Goal: Task Accomplishment & Management: Complete application form

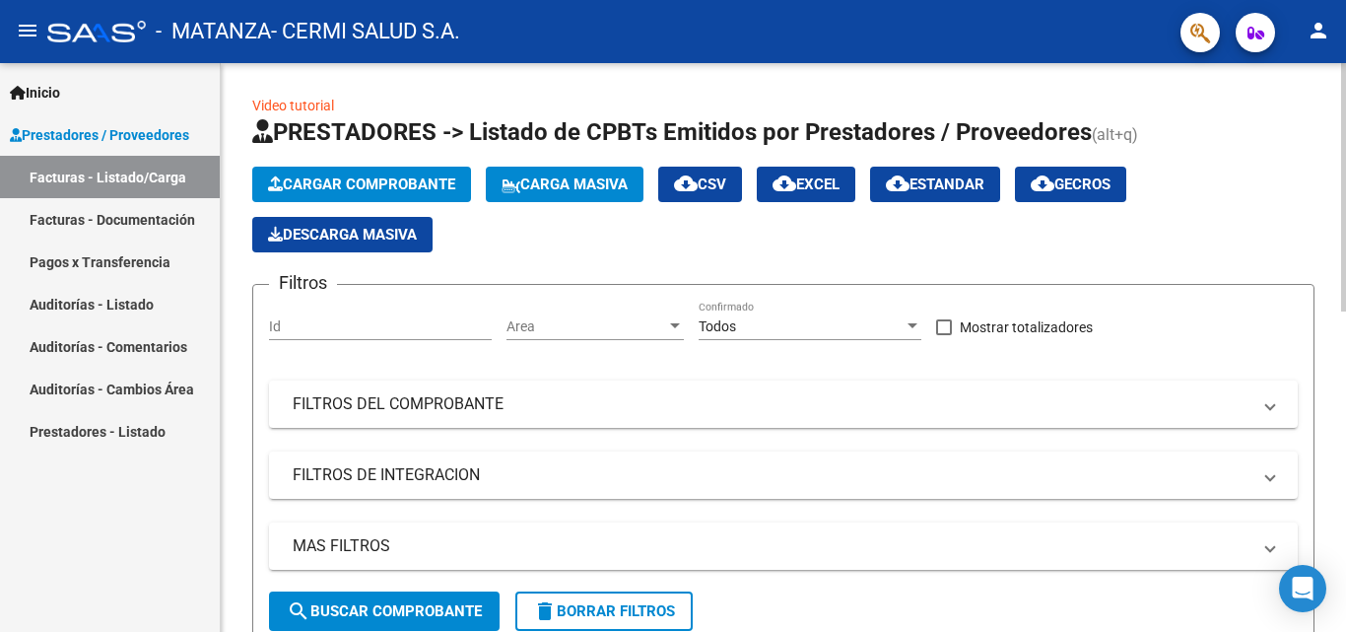
click at [405, 160] on app-list-header "PRESTADORES -> Listado de CPBTs Emitidos por Prestadores / Proveedores (alt+q) …" at bounding box center [783, 381] width 1063 height 531
click at [408, 172] on button "Cargar Comprobante" at bounding box center [361, 184] width 219 height 35
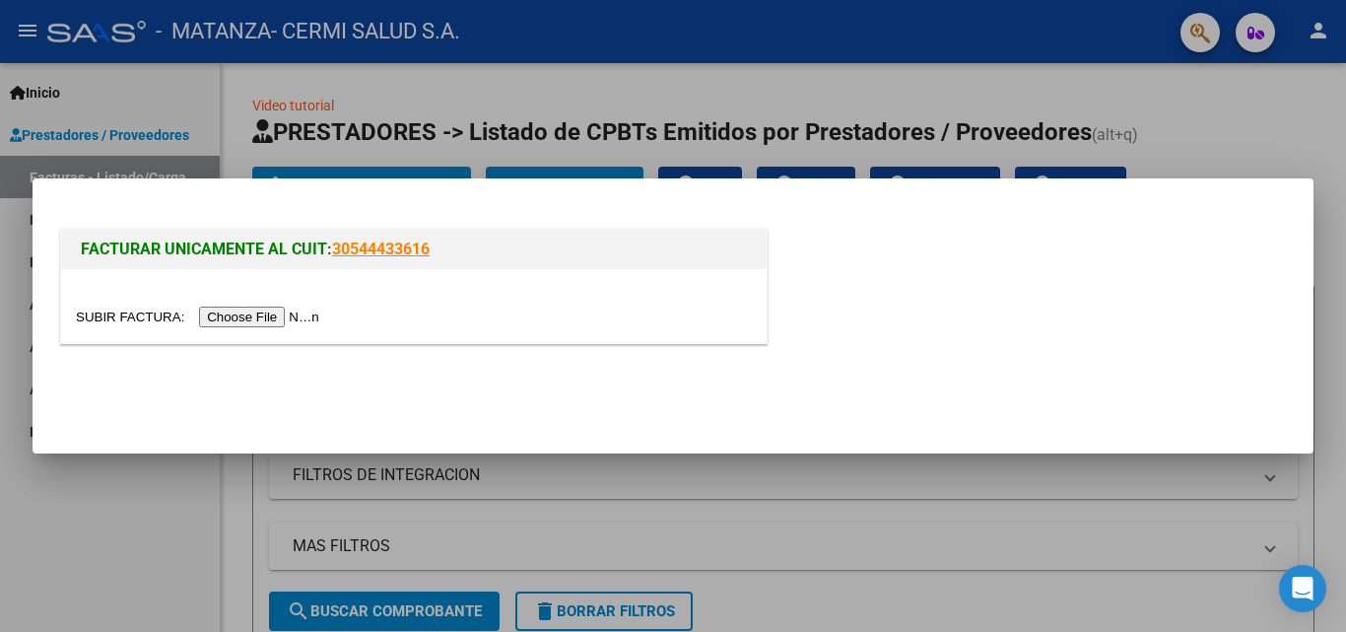
click at [250, 316] on input "file" at bounding box center [200, 317] width 249 height 21
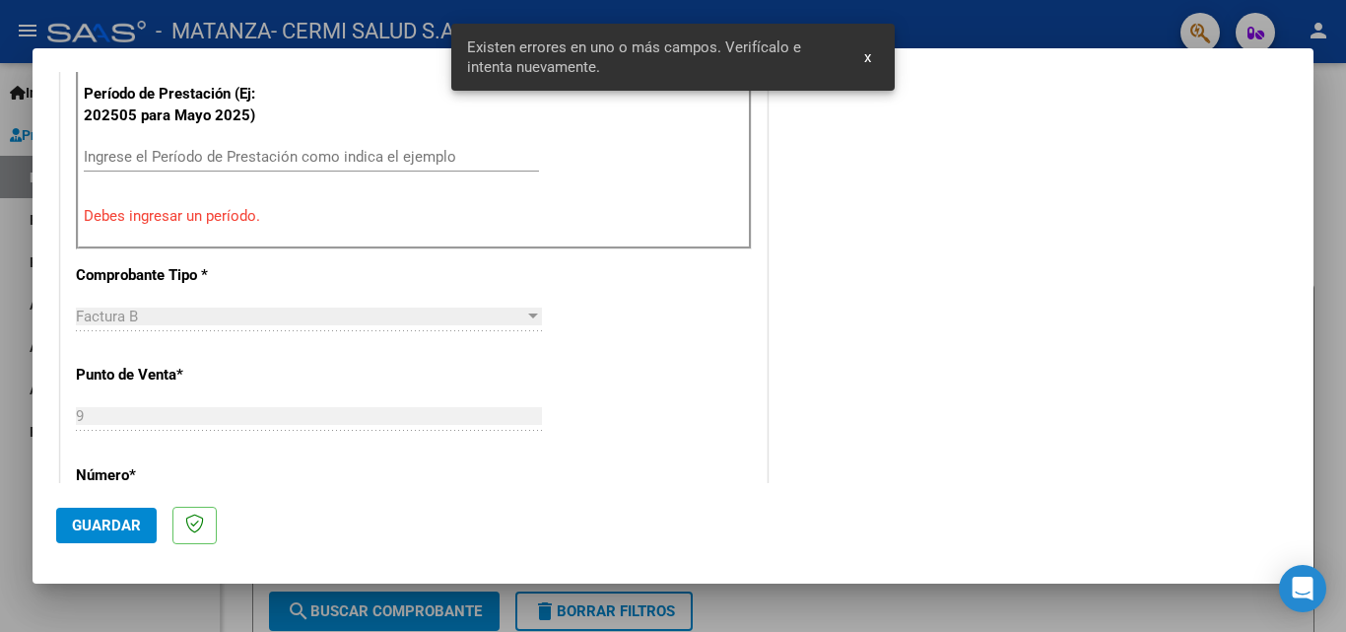
scroll to position [678, 0]
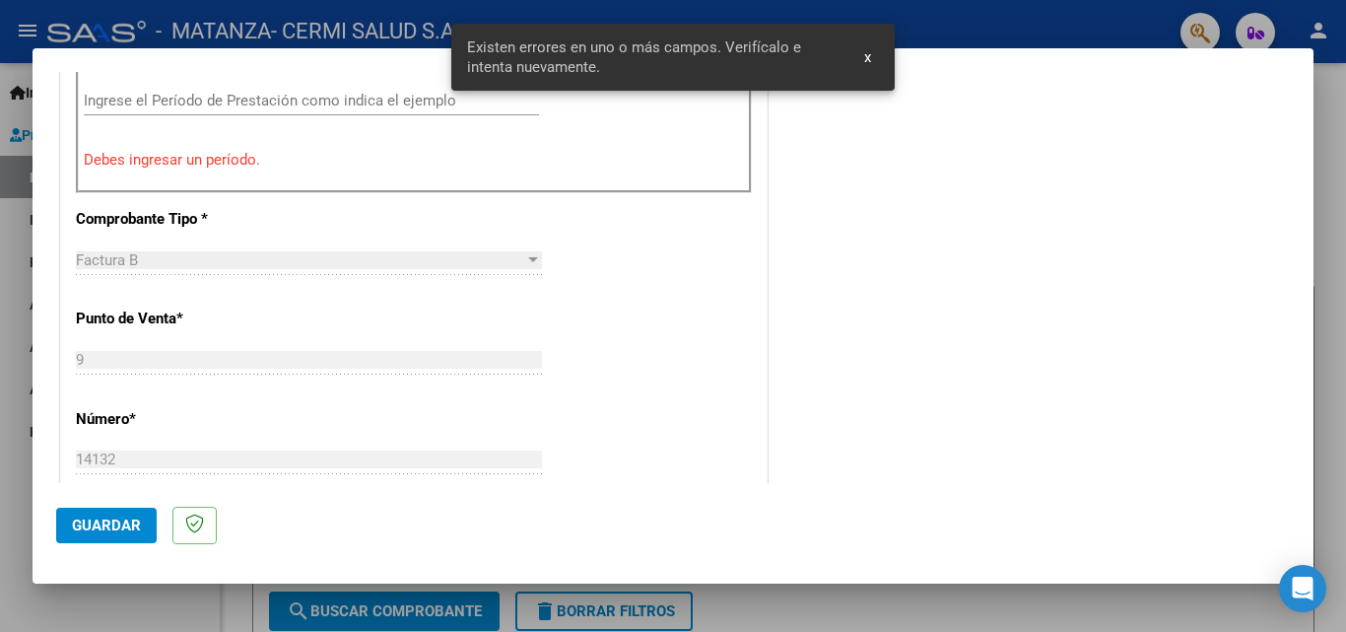
click at [148, 101] on input "Ingrese el Período de Prestación como indica el ejemplo" at bounding box center [311, 101] width 455 height 18
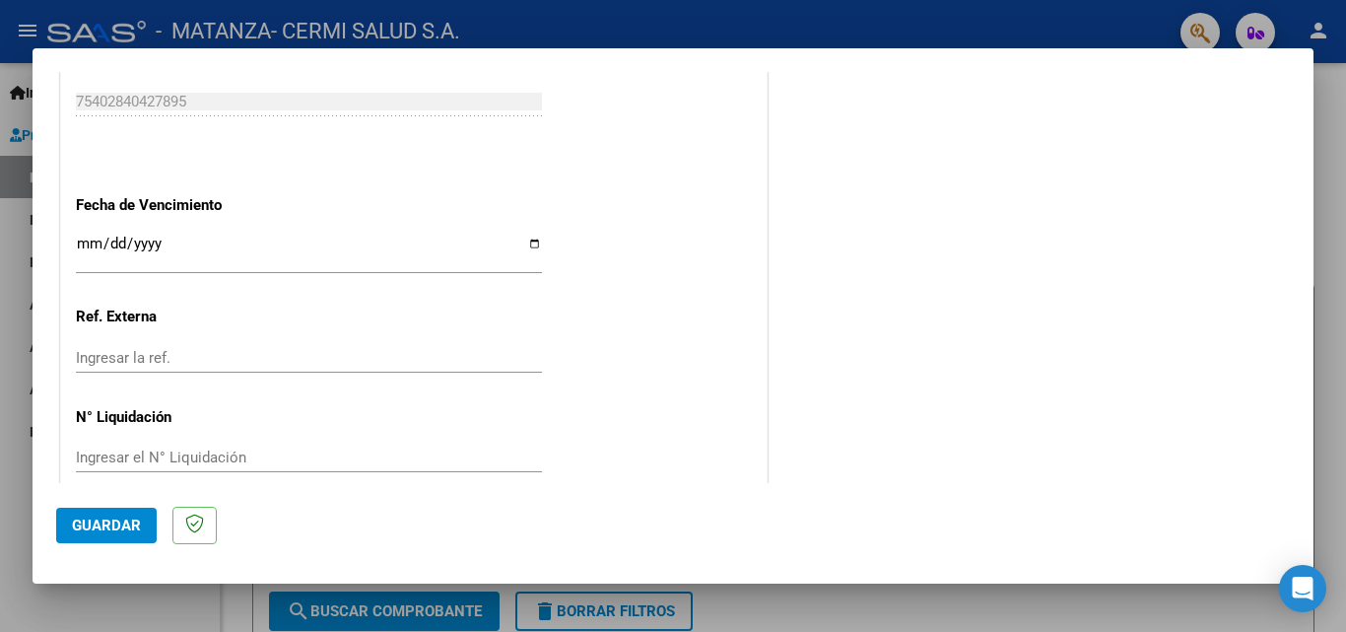
scroll to position [1324, 0]
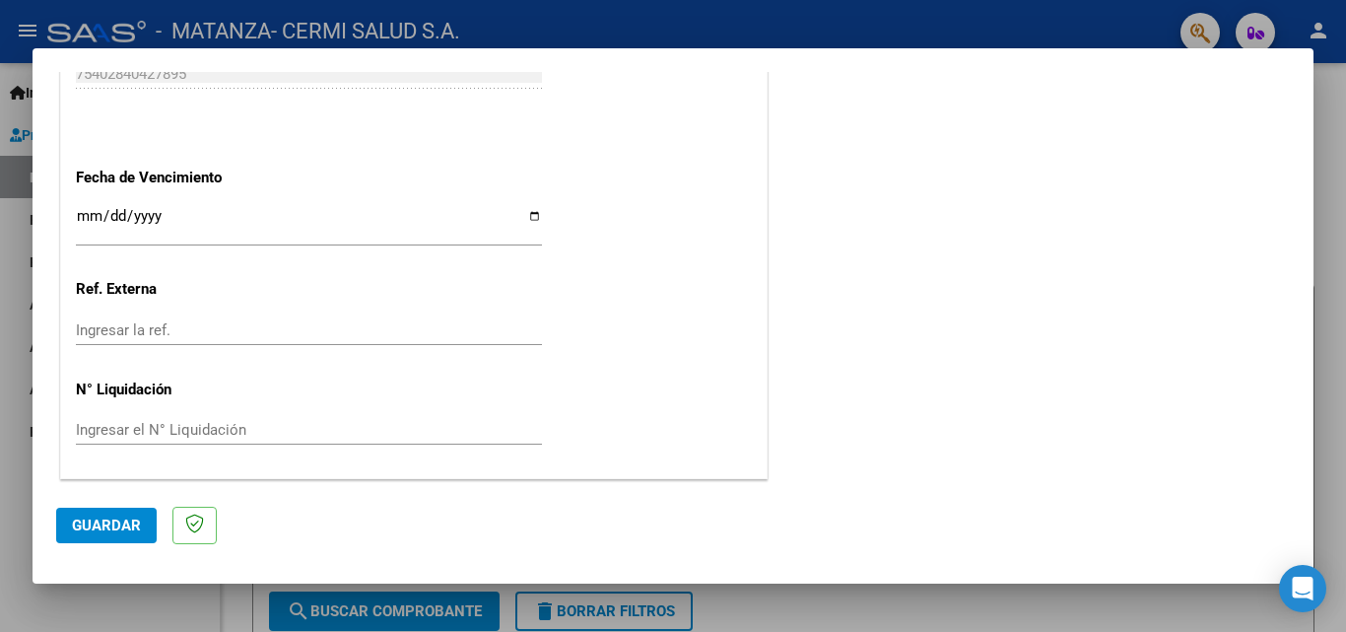
type input "202509"
click at [534, 210] on input "Ingresar la fecha" at bounding box center [309, 224] width 466 height 32
type input "[DATE]"
click at [109, 534] on button "Guardar" at bounding box center [106, 525] width 101 height 35
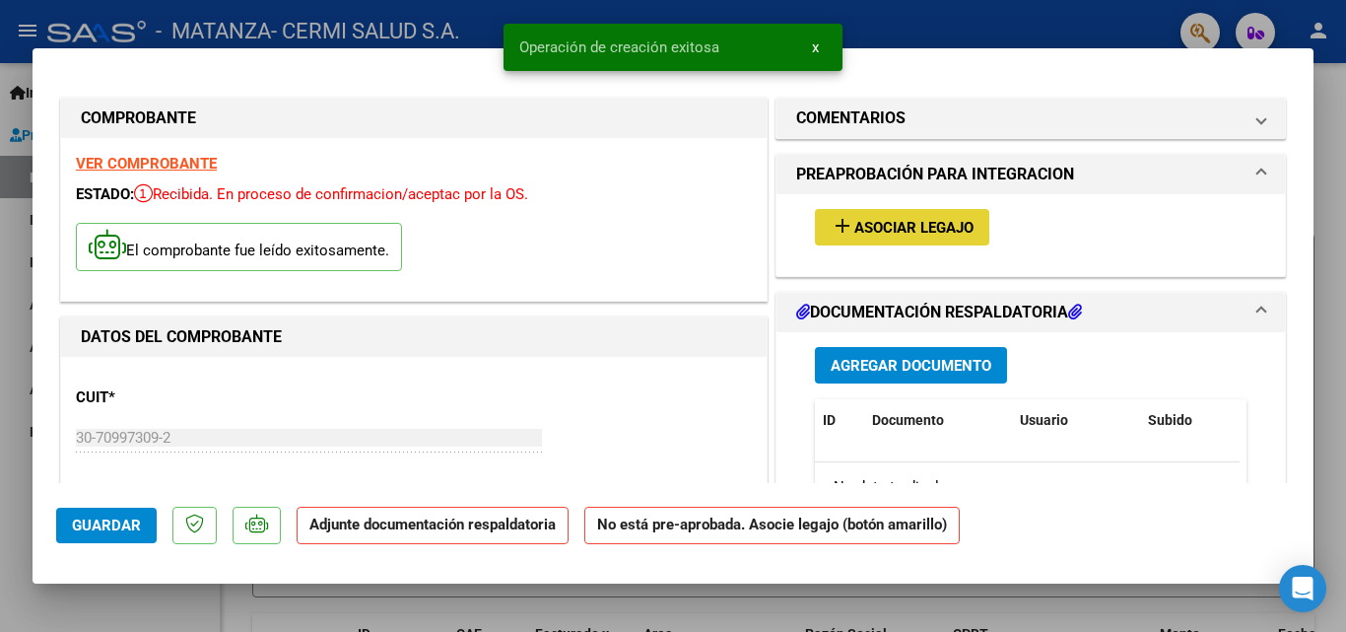
click at [879, 237] on span "Asociar Legajo" at bounding box center [914, 228] width 119 height 18
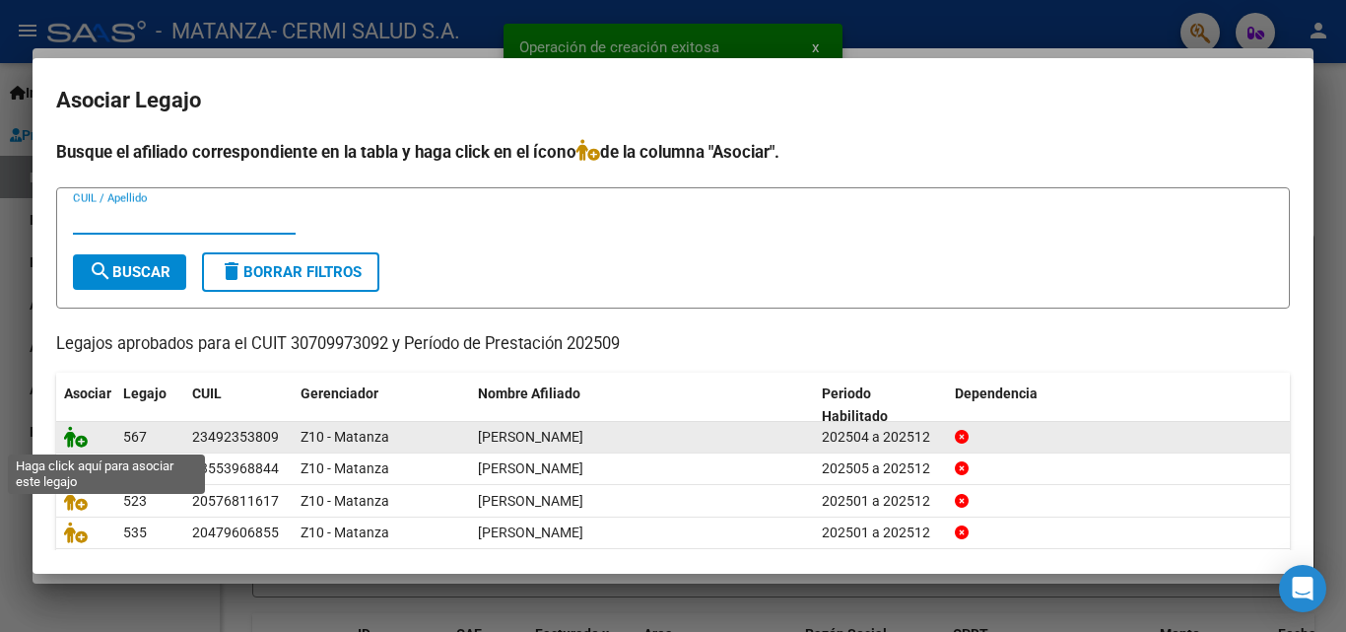
click at [76, 438] on icon at bounding box center [76, 437] width 24 height 22
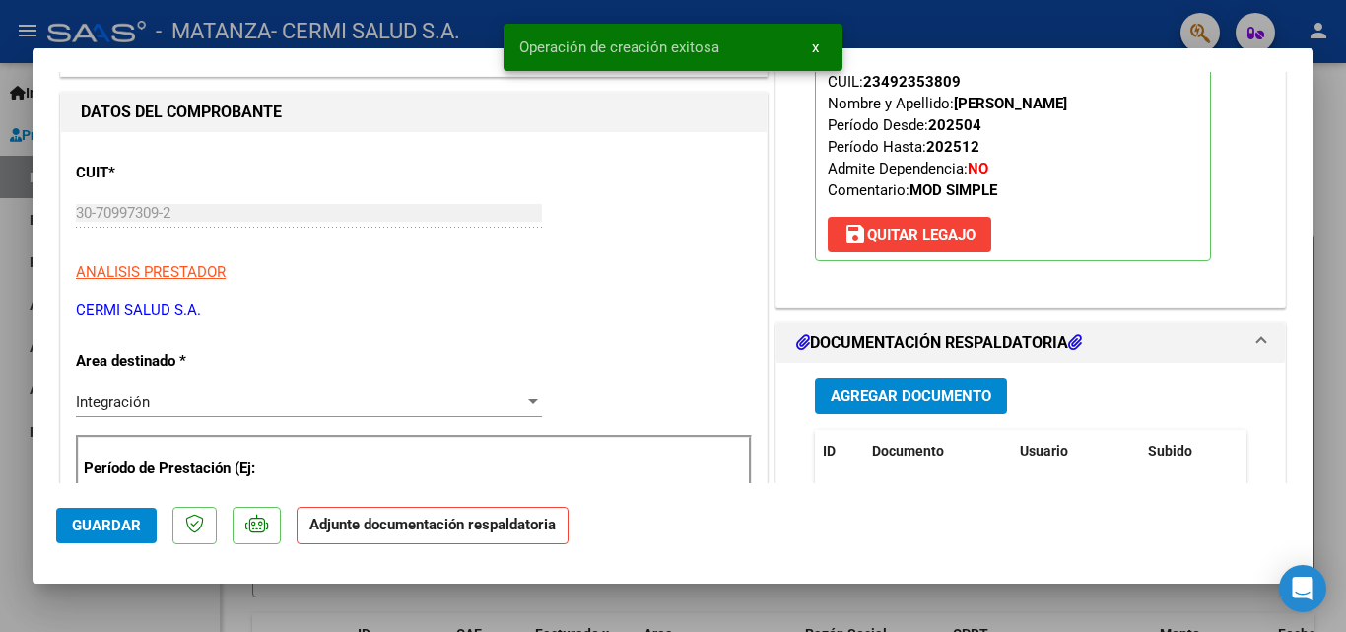
scroll to position [296, 0]
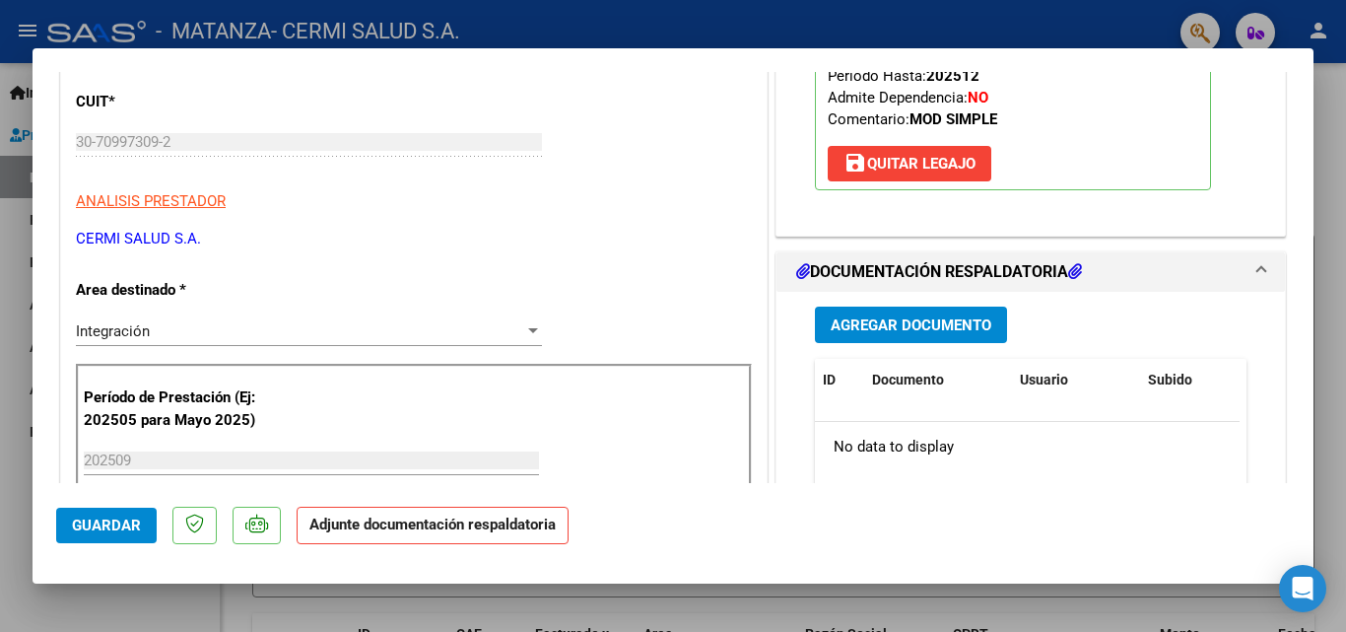
click at [916, 333] on span "Agregar Documento" at bounding box center [911, 325] width 161 height 18
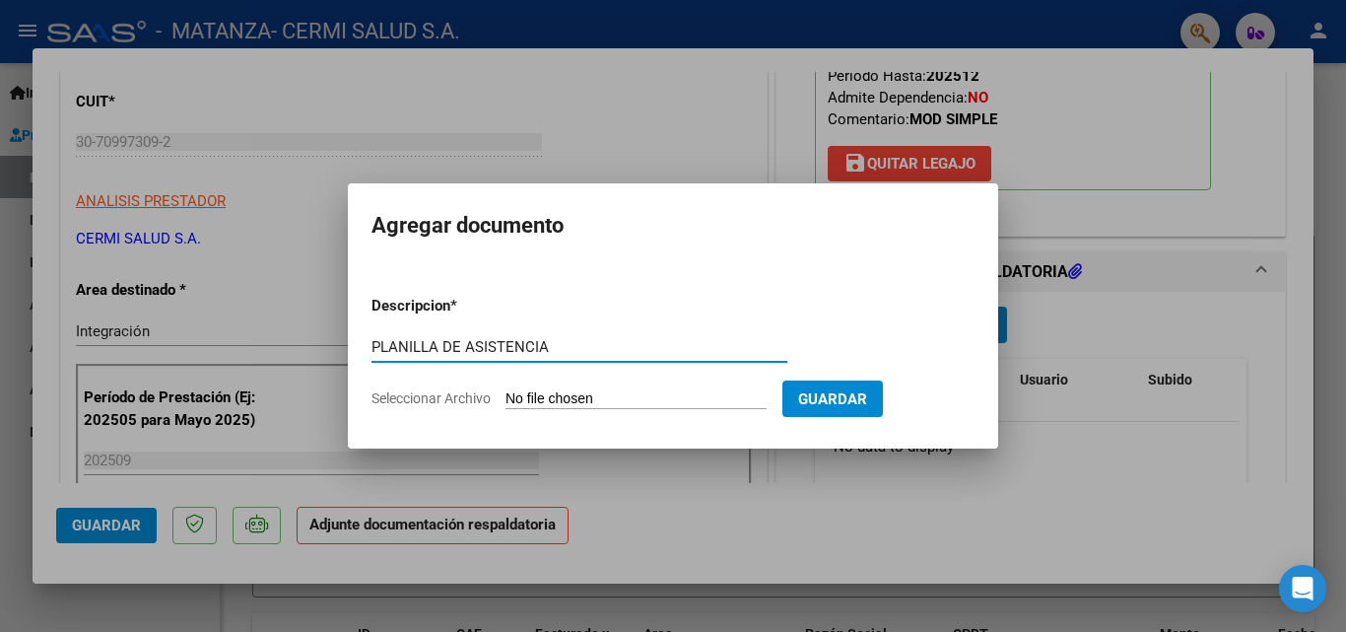
type input "PLANILLA DE ASISTENCIA"
click at [653, 398] on input "Seleccionar Archivo" at bounding box center [636, 399] width 261 height 19
type input "C:\fakepath\[PERSON_NAME].pdf"
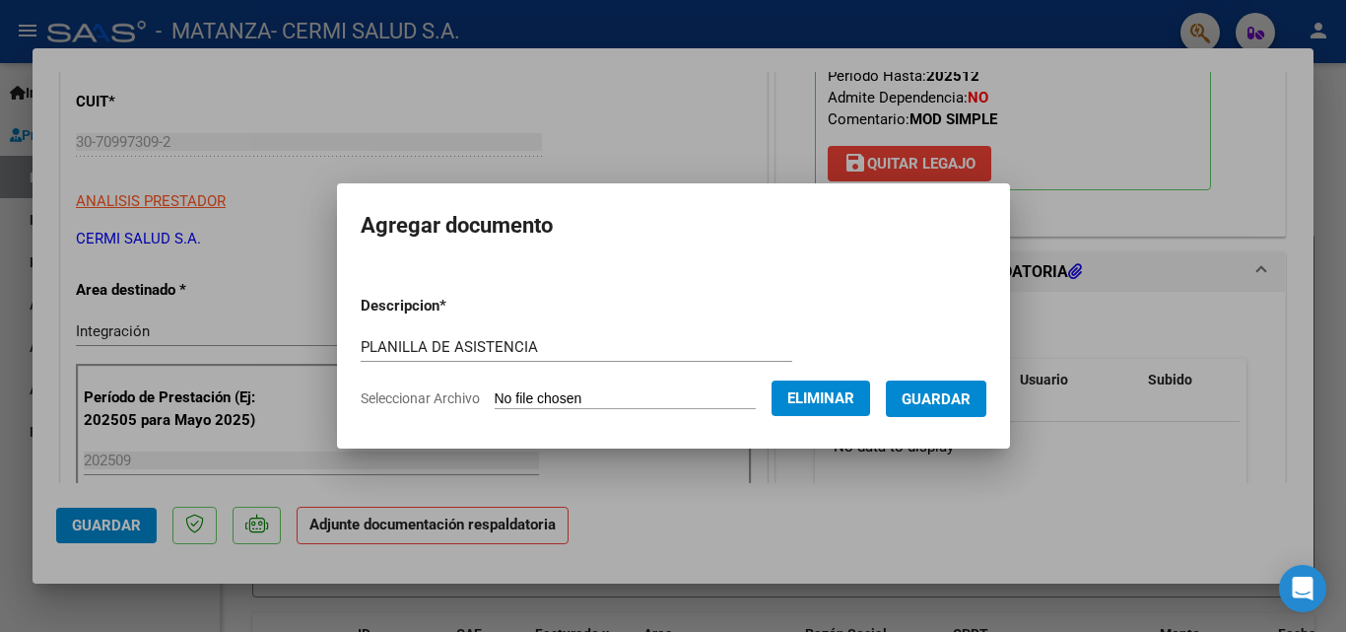
click at [945, 404] on span "Guardar" at bounding box center [936, 399] width 69 height 18
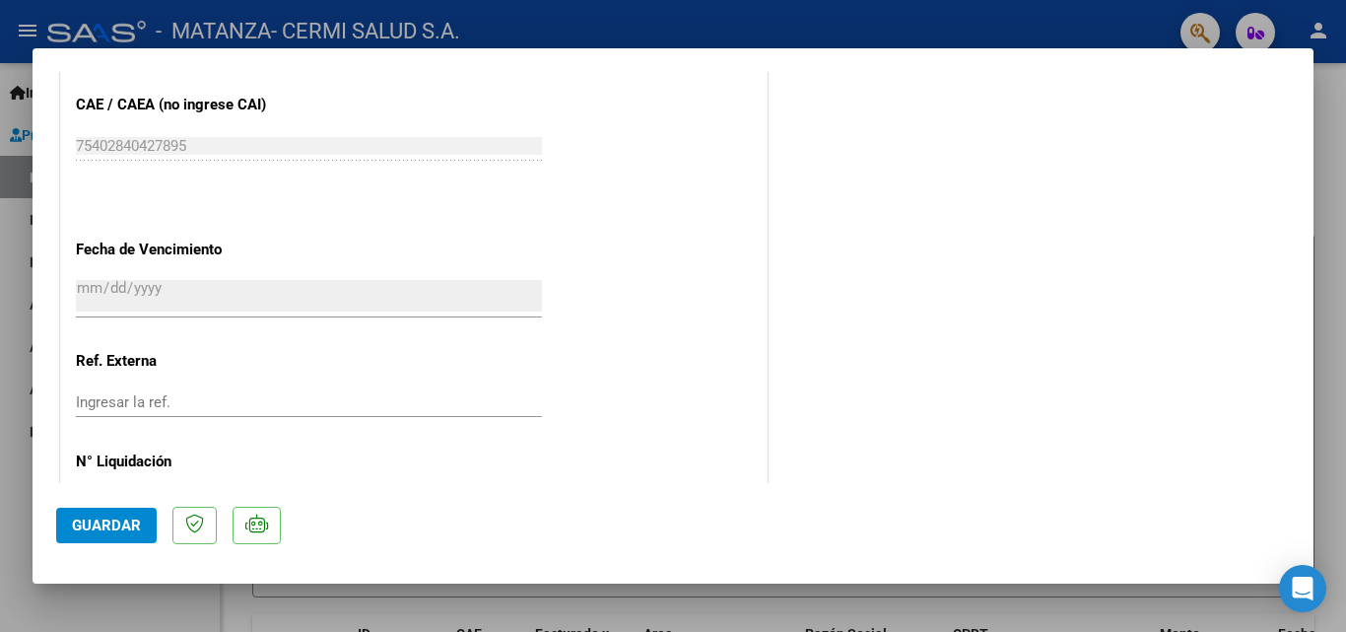
scroll to position [1353, 0]
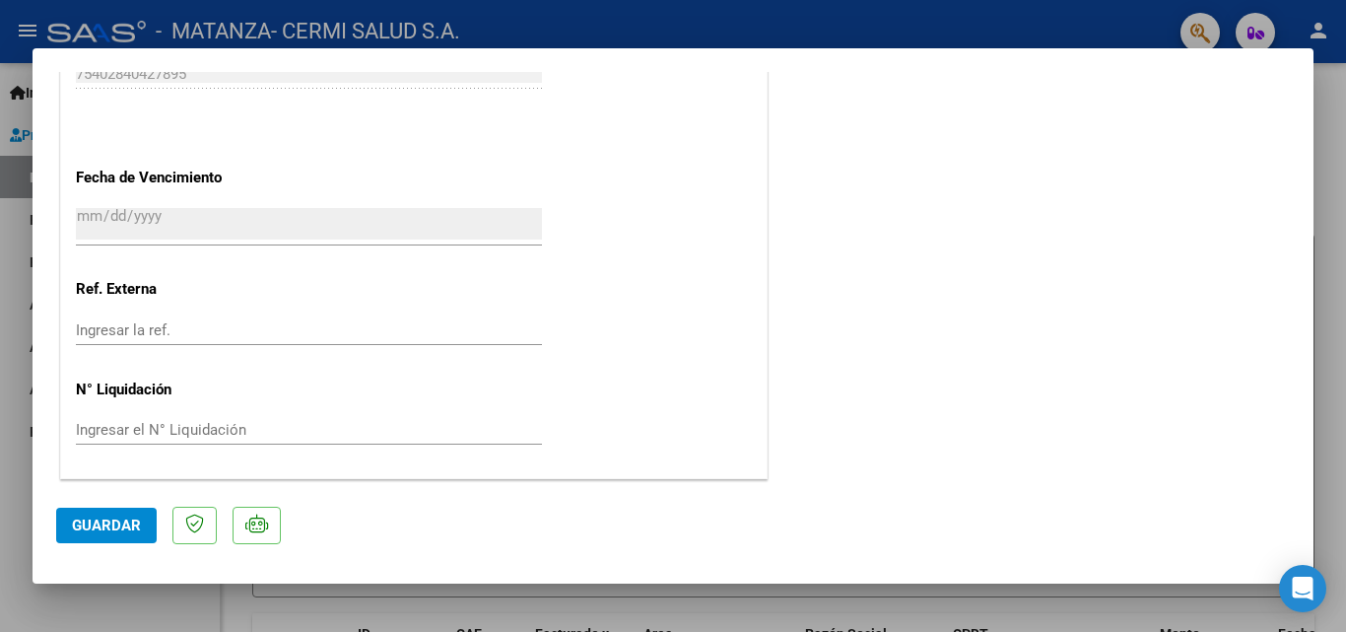
click at [110, 532] on span "Guardar" at bounding box center [106, 525] width 69 height 18
click at [107, 506] on mat-dialog-actions "Guardar" at bounding box center [673, 522] width 1234 height 78
click at [107, 526] on span "Guardar" at bounding box center [106, 525] width 69 height 18
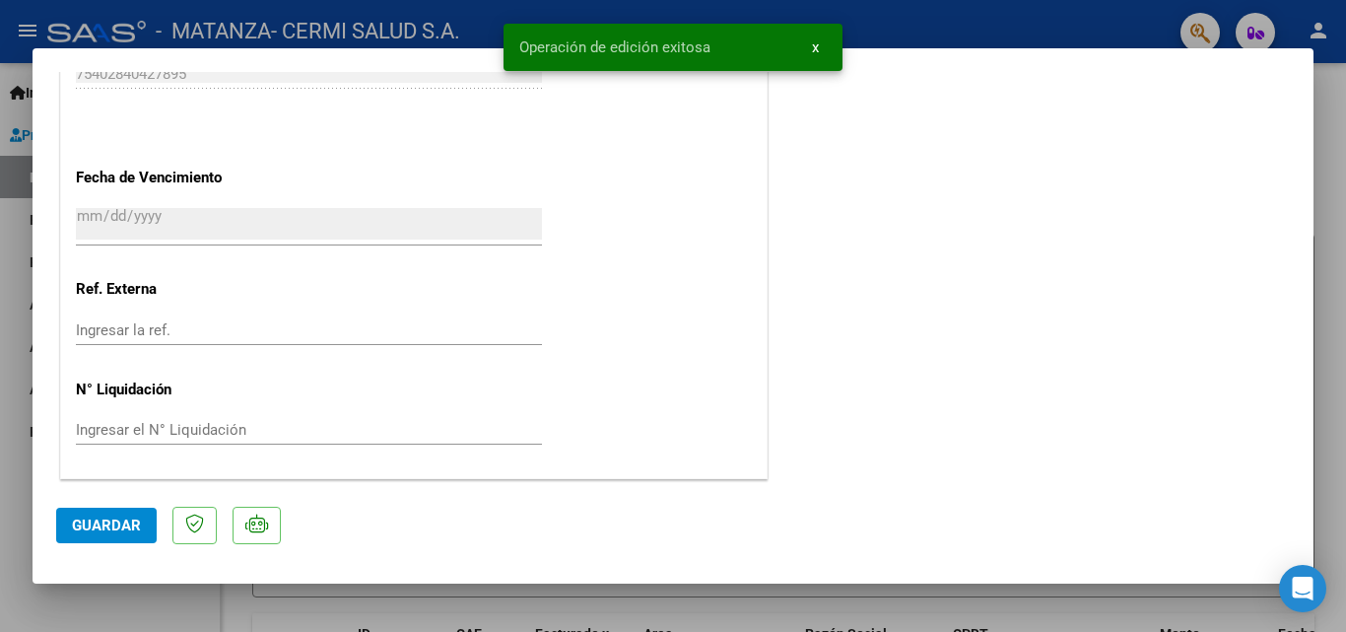
click at [13, 358] on div at bounding box center [673, 316] width 1346 height 632
type input "$ 0,00"
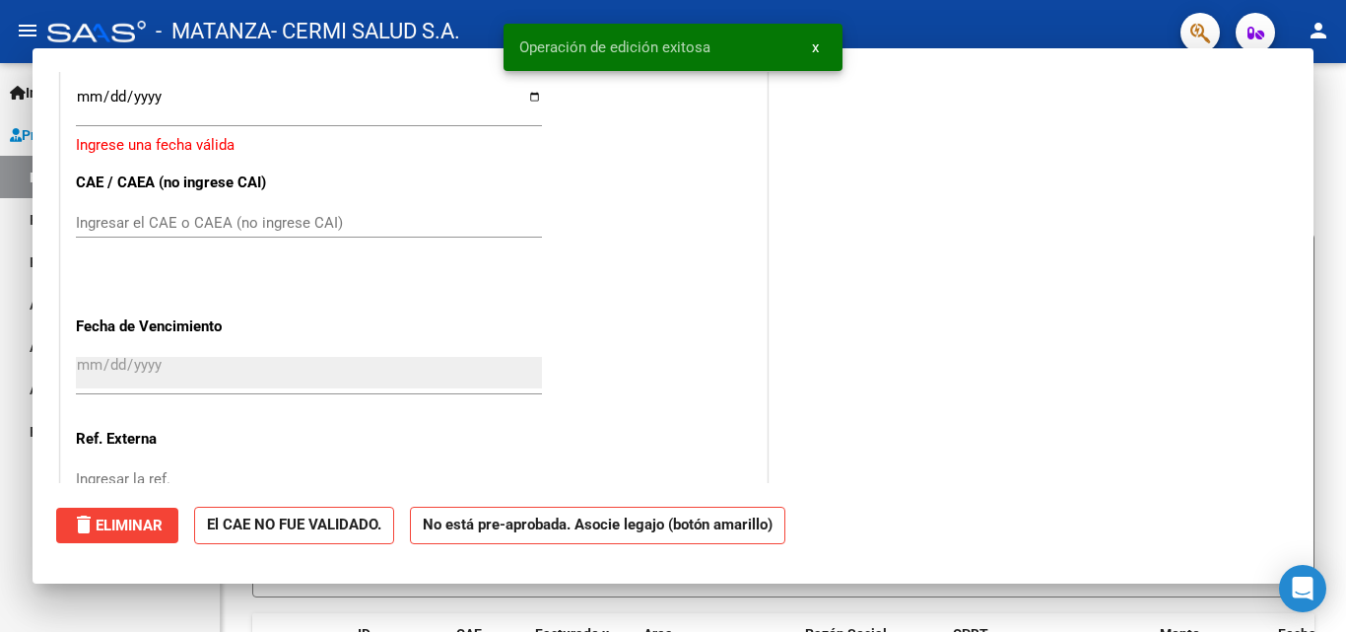
scroll to position [0, 0]
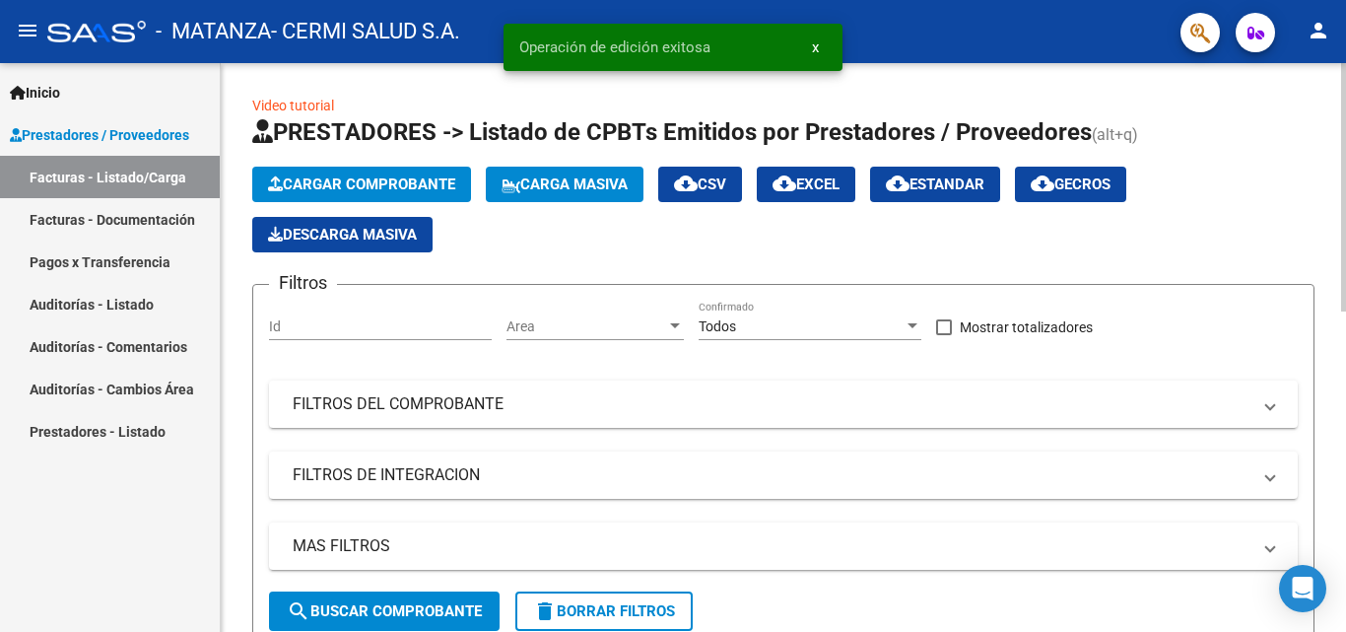
click at [349, 191] on span "Cargar Comprobante" at bounding box center [361, 184] width 187 height 18
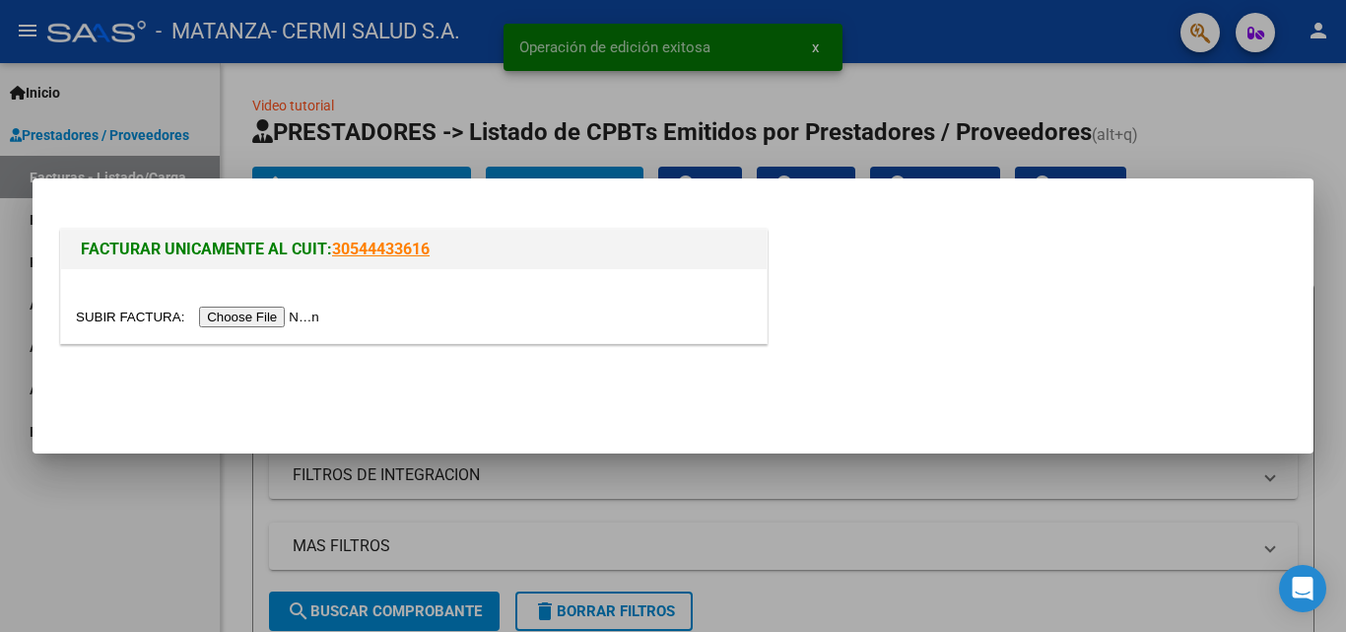
click at [297, 319] on input "file" at bounding box center [200, 317] width 249 height 21
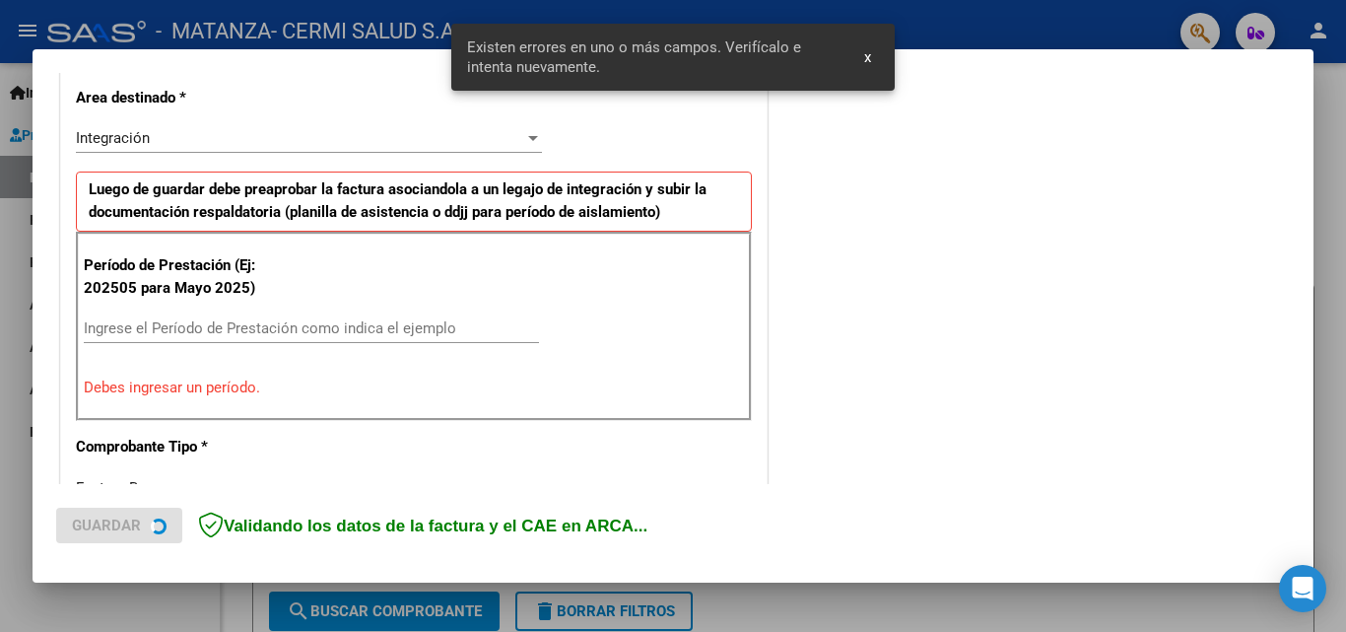
scroll to position [481, 0]
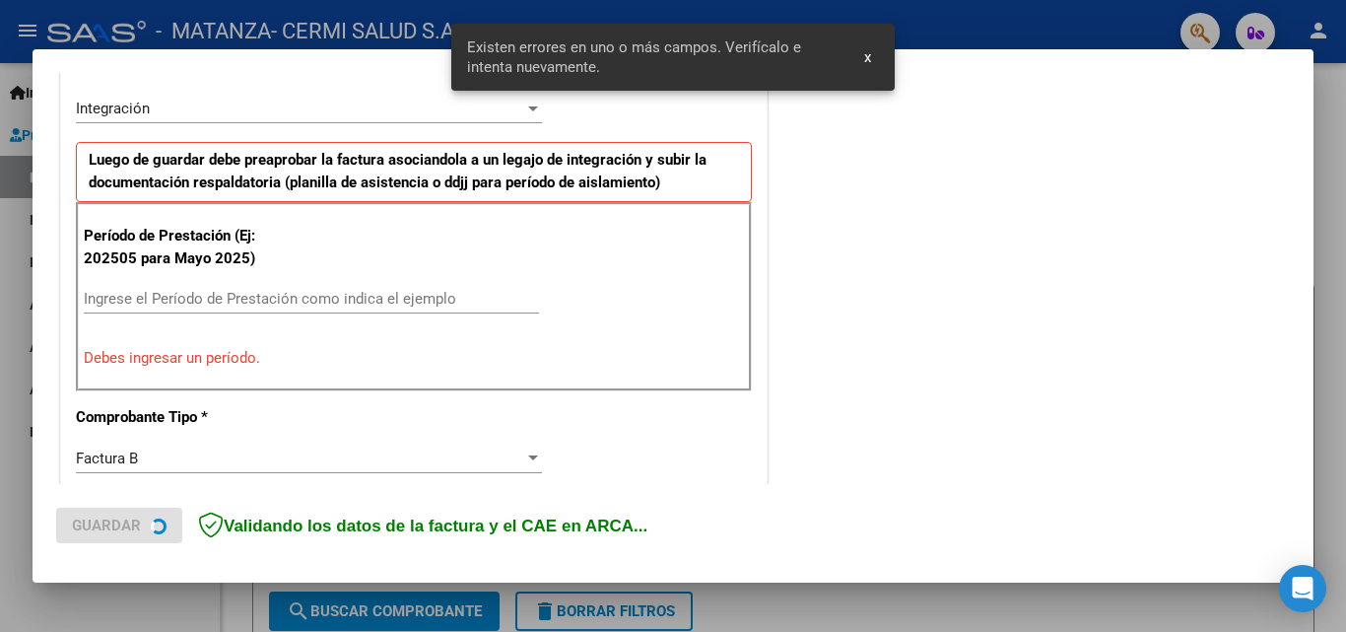
click at [273, 297] on input "Ingrese el Período de Prestación como indica el ejemplo" at bounding box center [311, 299] width 455 height 18
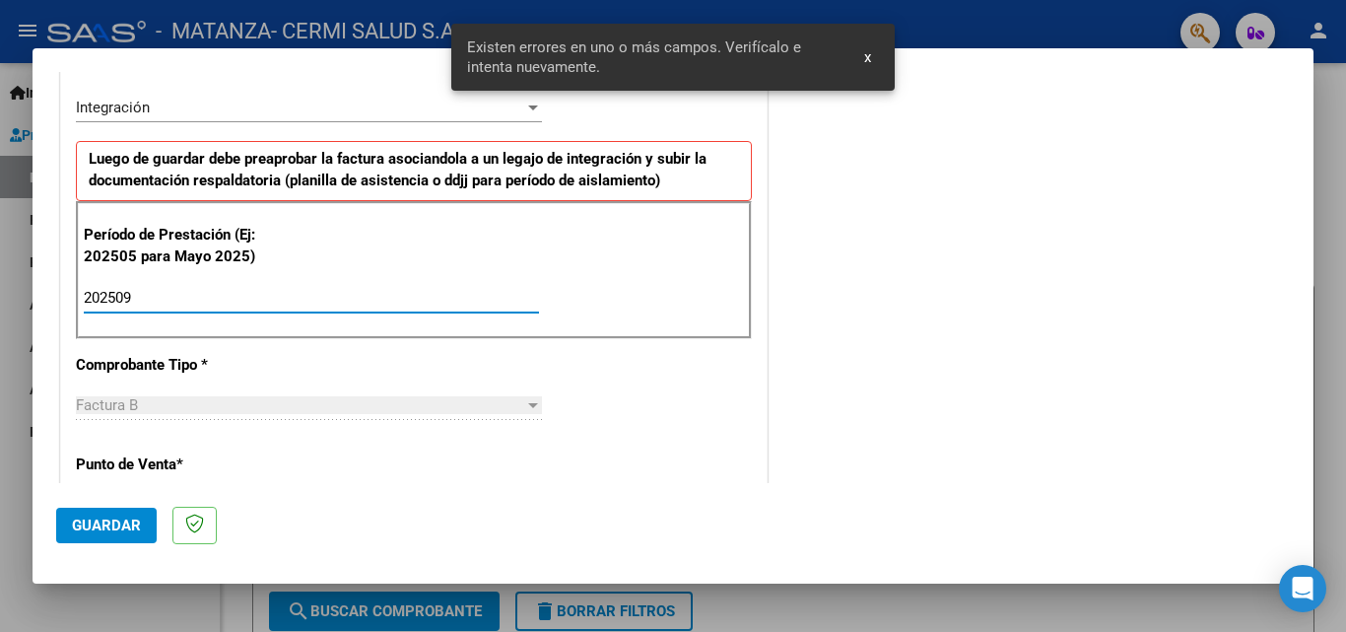
type input "202509"
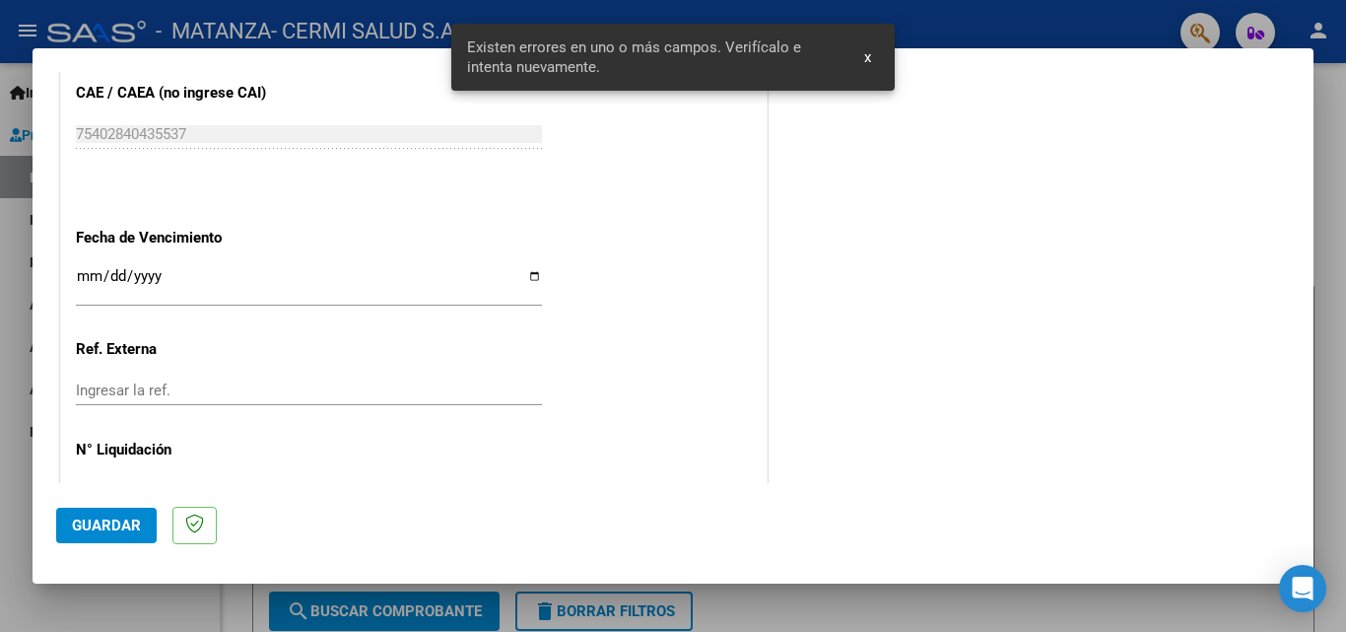
scroll to position [1270, 0]
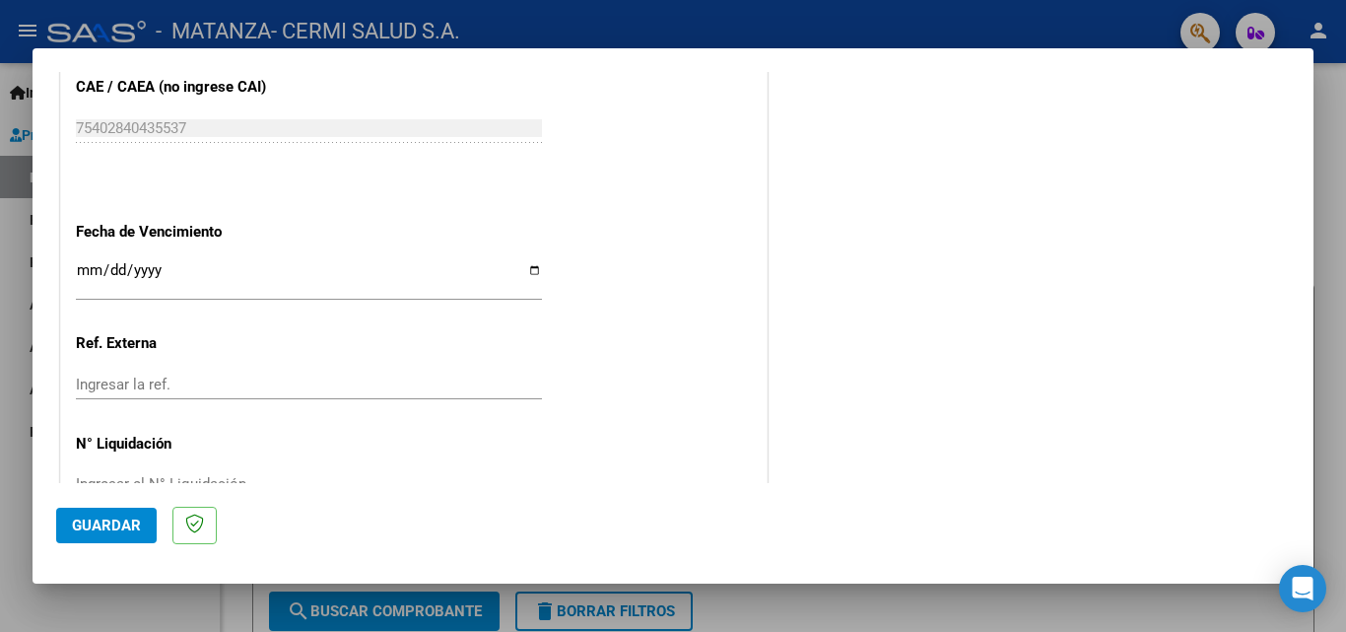
click at [532, 265] on input "Ingresar la fecha" at bounding box center [309, 278] width 466 height 32
type input "[DATE]"
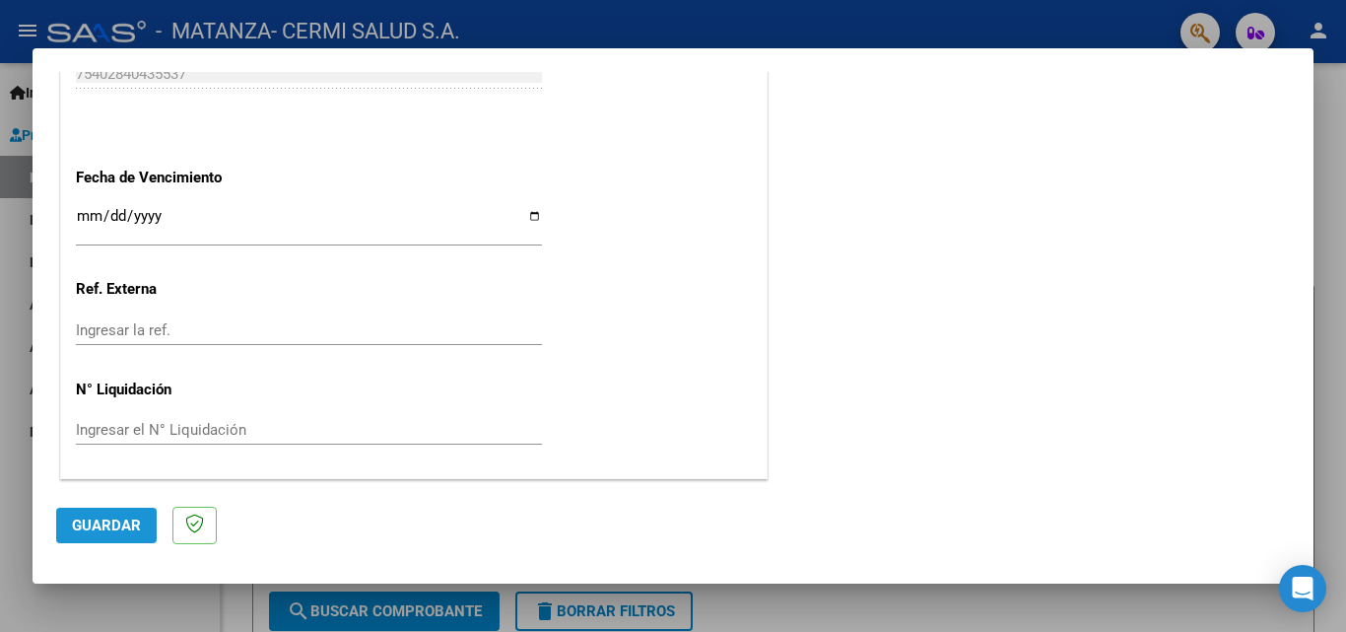
click at [76, 529] on span "Guardar" at bounding box center [106, 525] width 69 height 18
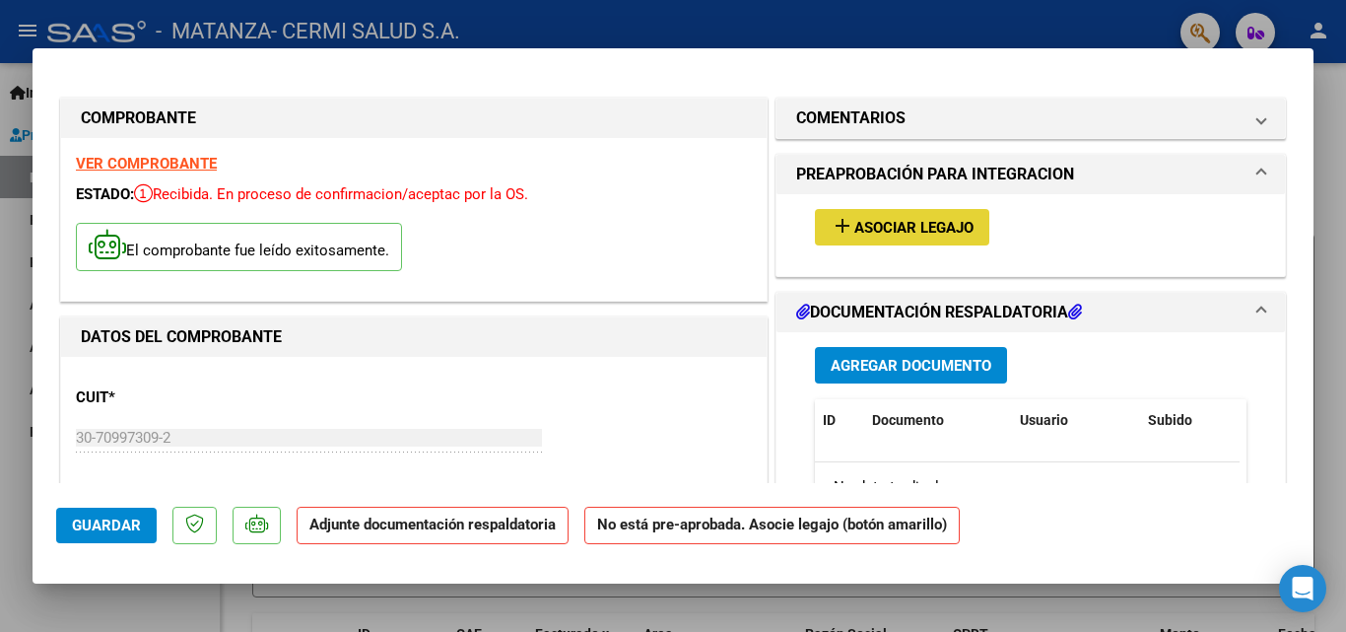
click at [855, 227] on span "Asociar Legajo" at bounding box center [914, 228] width 119 height 18
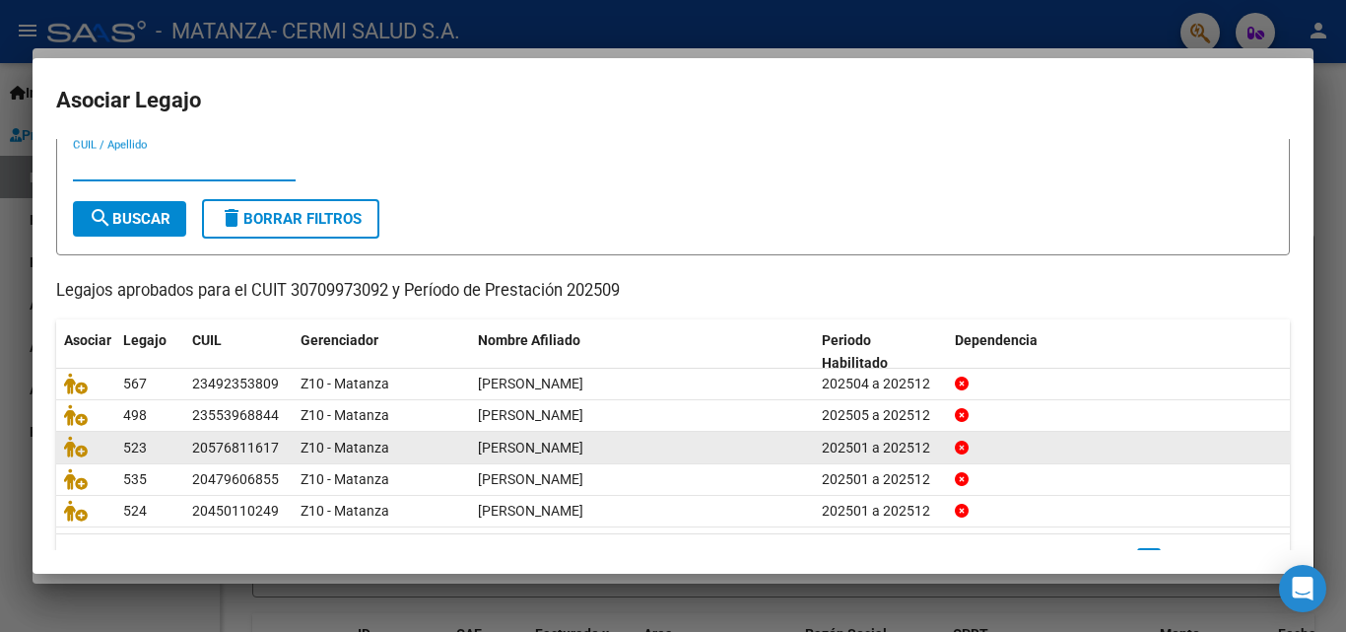
scroll to position [99, 0]
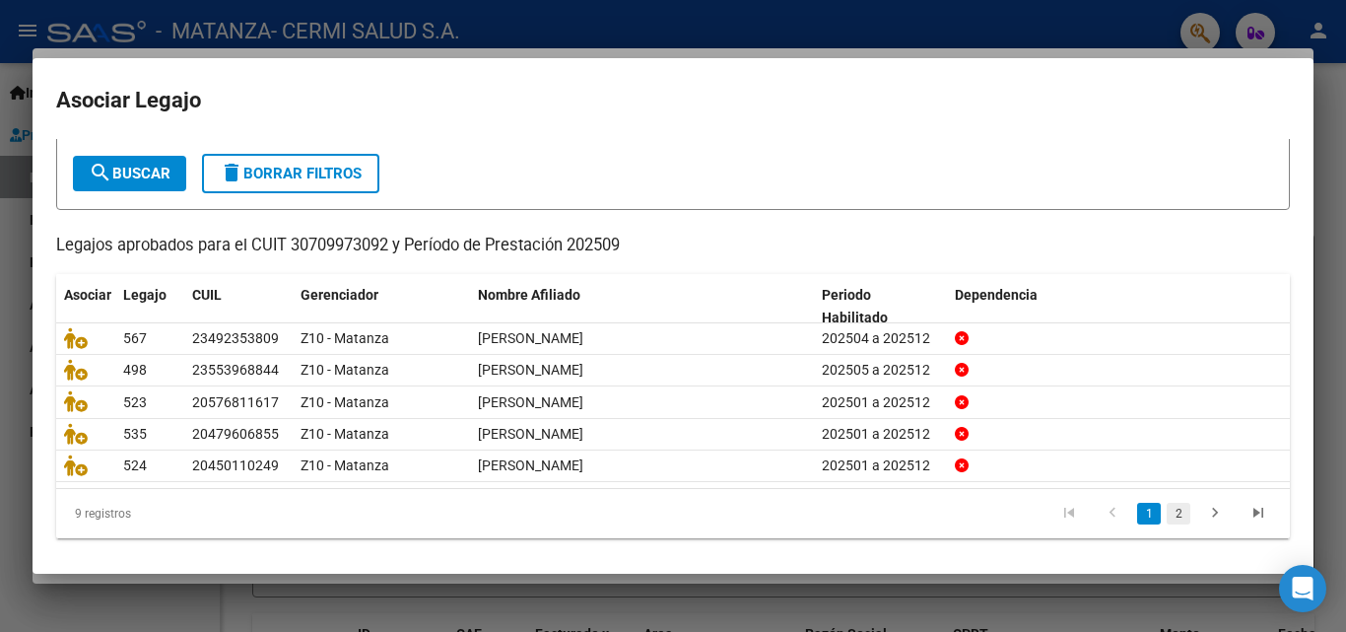
click at [1167, 511] on link "2" at bounding box center [1179, 514] width 24 height 22
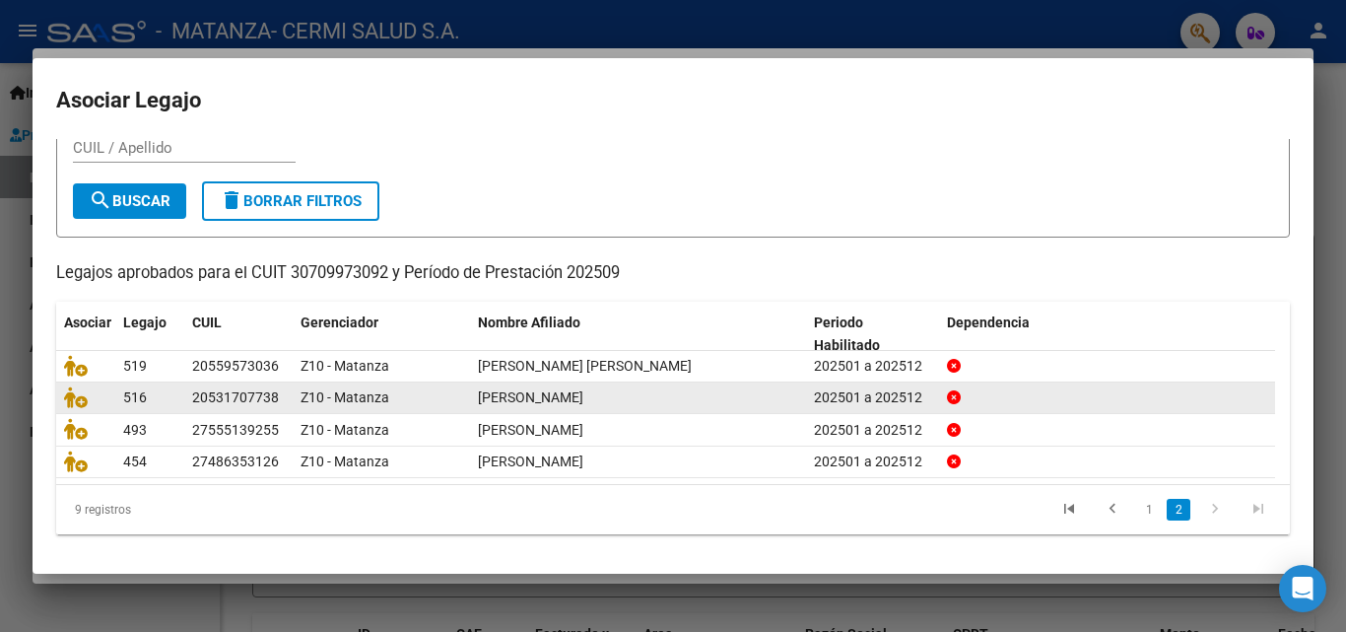
scroll to position [75, 0]
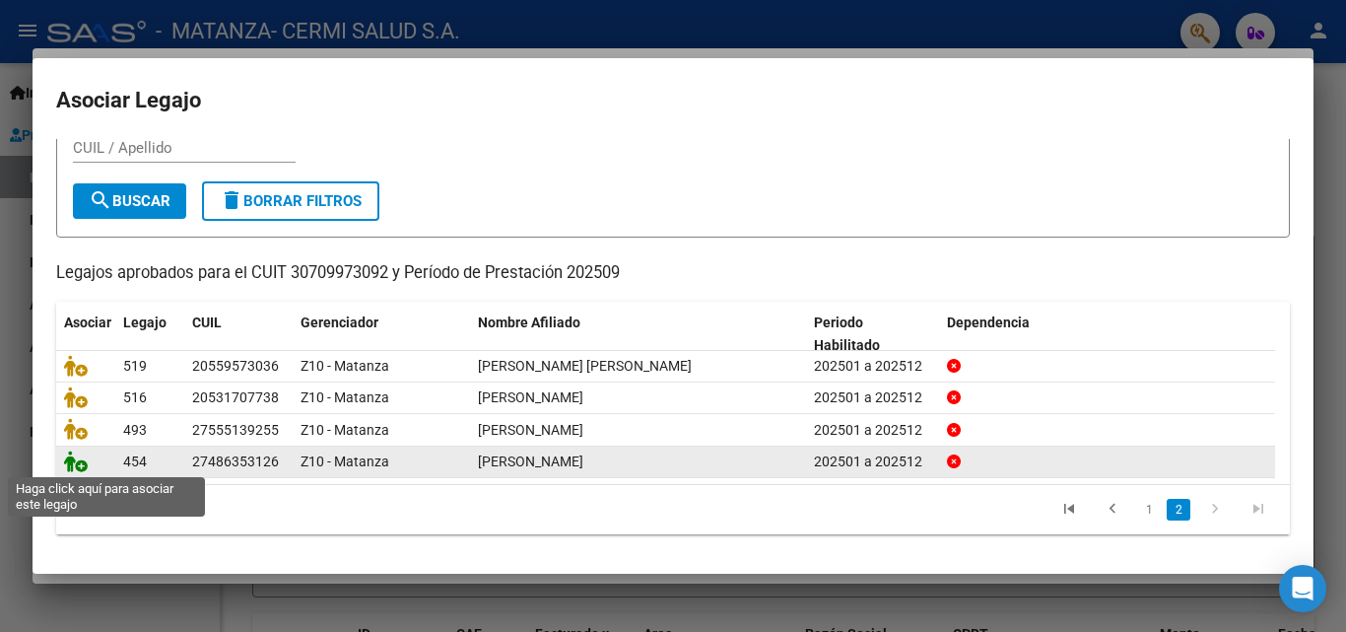
click at [83, 458] on icon at bounding box center [76, 461] width 24 height 22
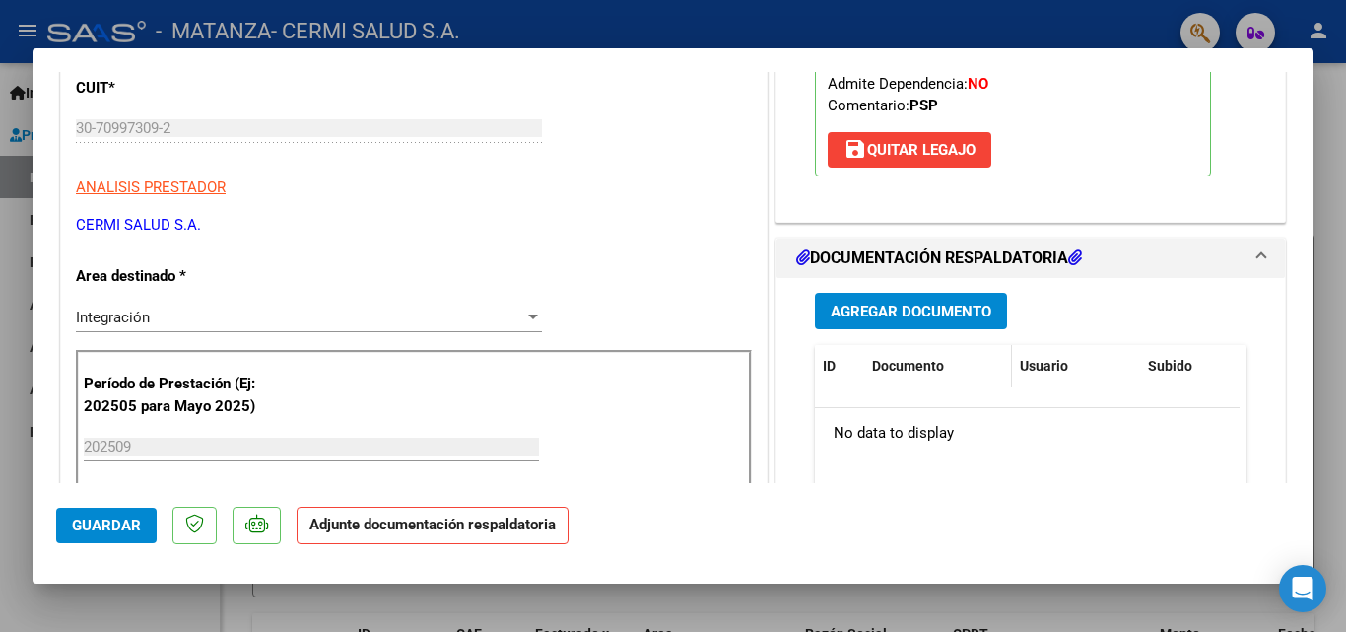
scroll to position [394, 0]
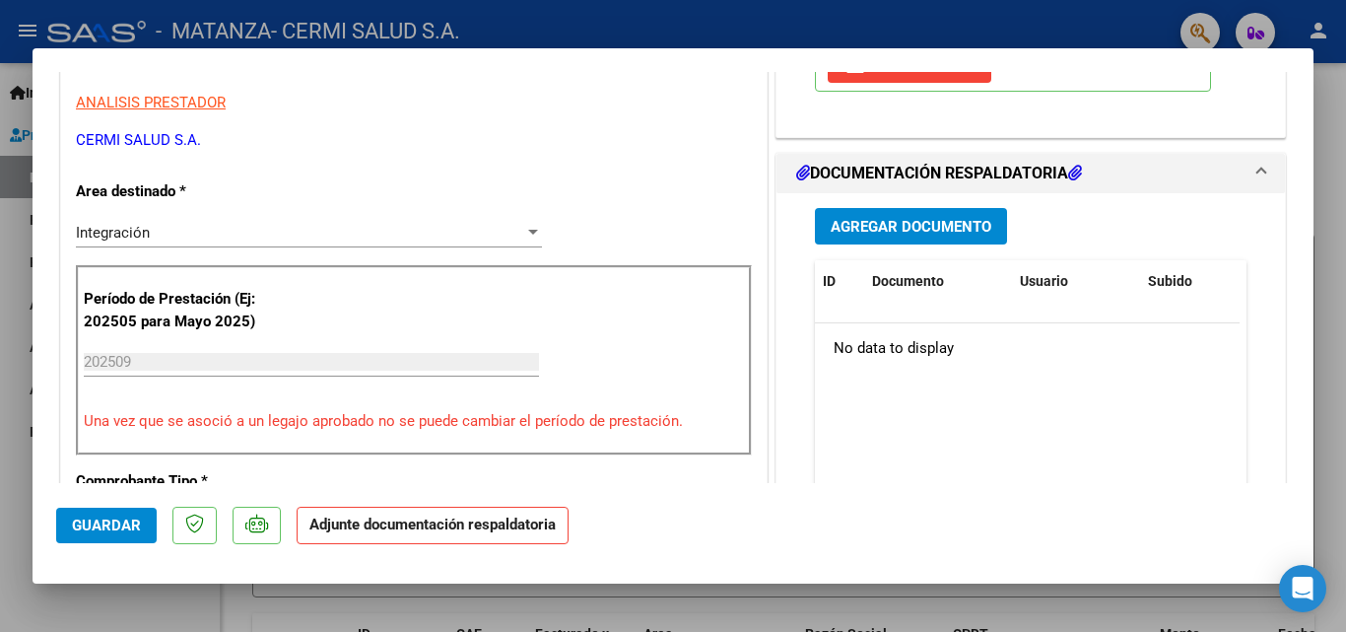
click at [868, 219] on span "Agregar Documento" at bounding box center [911, 227] width 161 height 18
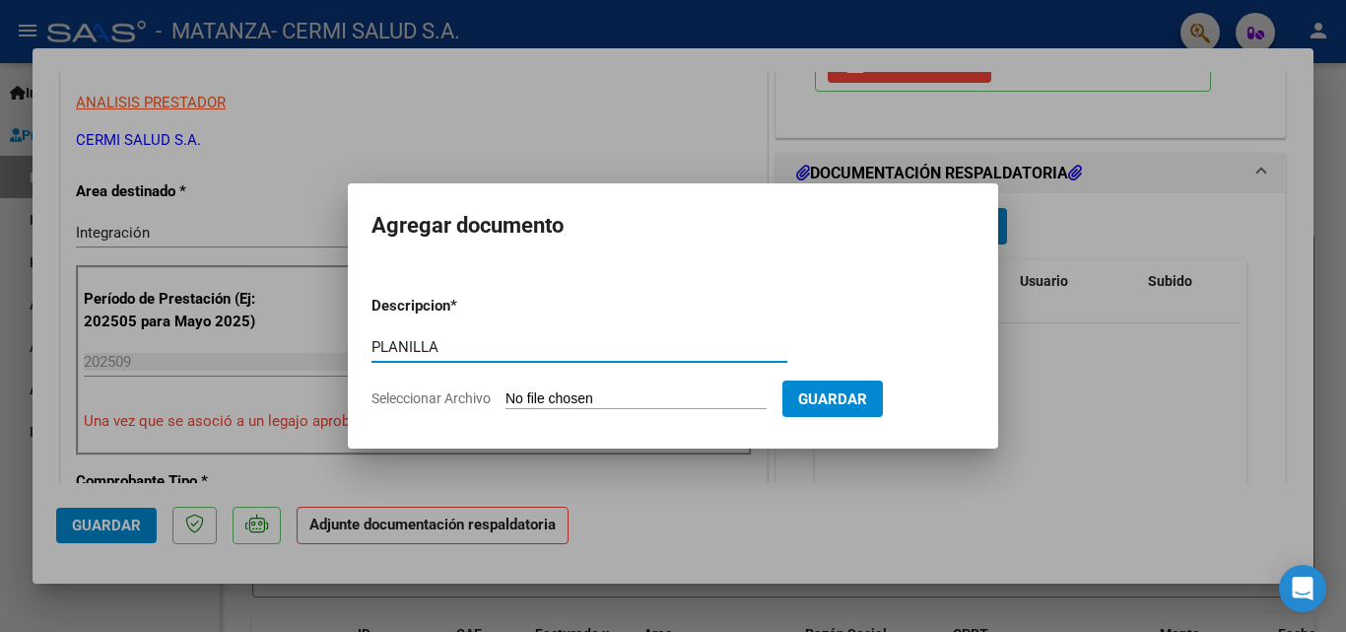
type input "PLANILLA"
click at [654, 401] on input "Seleccionar Archivo" at bounding box center [636, 399] width 261 height 19
type input "C:\fakepath\[PERSON_NAME].pdf"
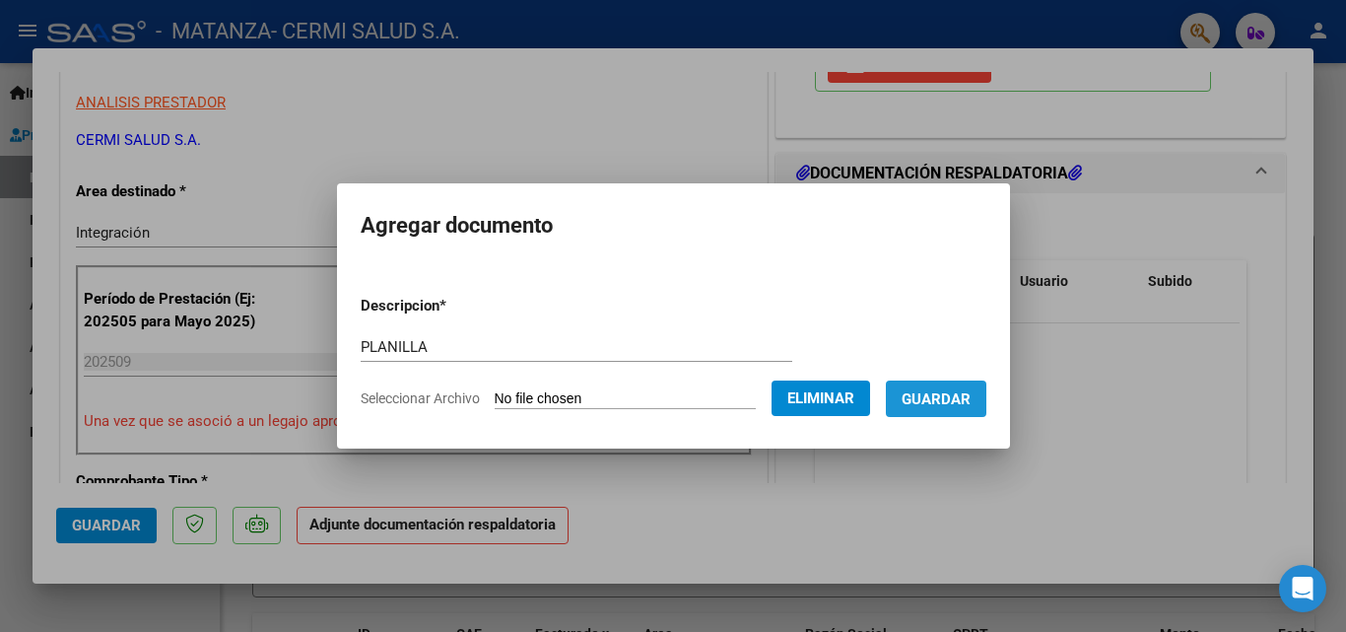
click at [971, 400] on span "Guardar" at bounding box center [936, 399] width 69 height 18
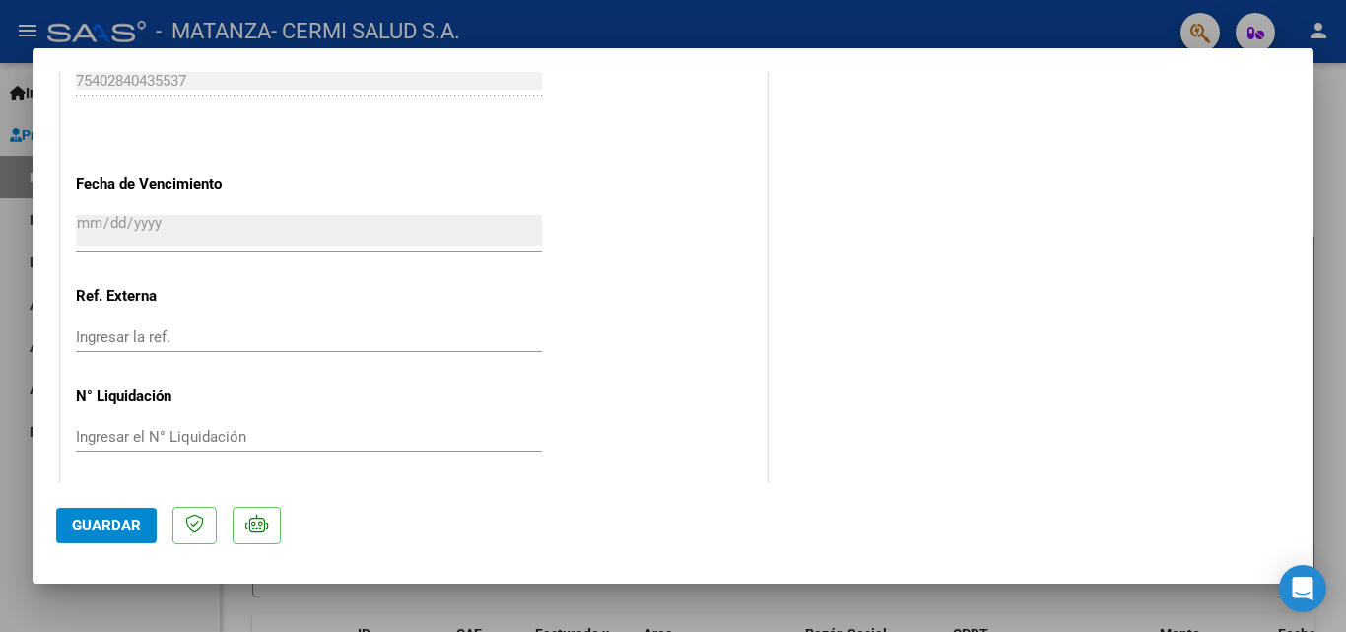
scroll to position [1353, 0]
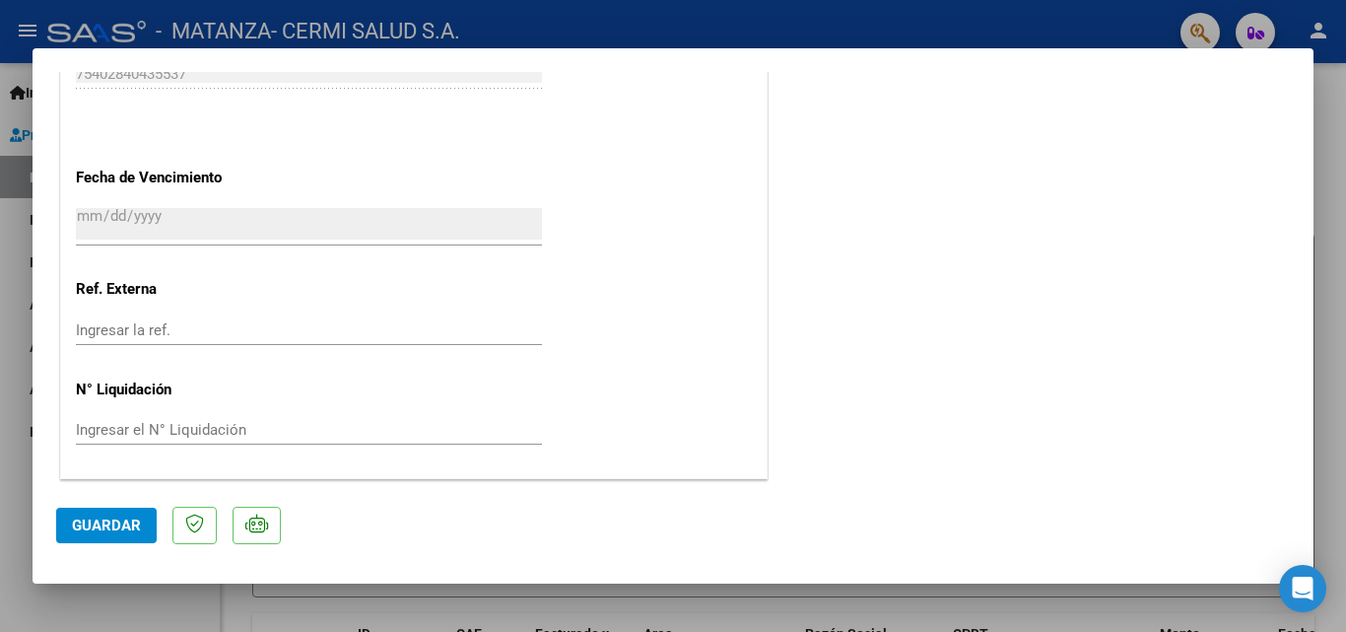
click at [103, 526] on span "Guardar" at bounding box center [106, 525] width 69 height 18
click at [94, 533] on span "Guardar" at bounding box center [106, 525] width 69 height 18
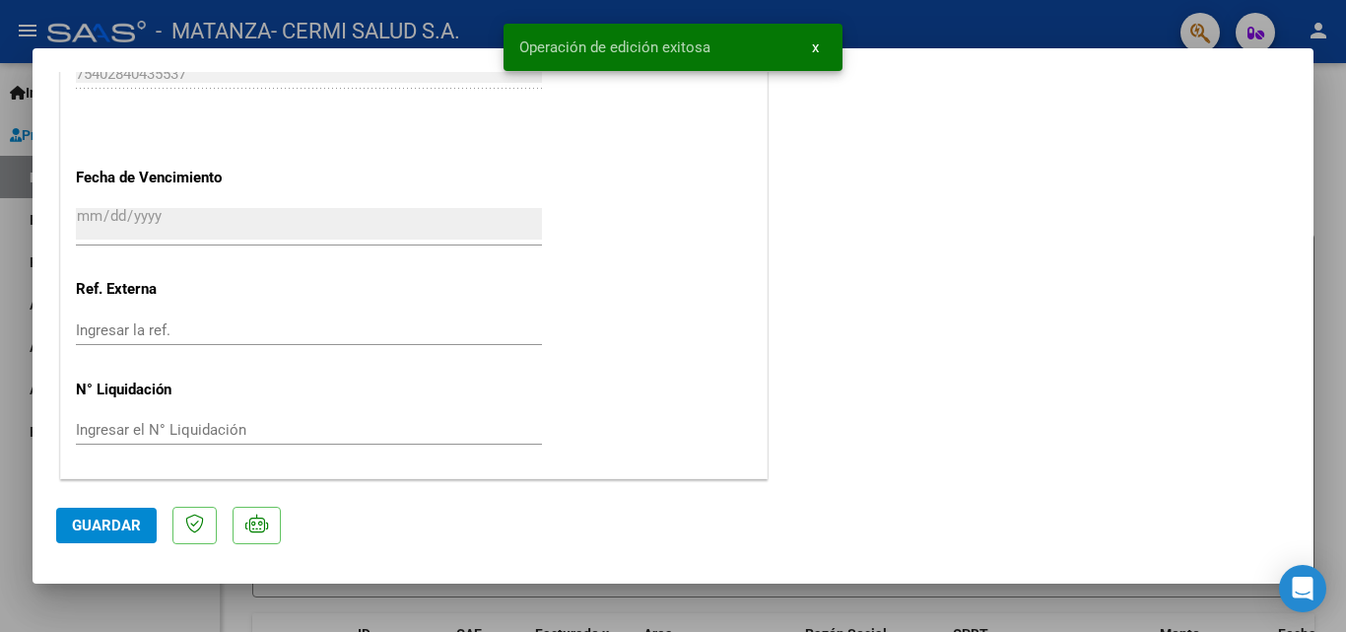
click at [0, 401] on div at bounding box center [673, 316] width 1346 height 632
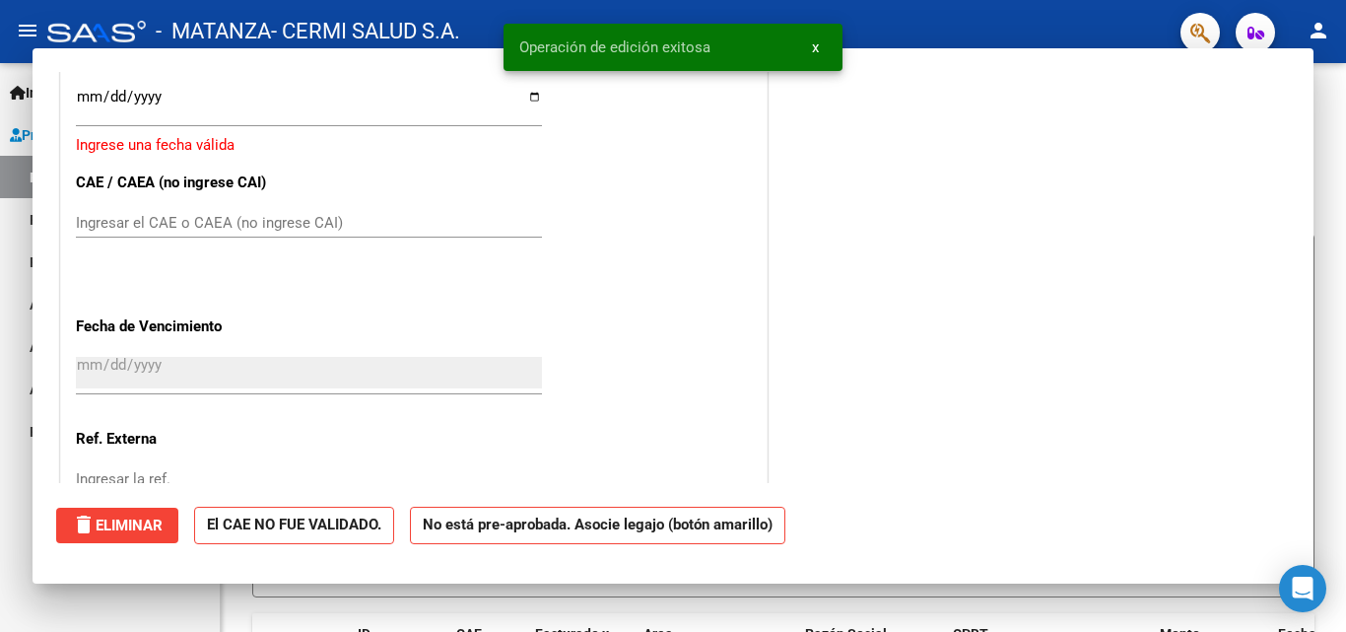
scroll to position [0, 0]
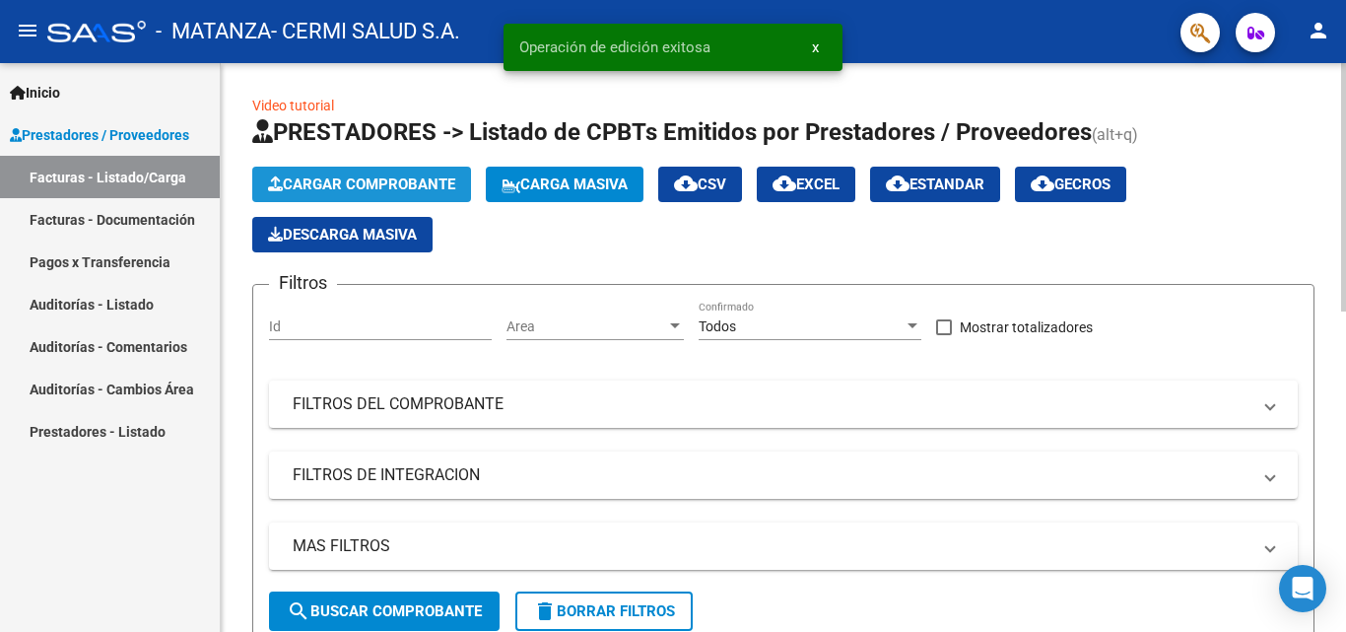
click at [363, 176] on span "Cargar Comprobante" at bounding box center [361, 184] width 187 height 18
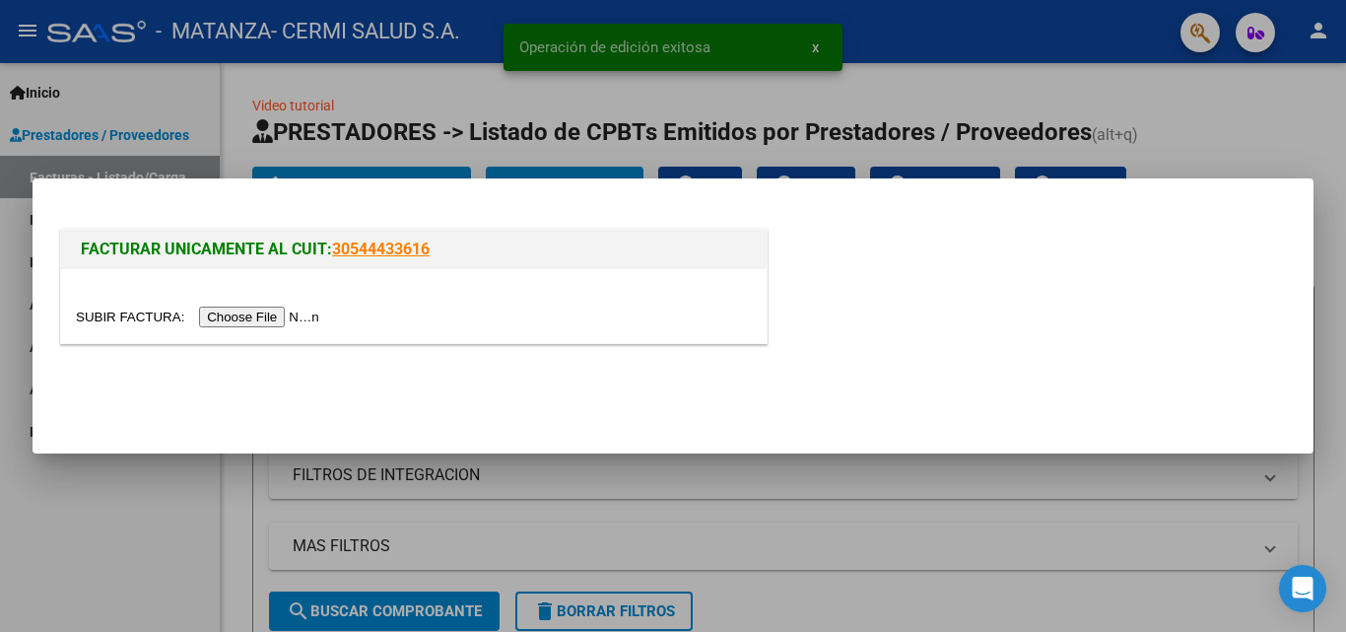
click at [283, 312] on input "file" at bounding box center [200, 317] width 249 height 21
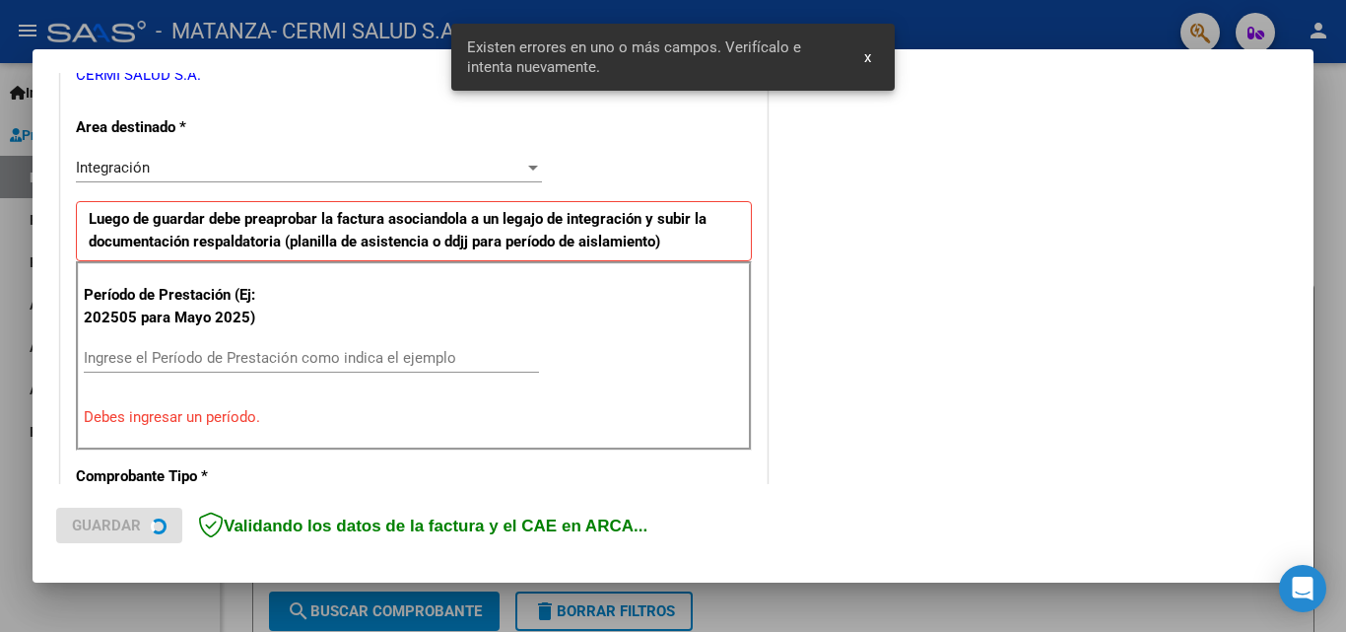
scroll to position [445, 0]
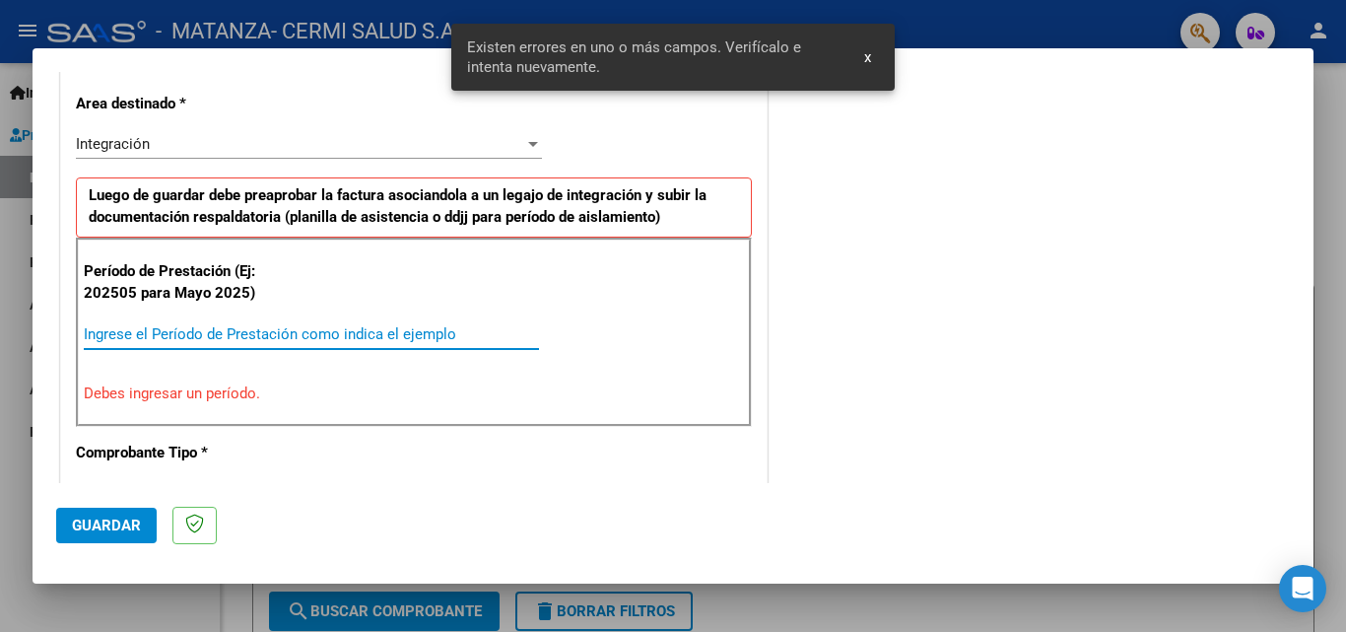
click at [395, 326] on input "Ingrese el Período de Prestación como indica el ejemplo" at bounding box center [311, 334] width 455 height 18
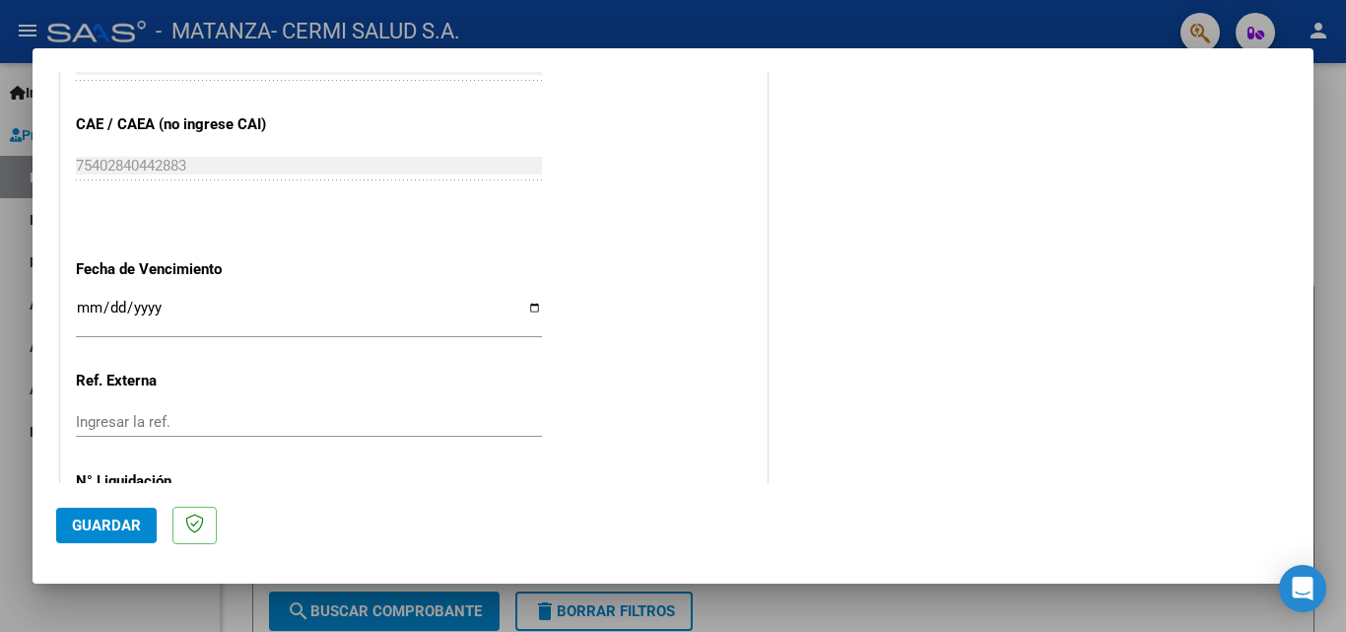
scroll to position [1233, 0]
type input "202509"
click at [525, 309] on input "Ingresar la fecha" at bounding box center [309, 315] width 466 height 32
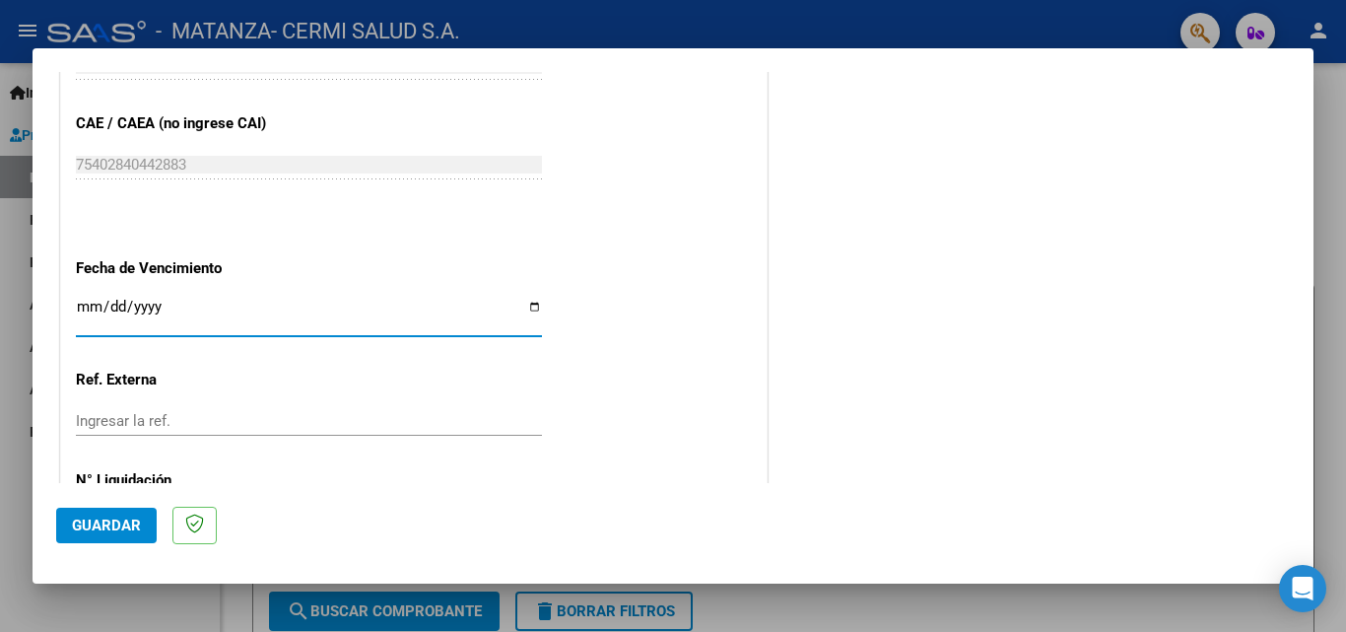
type input "[DATE]"
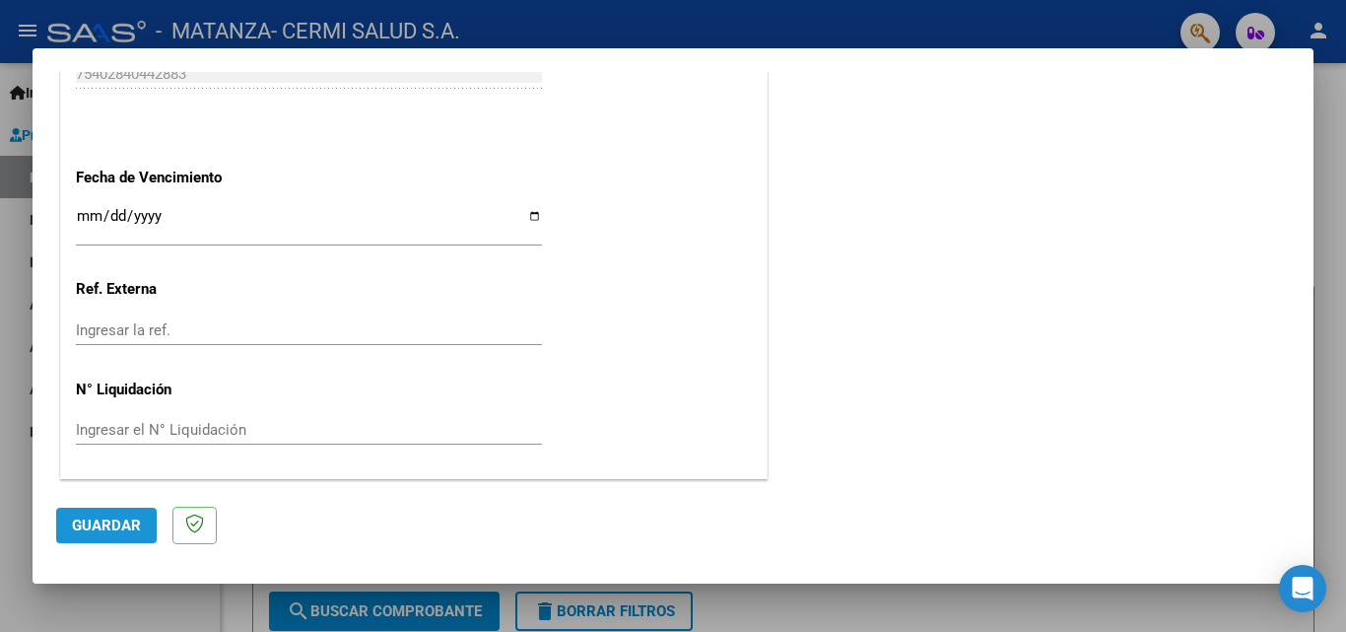
click at [90, 519] on span "Guardar" at bounding box center [106, 525] width 69 height 18
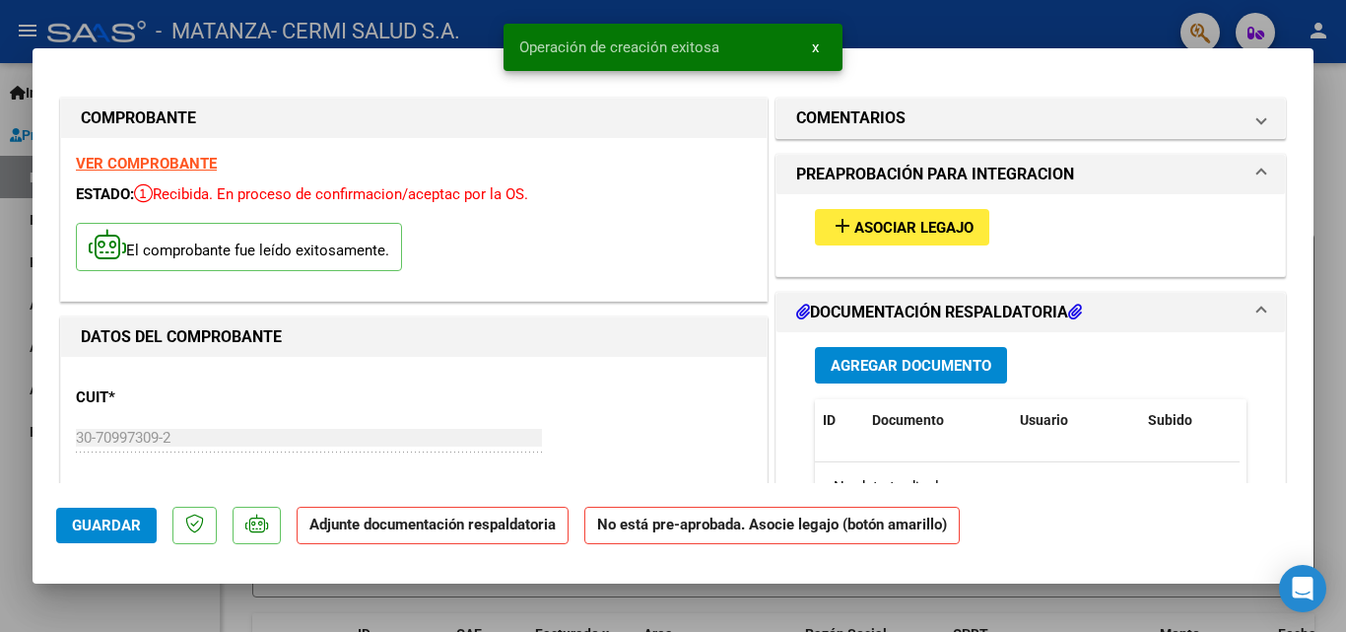
click at [905, 241] on button "add Asociar Legajo" at bounding box center [902, 227] width 174 height 36
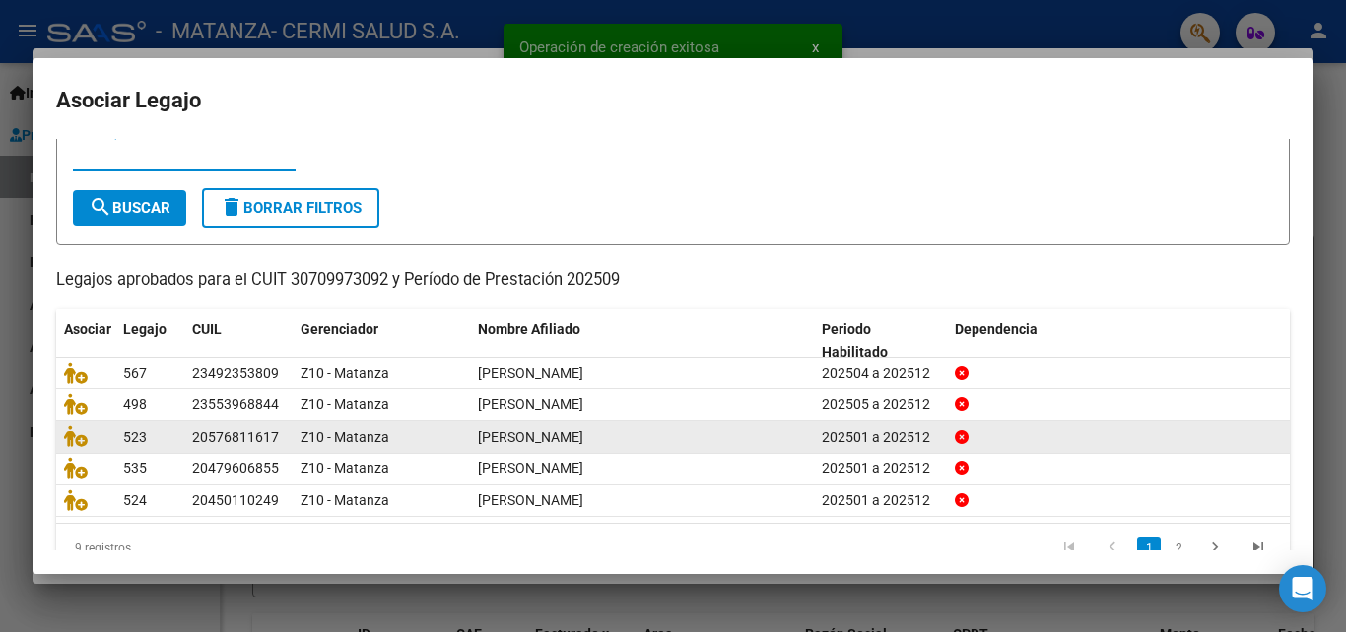
scroll to position [99, 0]
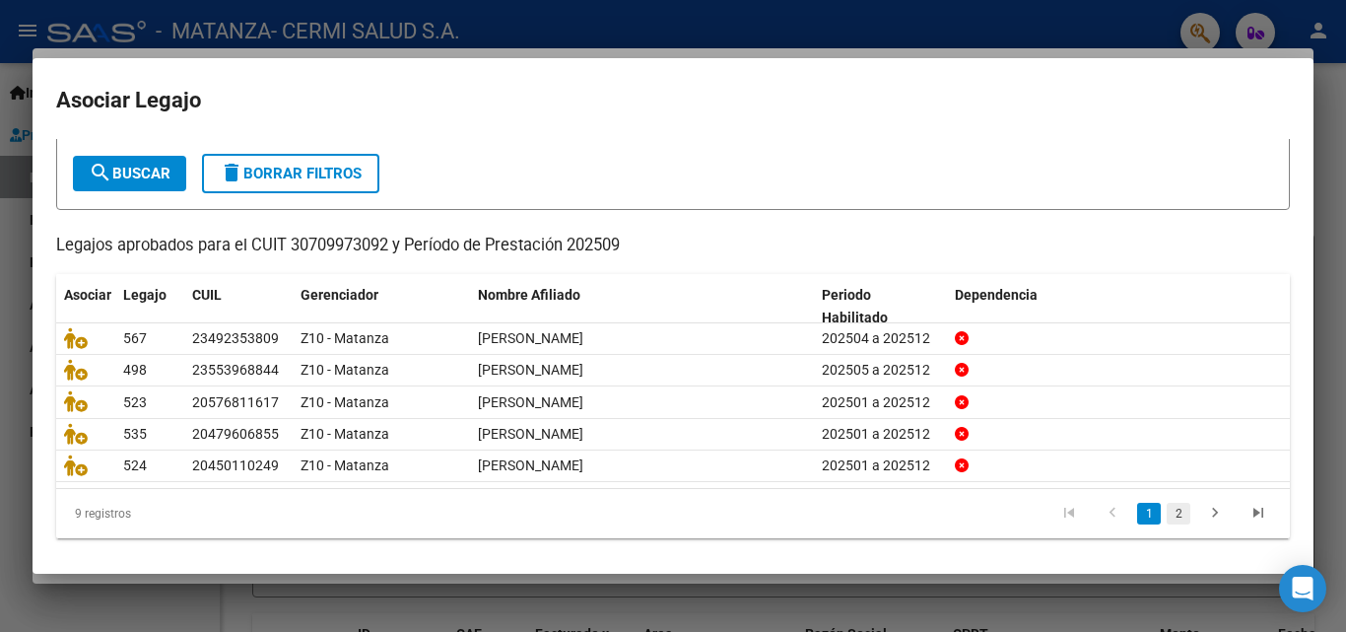
click at [1167, 520] on link "2" at bounding box center [1179, 514] width 24 height 22
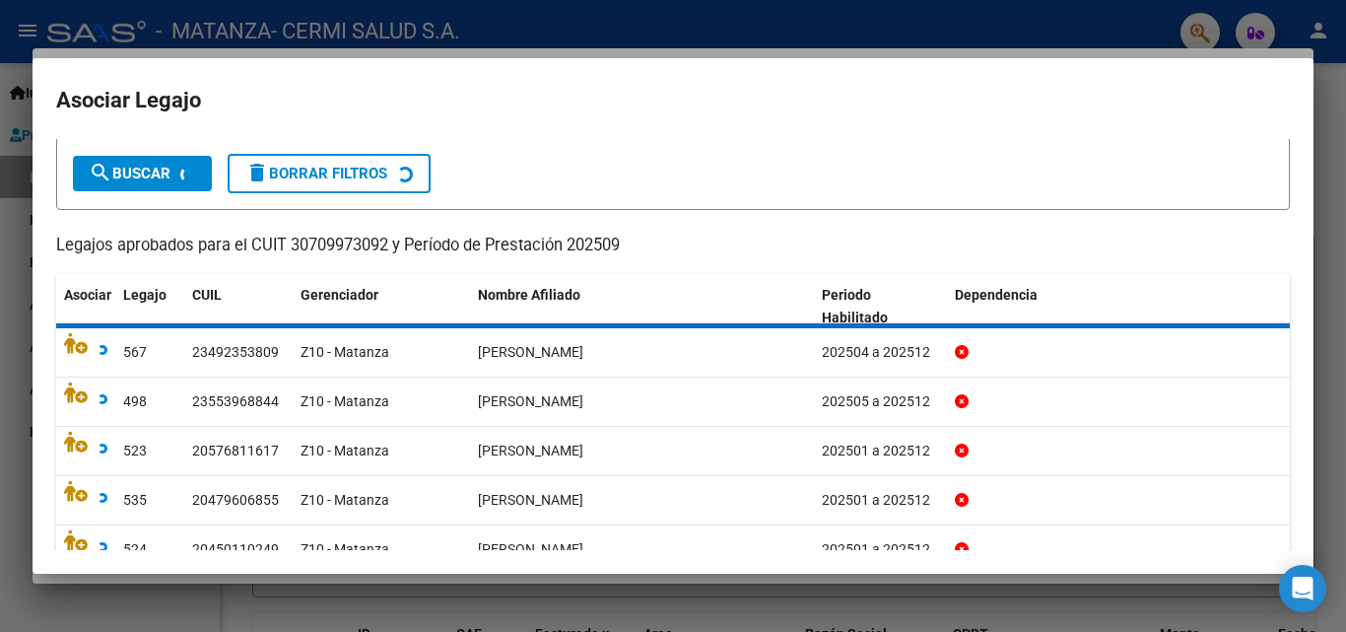
scroll to position [75, 0]
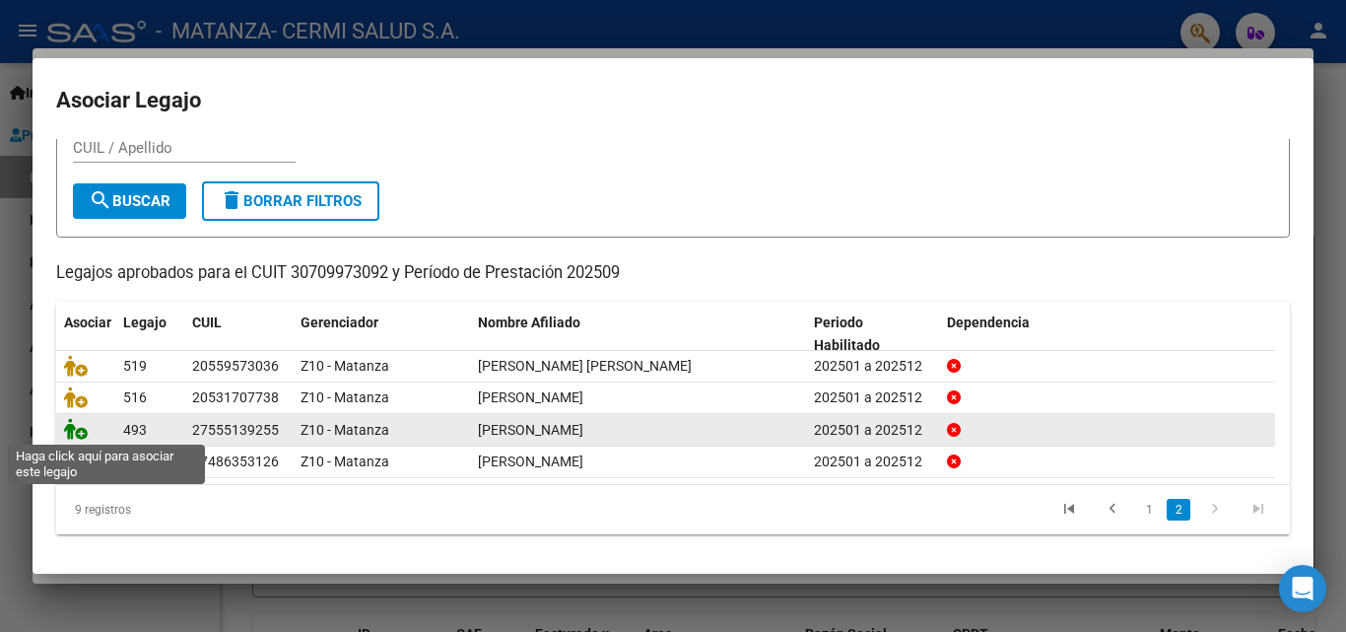
click at [71, 426] on icon at bounding box center [76, 429] width 24 height 22
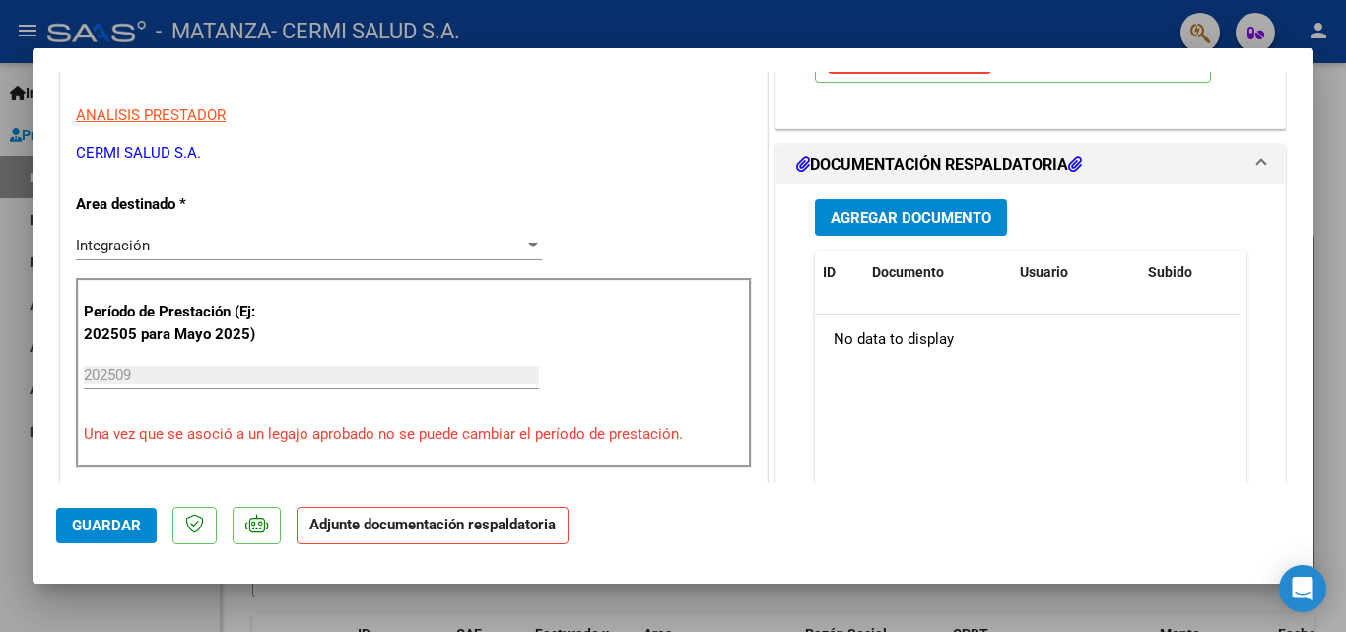
scroll to position [394, 0]
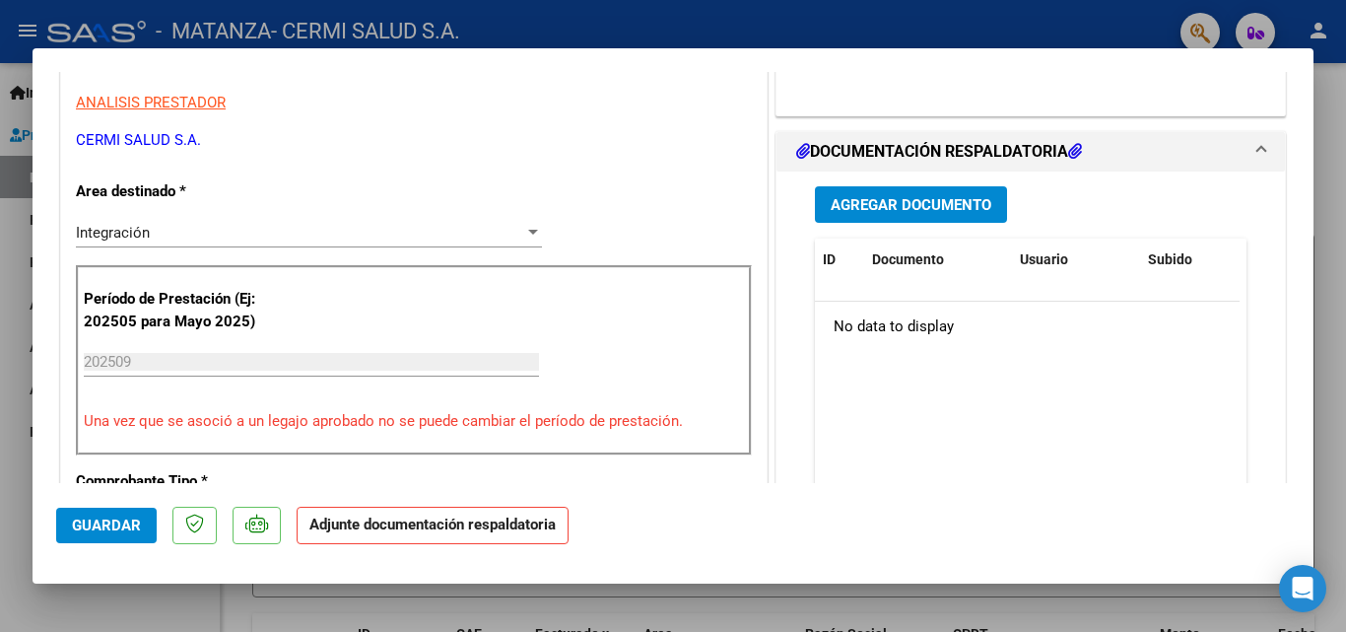
click at [857, 209] on span "Agregar Documento" at bounding box center [911, 205] width 161 height 18
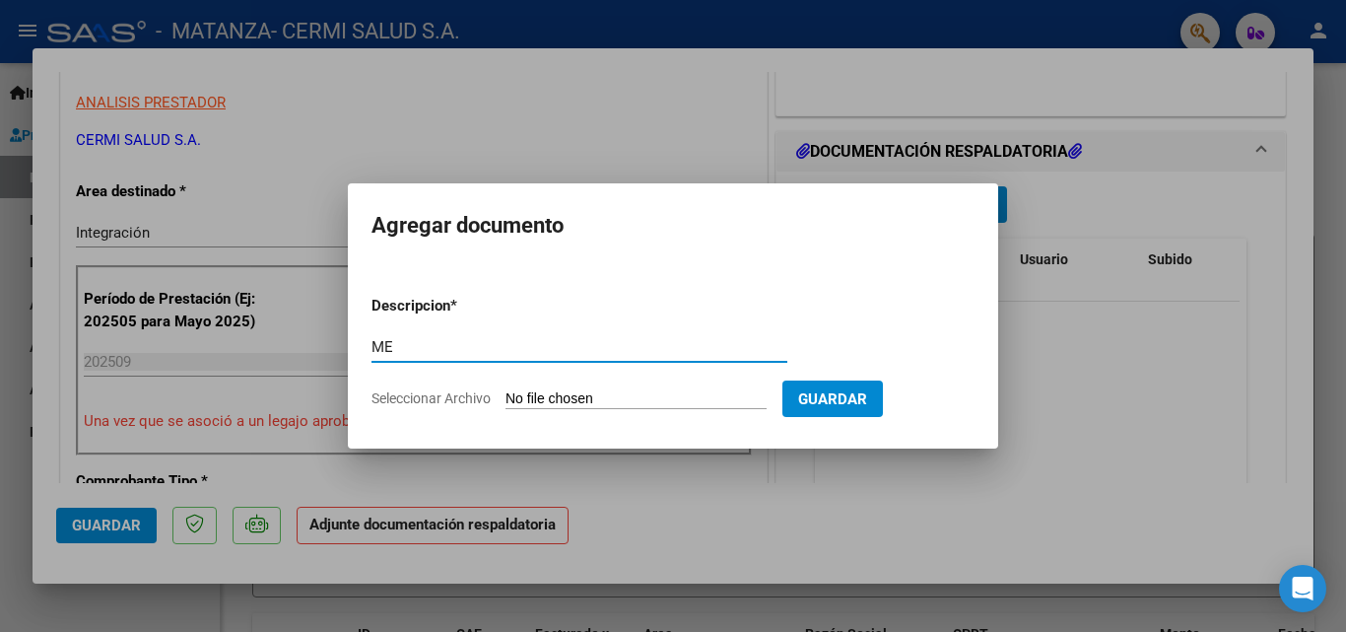
type input "M"
type input "PLANILLA"
click at [665, 400] on input "Seleccionar Archivo" at bounding box center [636, 399] width 261 height 19
type input "C:\fakepath\[PERSON_NAME].pdf"
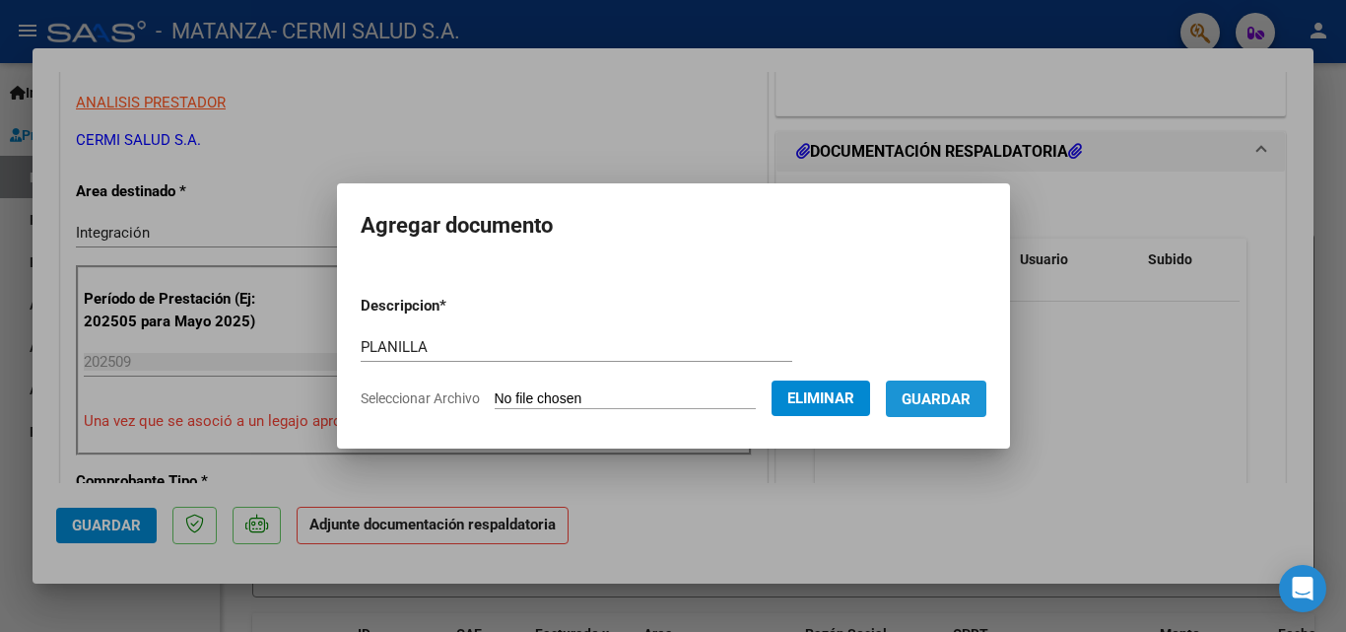
click at [971, 398] on span "Guardar" at bounding box center [936, 399] width 69 height 18
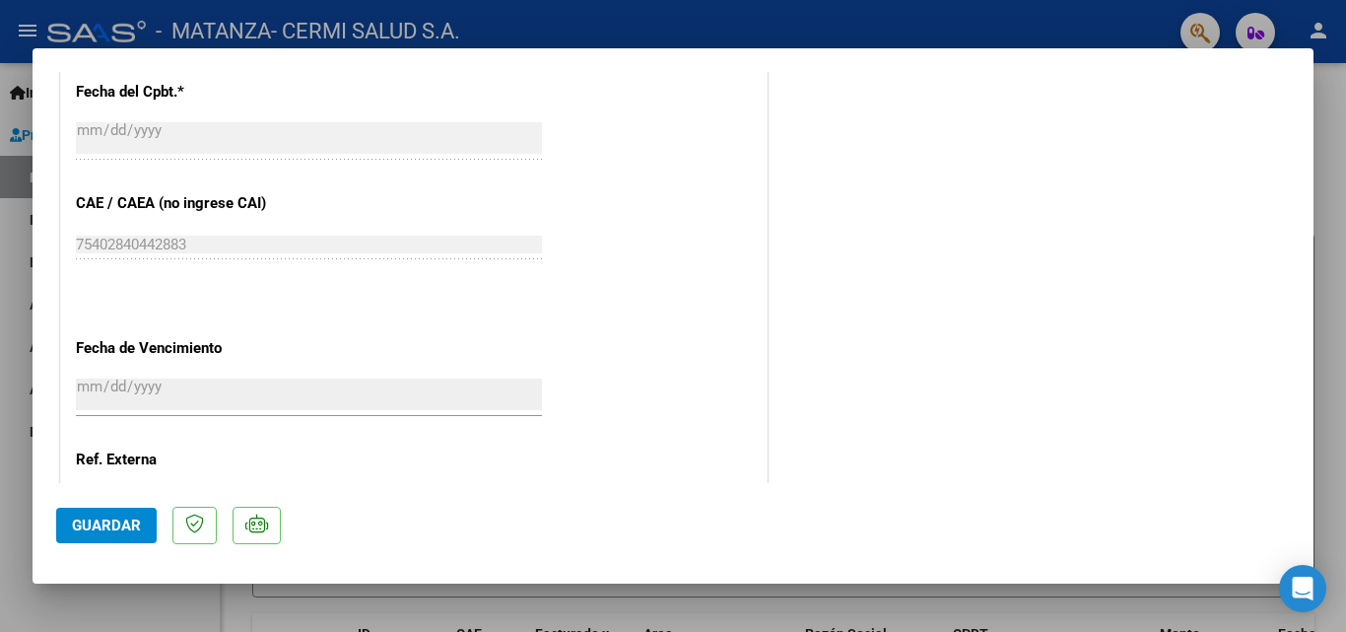
scroll to position [1353, 0]
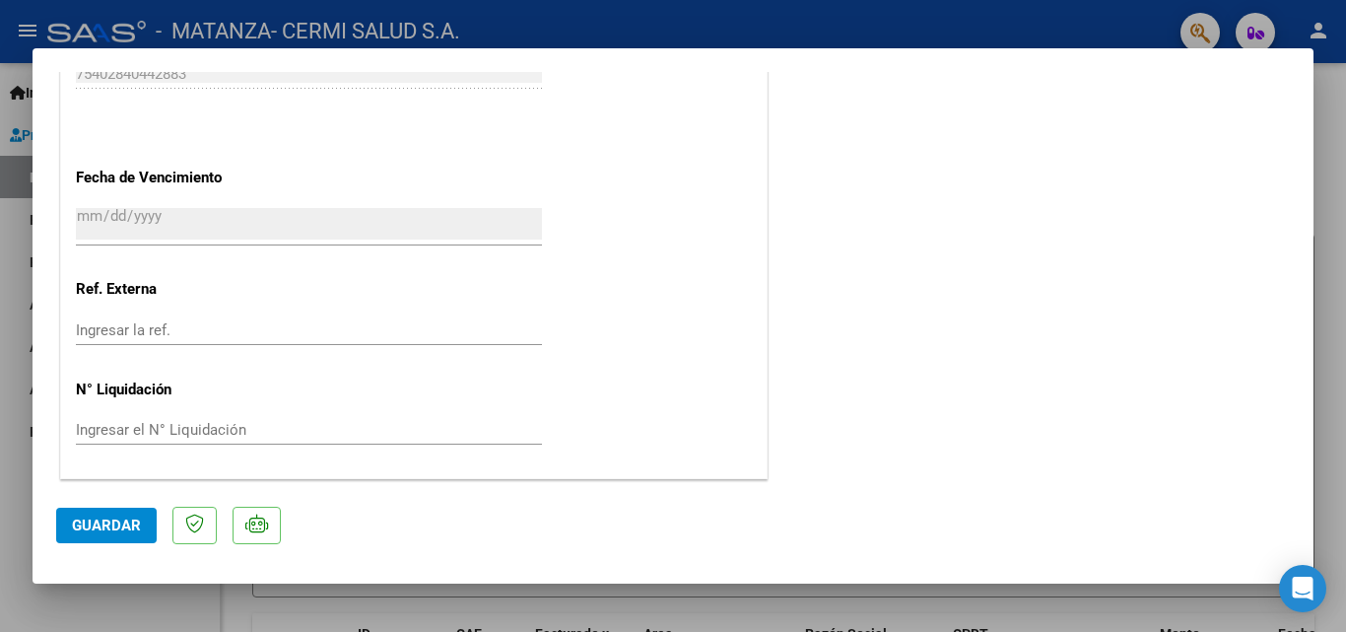
click at [109, 525] on span "Guardar" at bounding box center [106, 525] width 69 height 18
click at [107, 527] on span "Guardar" at bounding box center [106, 525] width 69 height 18
click at [86, 530] on span "Guardar" at bounding box center [106, 525] width 69 height 18
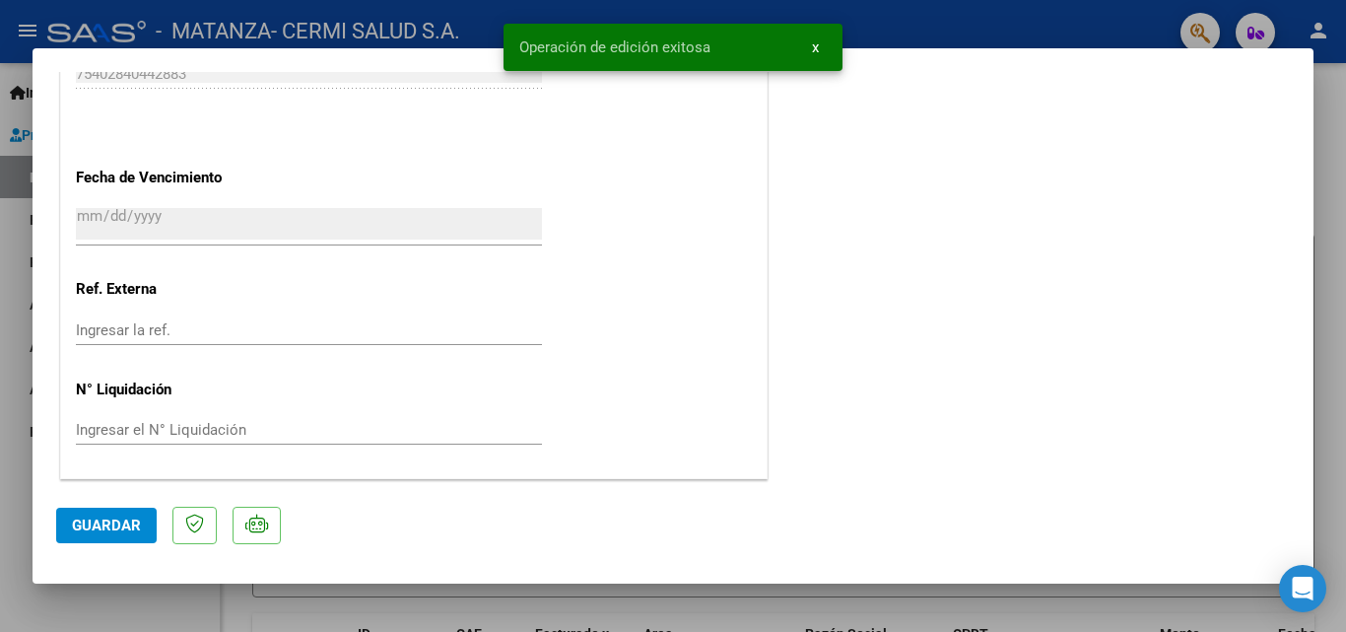
click at [150, 589] on div at bounding box center [673, 316] width 1346 height 632
type input "$ 0,00"
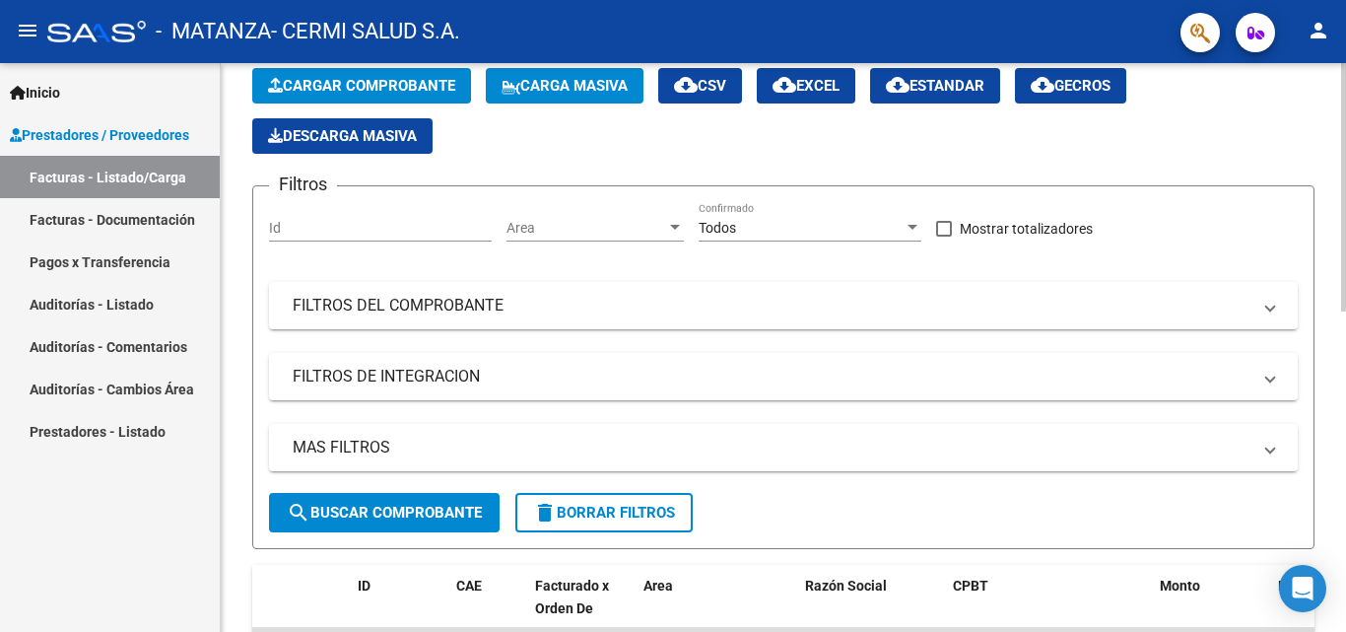
scroll to position [0, 0]
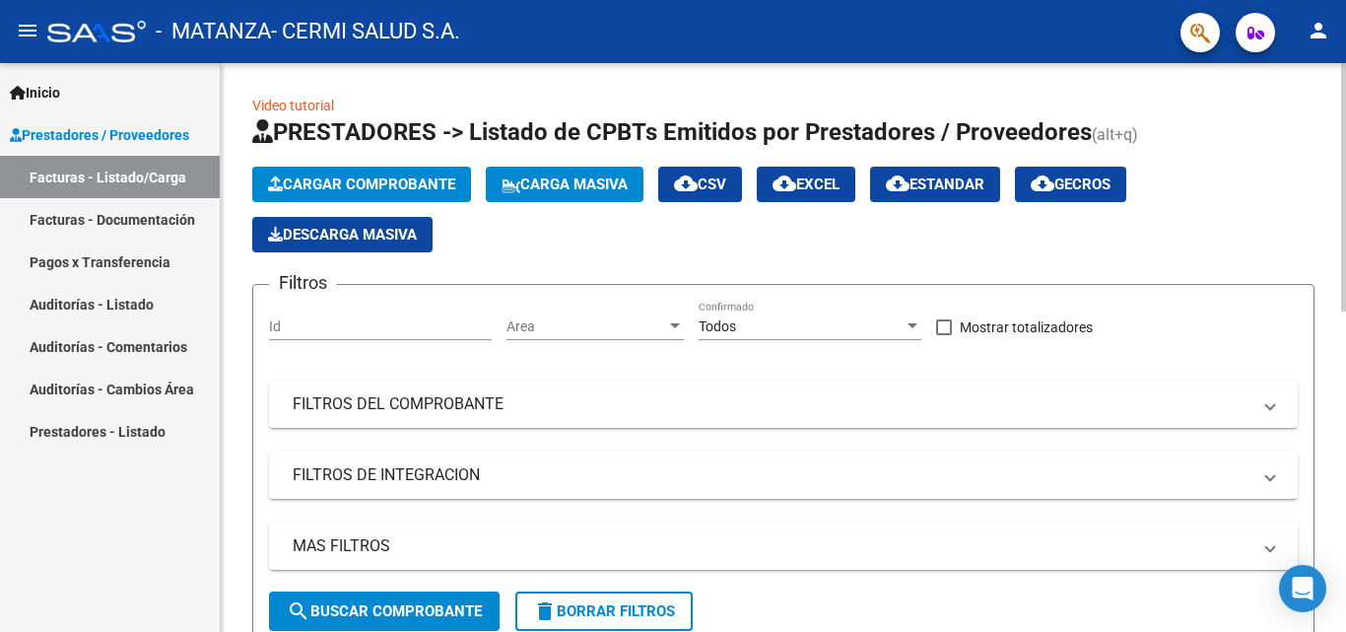
click at [345, 174] on button "Cargar Comprobante" at bounding box center [361, 184] width 219 height 35
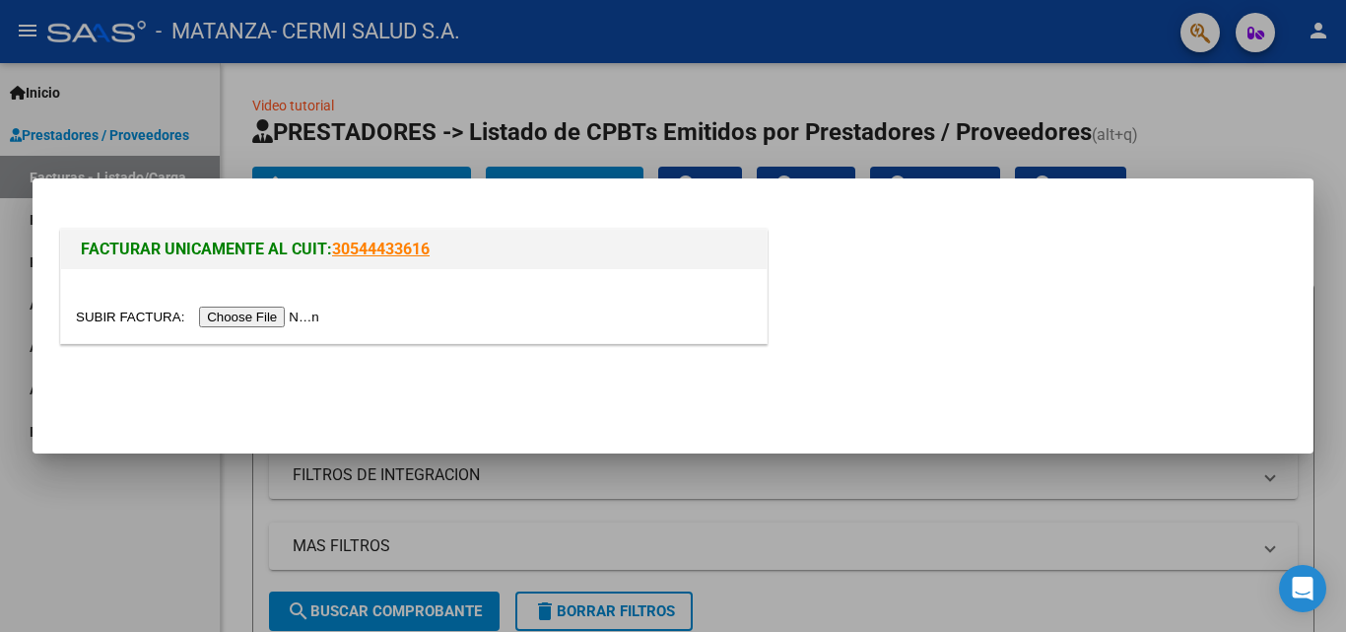
click at [297, 320] on input "file" at bounding box center [200, 317] width 249 height 21
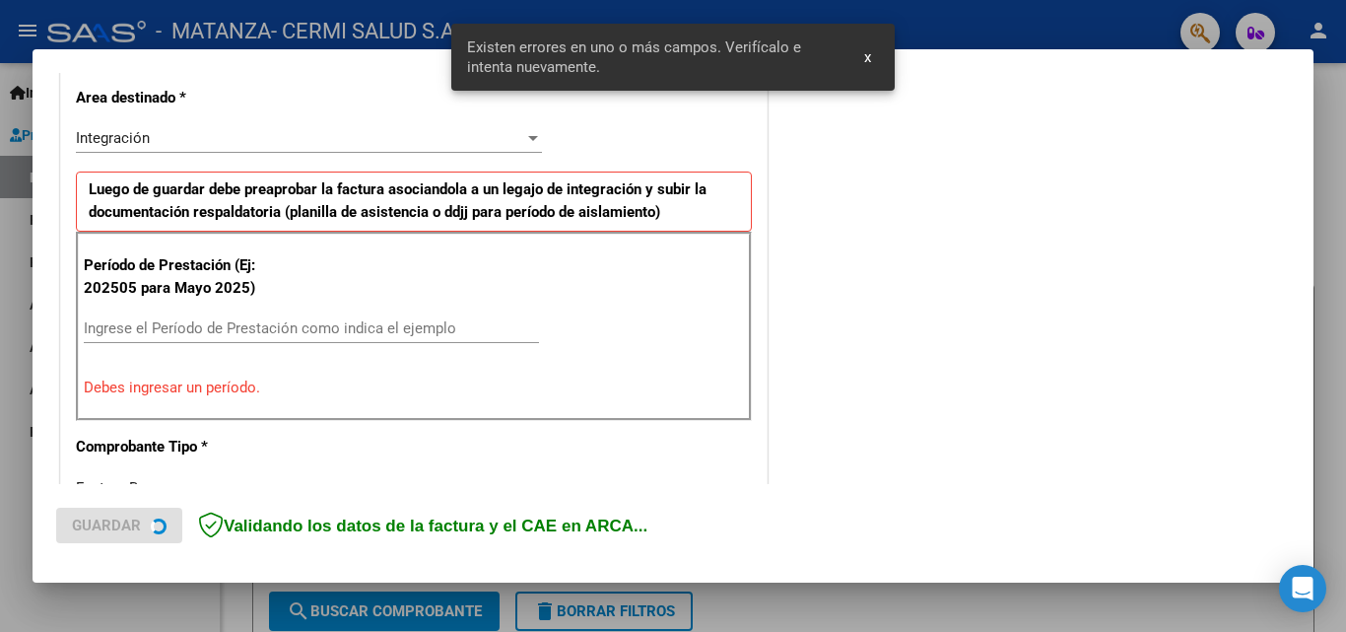
scroll to position [481, 0]
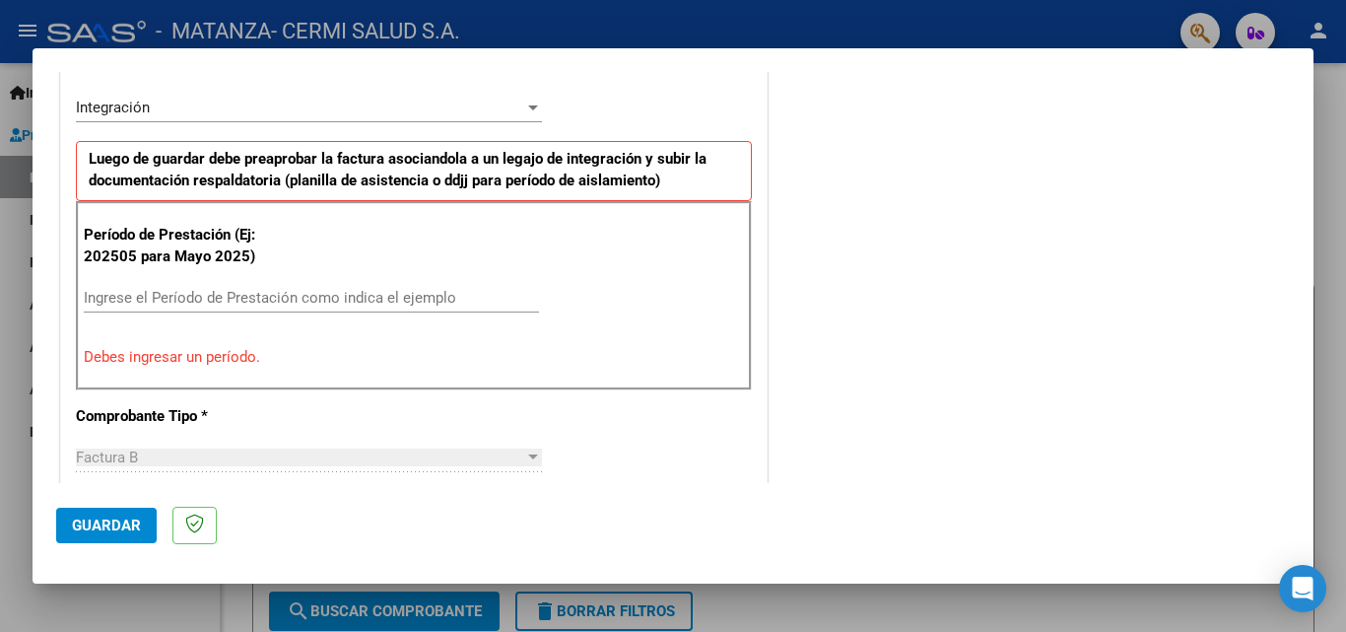
click at [237, 285] on div "Ingrese el Período de Prestación como indica el ejemplo" at bounding box center [311, 298] width 455 height 30
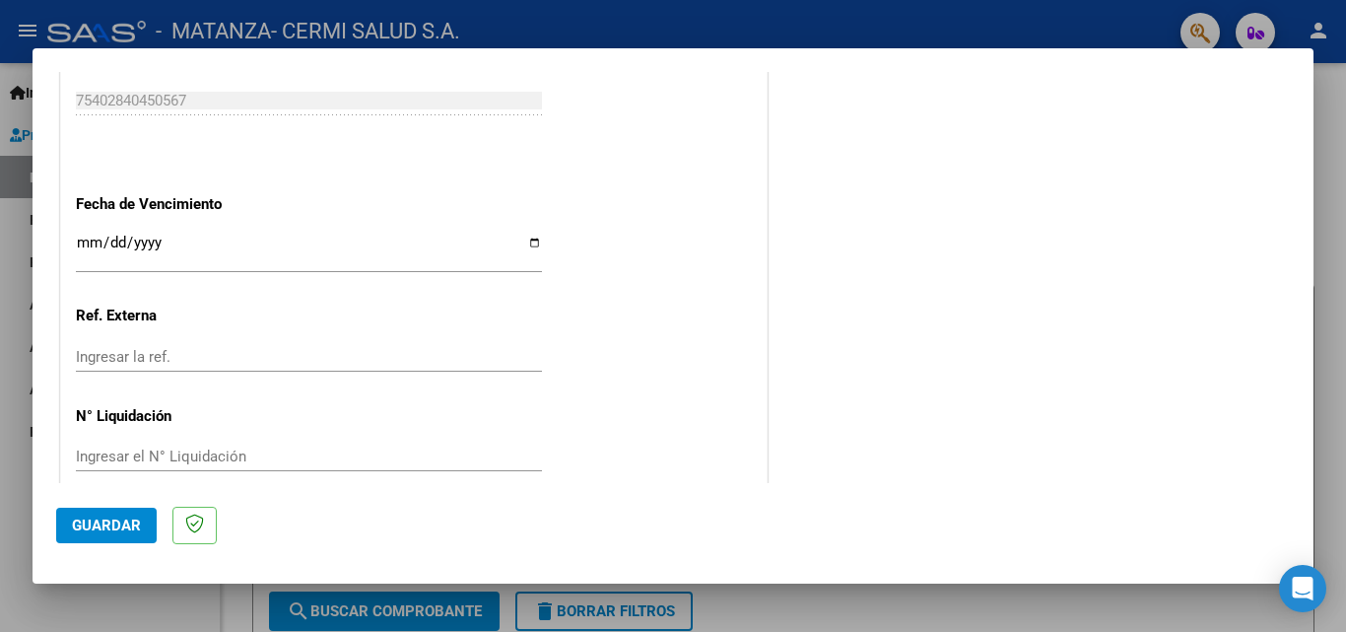
scroll to position [1324, 0]
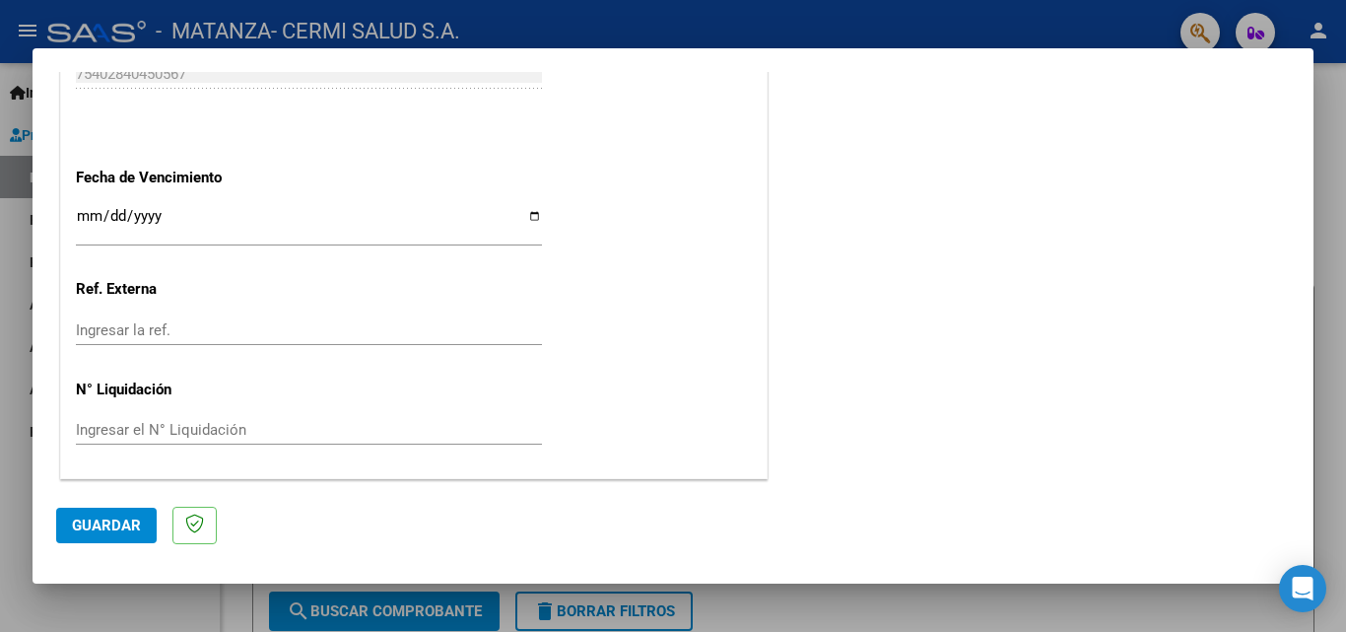
type input "202509"
click at [526, 220] on input "Ingresar la fecha" at bounding box center [309, 224] width 466 height 32
type input "[DATE]"
click at [110, 531] on span "Guardar" at bounding box center [106, 525] width 69 height 18
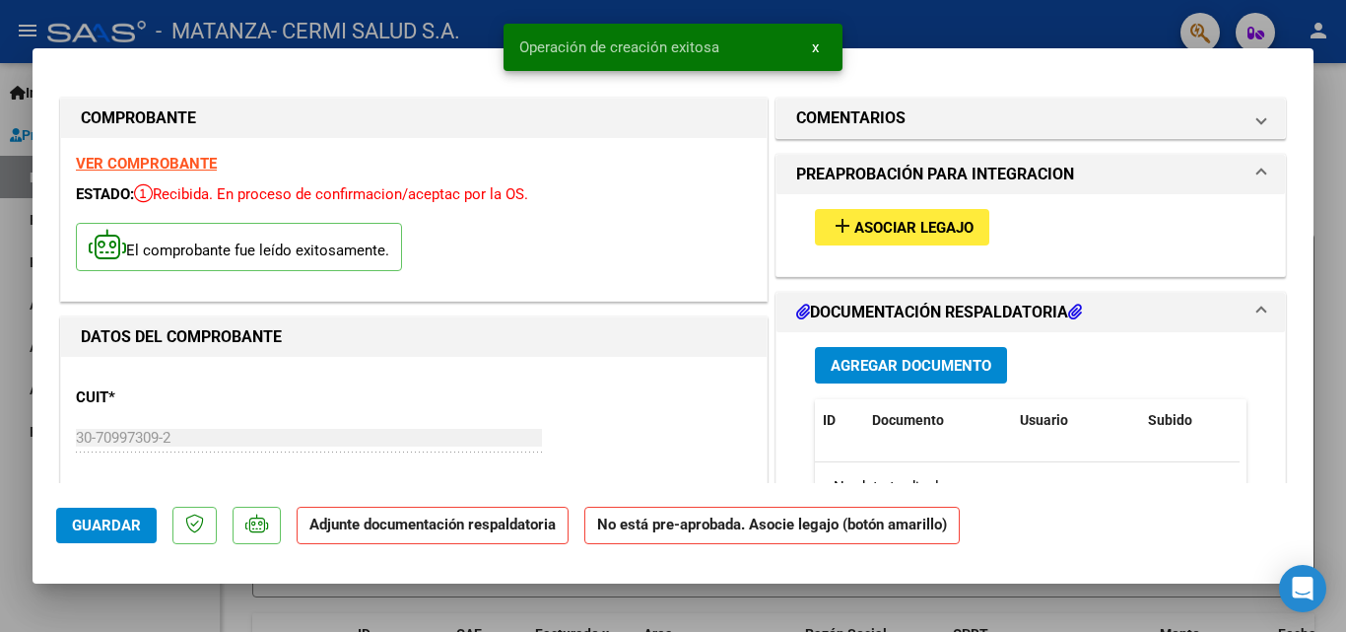
click at [945, 232] on span "Asociar Legajo" at bounding box center [914, 228] width 119 height 18
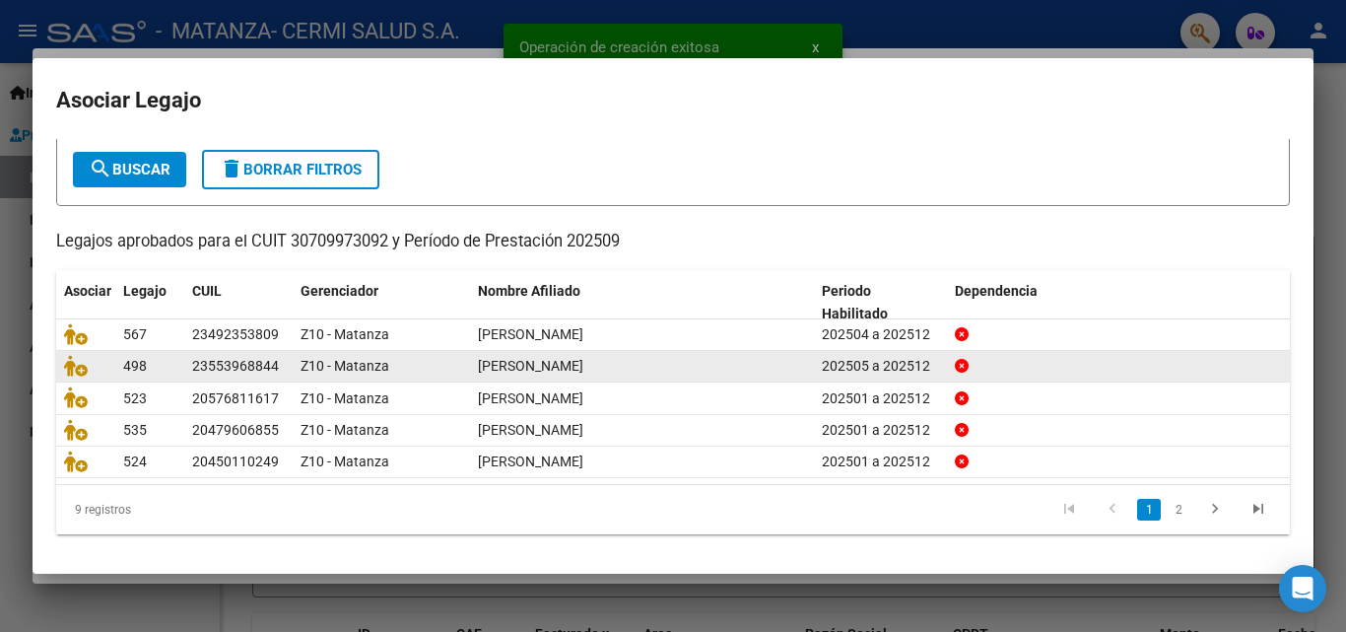
scroll to position [107, 0]
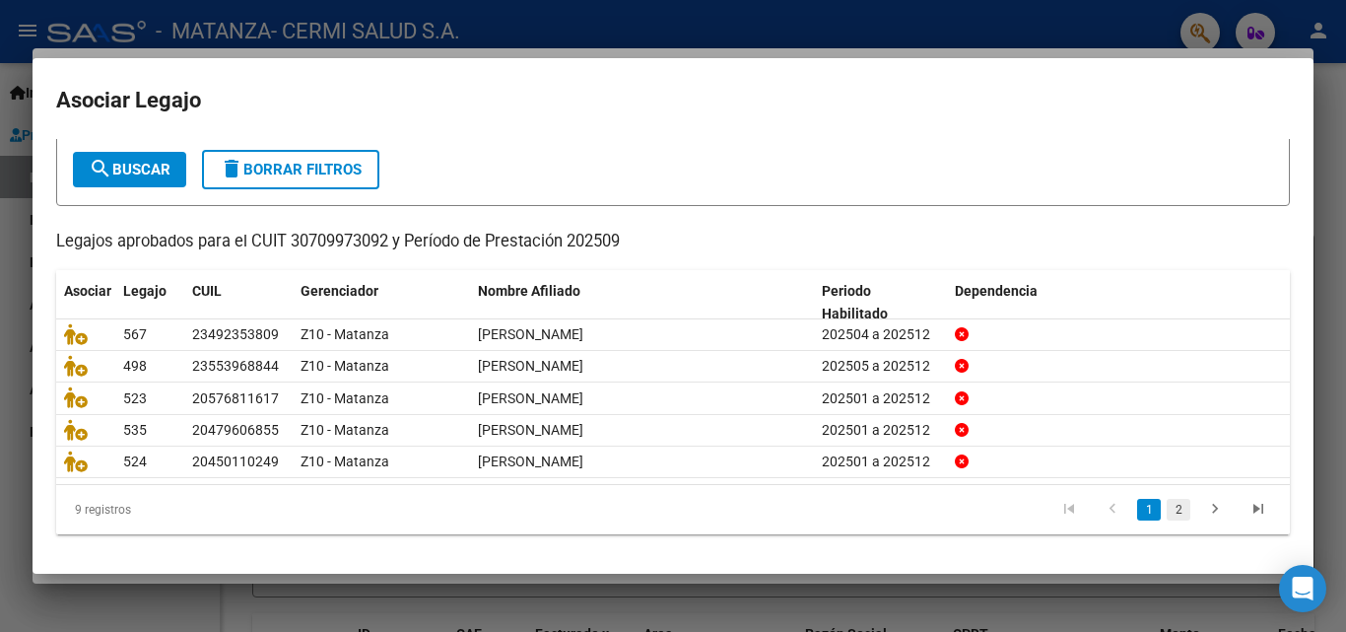
click at [1167, 506] on link "2" at bounding box center [1179, 510] width 24 height 22
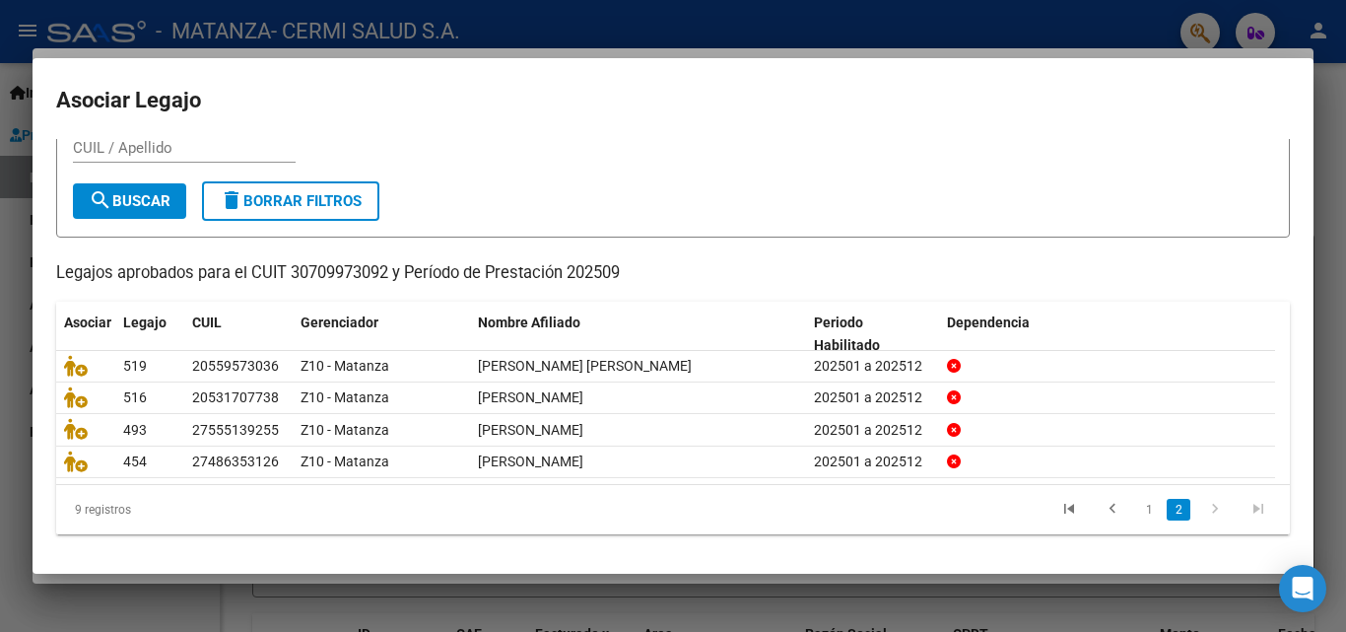
scroll to position [75, 0]
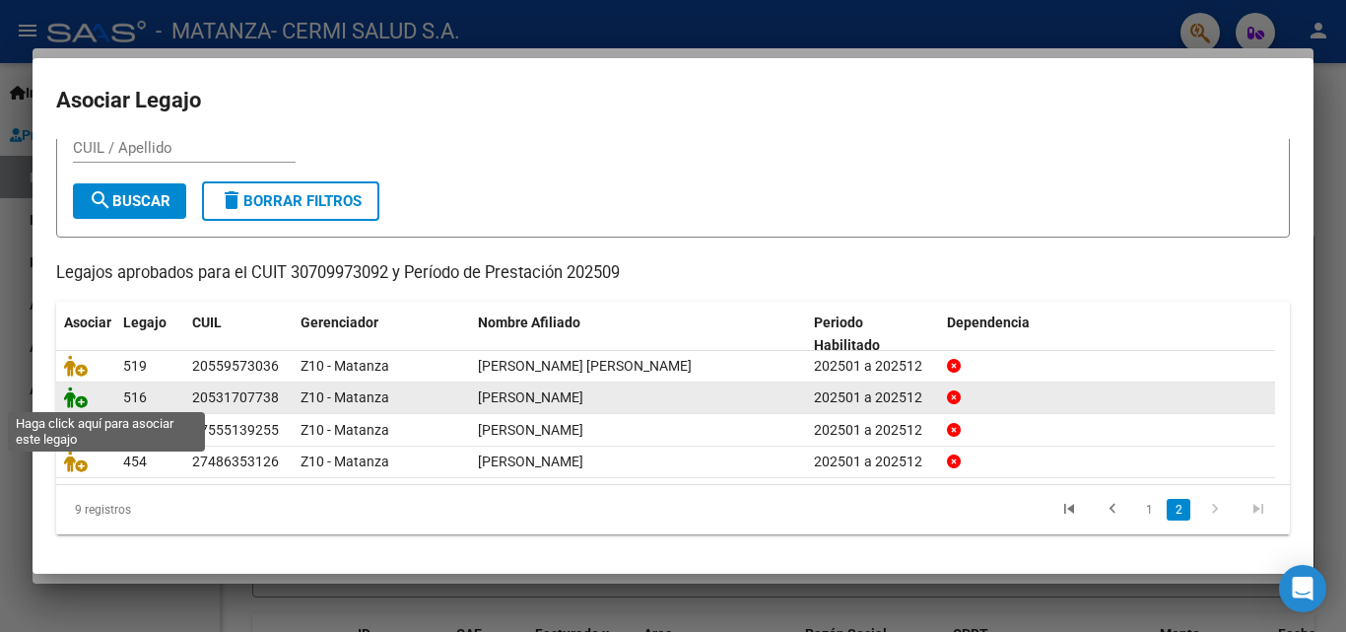
click at [70, 388] on icon at bounding box center [76, 397] width 24 height 22
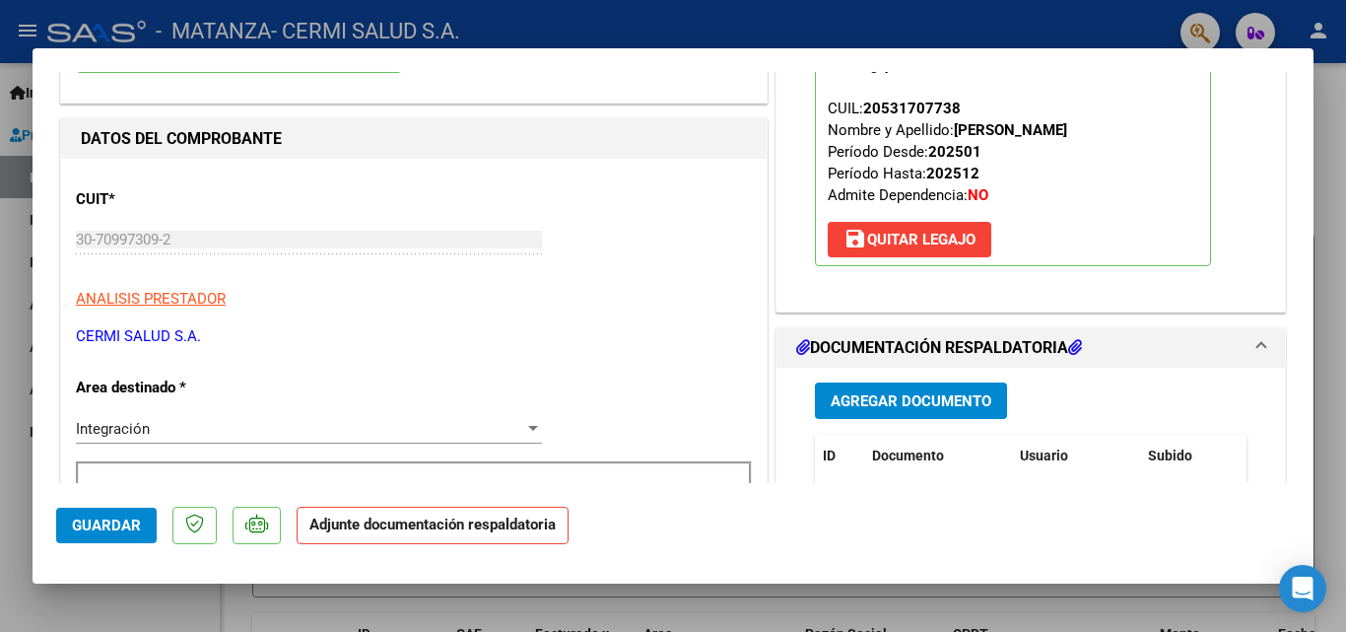
scroll to position [197, 0]
click at [919, 408] on span "Agregar Documento" at bounding box center [911, 402] width 161 height 18
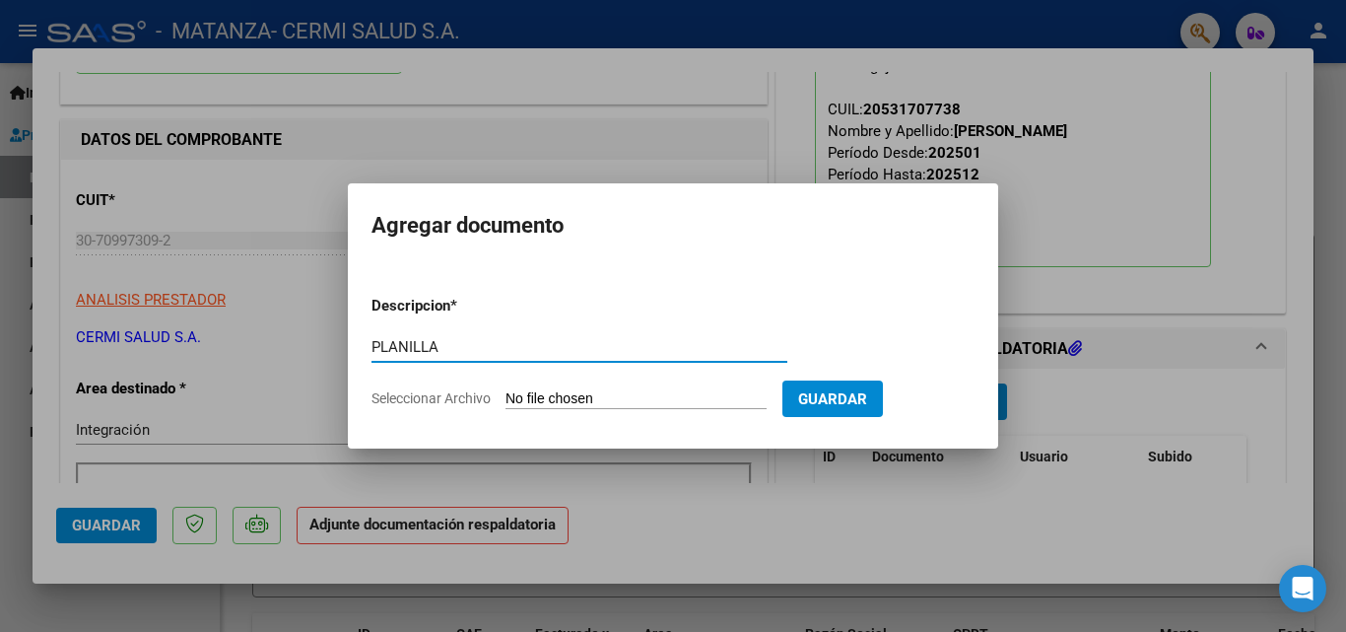
type input "PLANILLA"
click at [550, 406] on input "Seleccionar Archivo" at bounding box center [636, 399] width 261 height 19
type input "C:\fakepath\[PERSON_NAME].pdf"
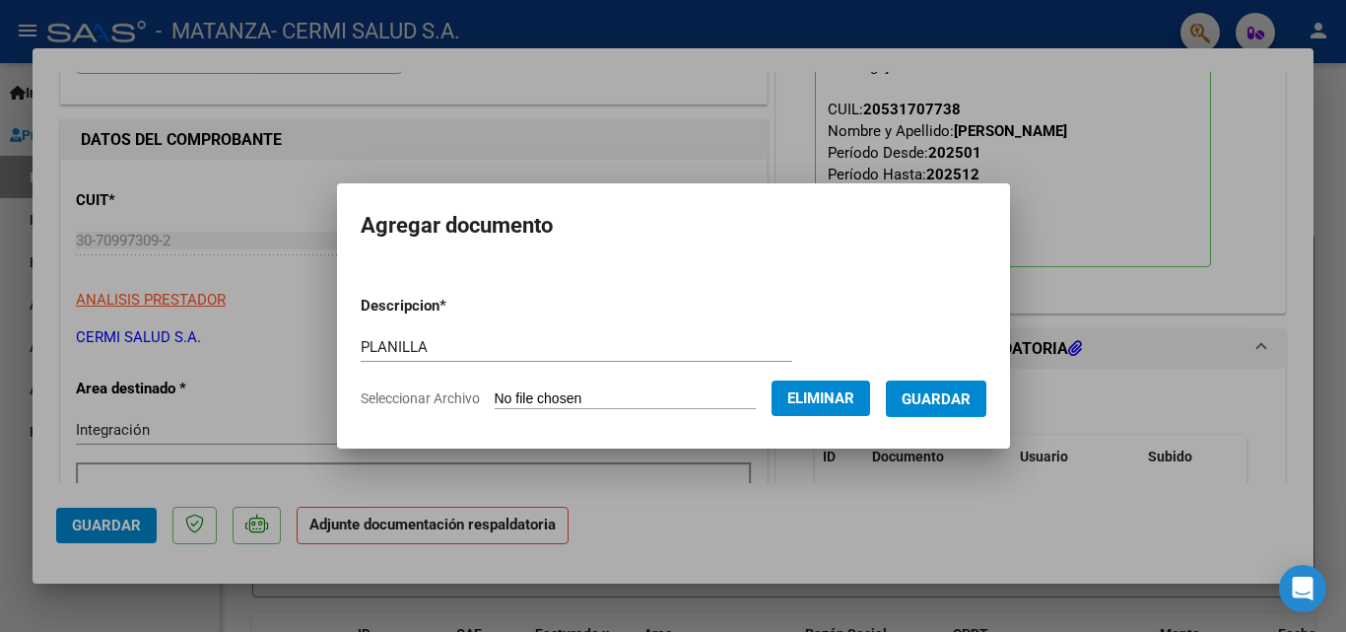
click at [944, 401] on span "Guardar" at bounding box center [936, 399] width 69 height 18
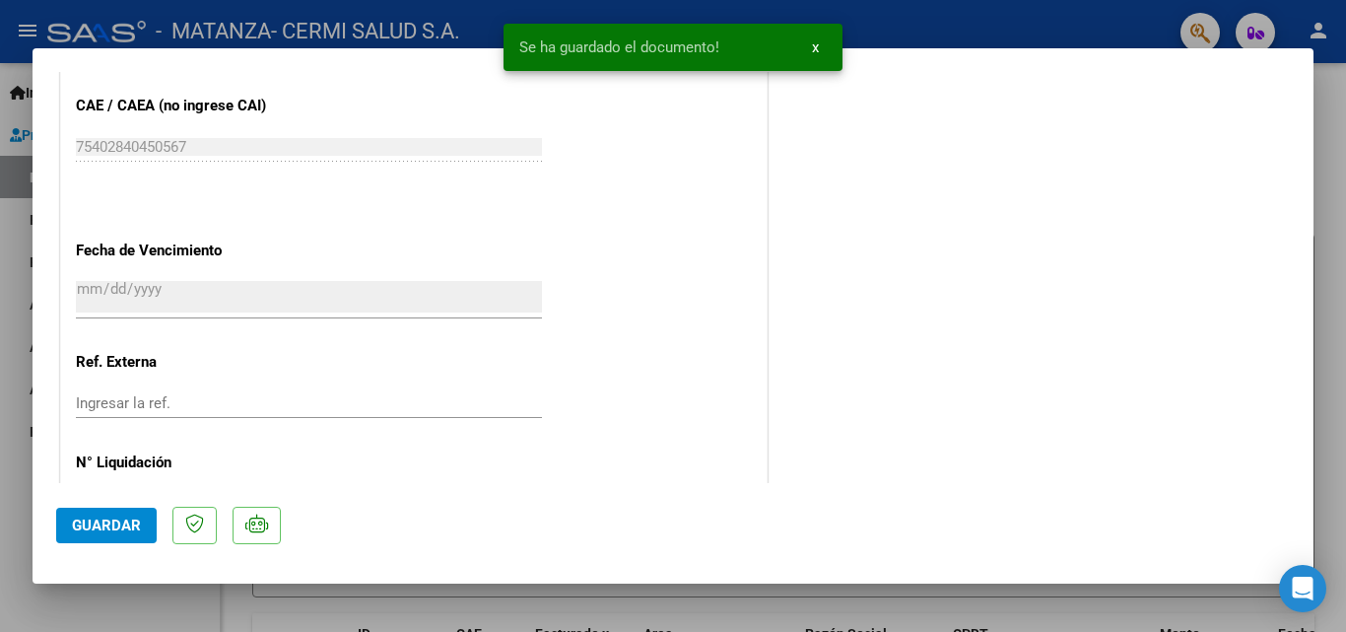
scroll to position [1281, 0]
click at [134, 524] on span "Guardar" at bounding box center [106, 525] width 69 height 18
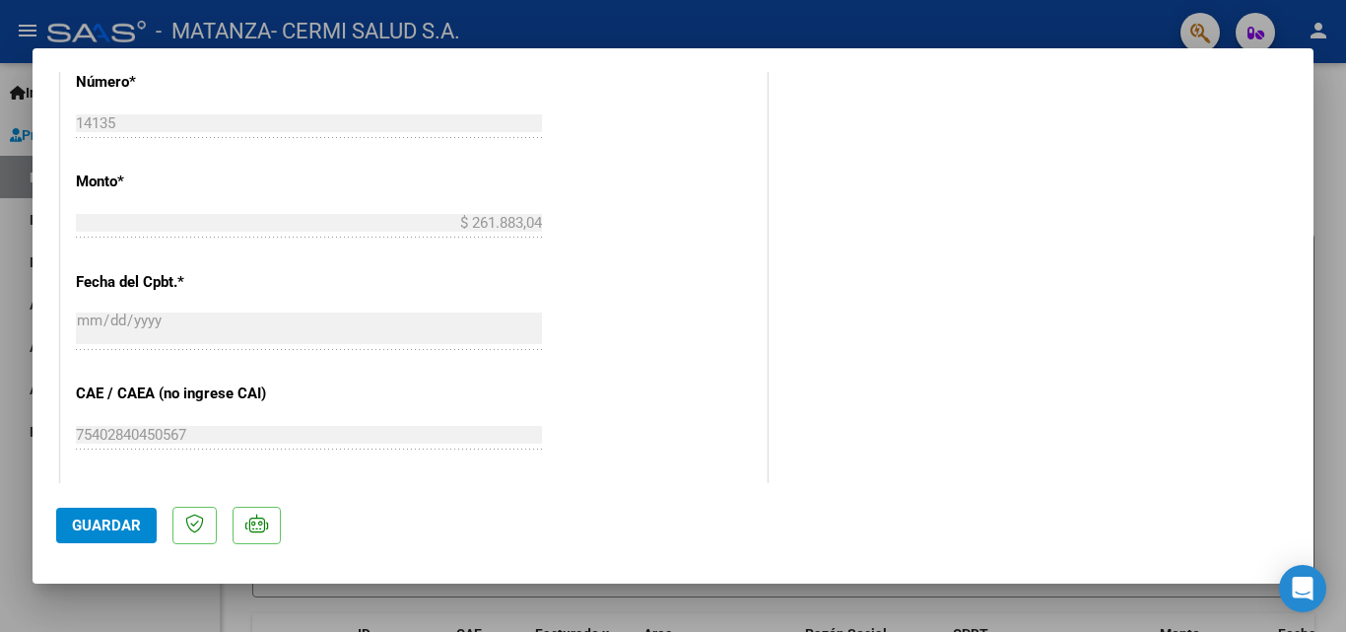
scroll to position [1353, 0]
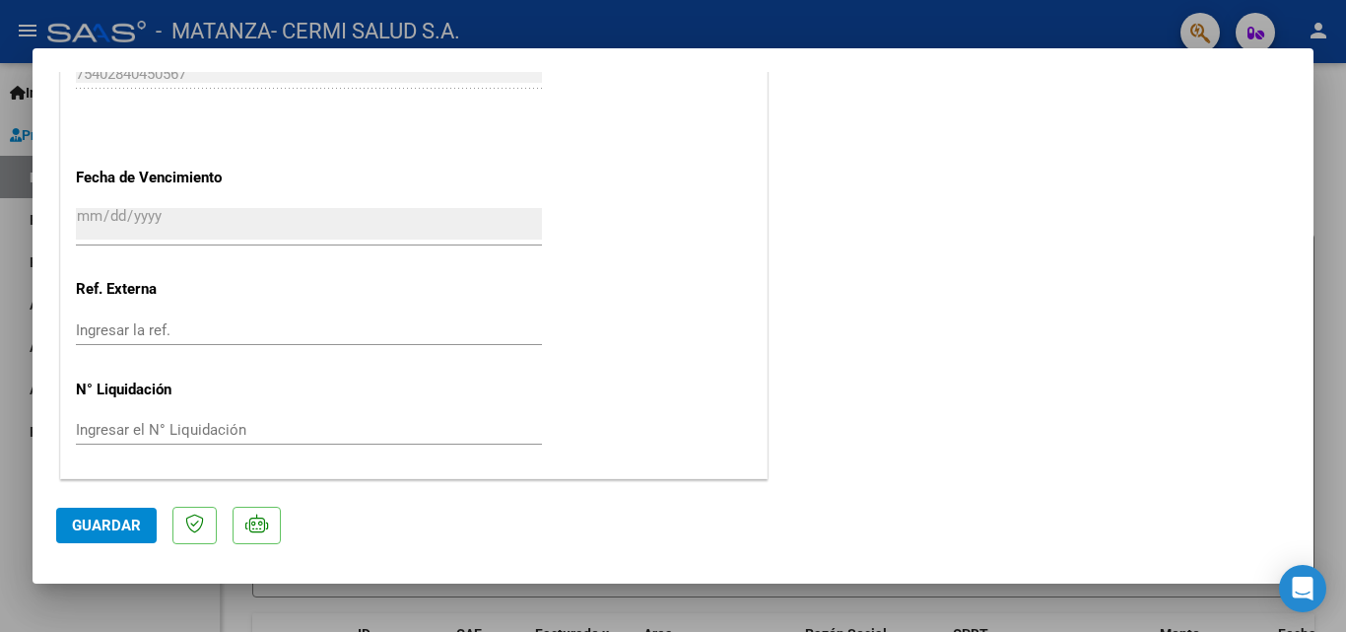
click at [89, 546] on mat-dialog-actions "Guardar" at bounding box center [673, 522] width 1234 height 78
click at [100, 532] on span "Guardar" at bounding box center [106, 525] width 69 height 18
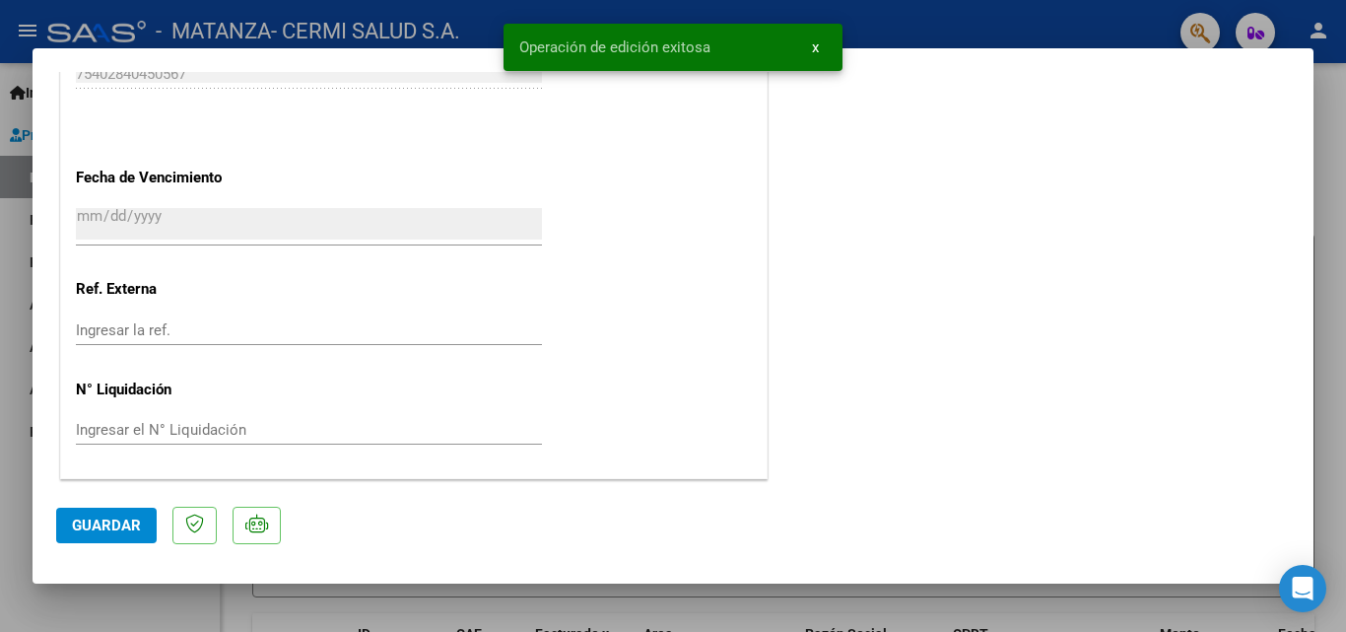
click at [164, 597] on div at bounding box center [673, 316] width 1346 height 632
type input "$ 0,00"
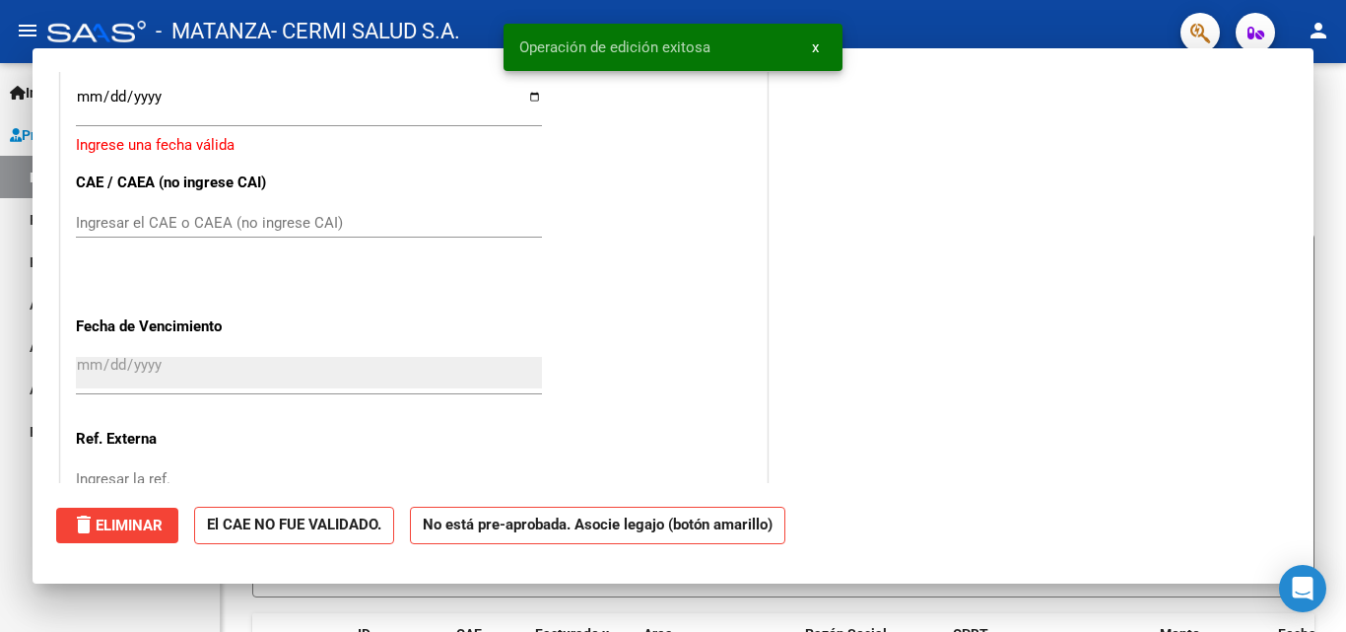
scroll to position [0, 0]
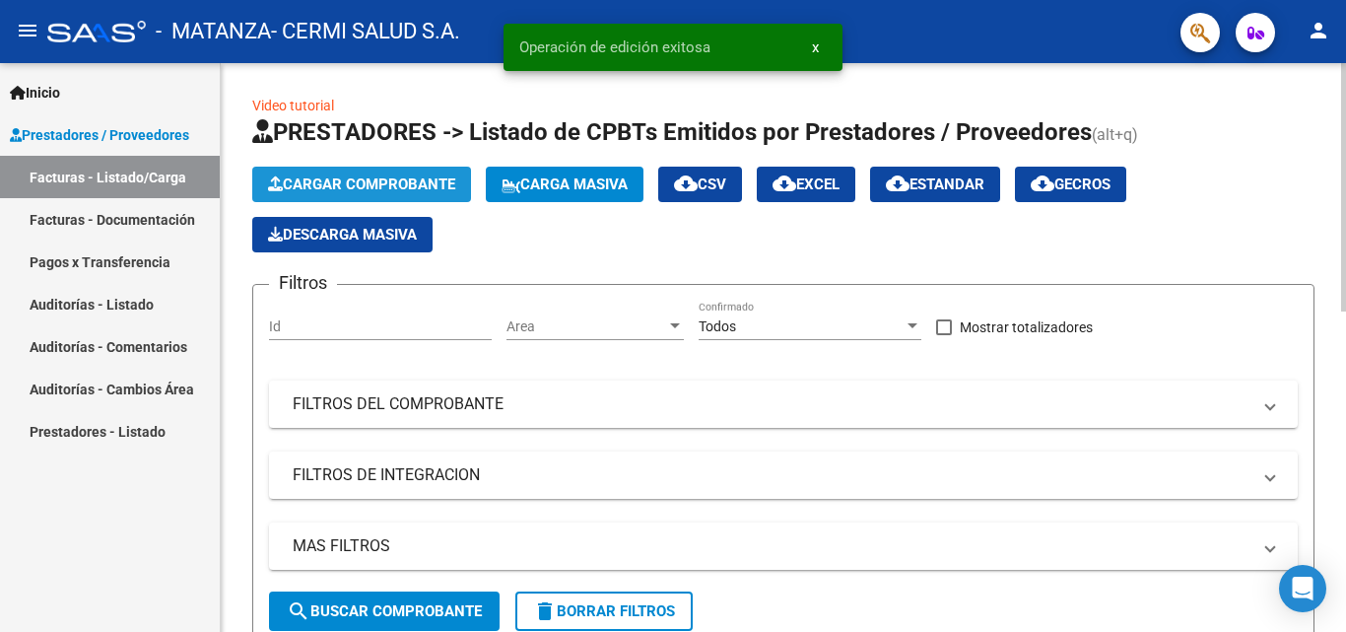
click at [331, 171] on button "Cargar Comprobante" at bounding box center [361, 184] width 219 height 35
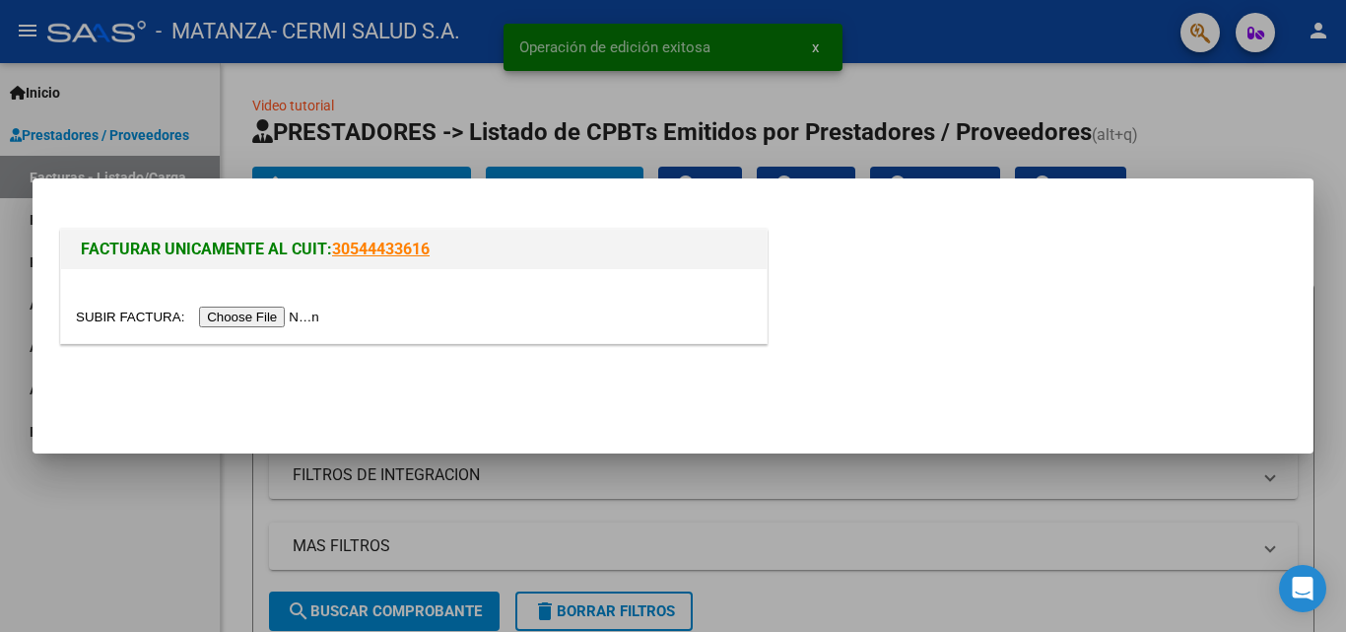
click at [287, 314] on input "file" at bounding box center [200, 317] width 249 height 21
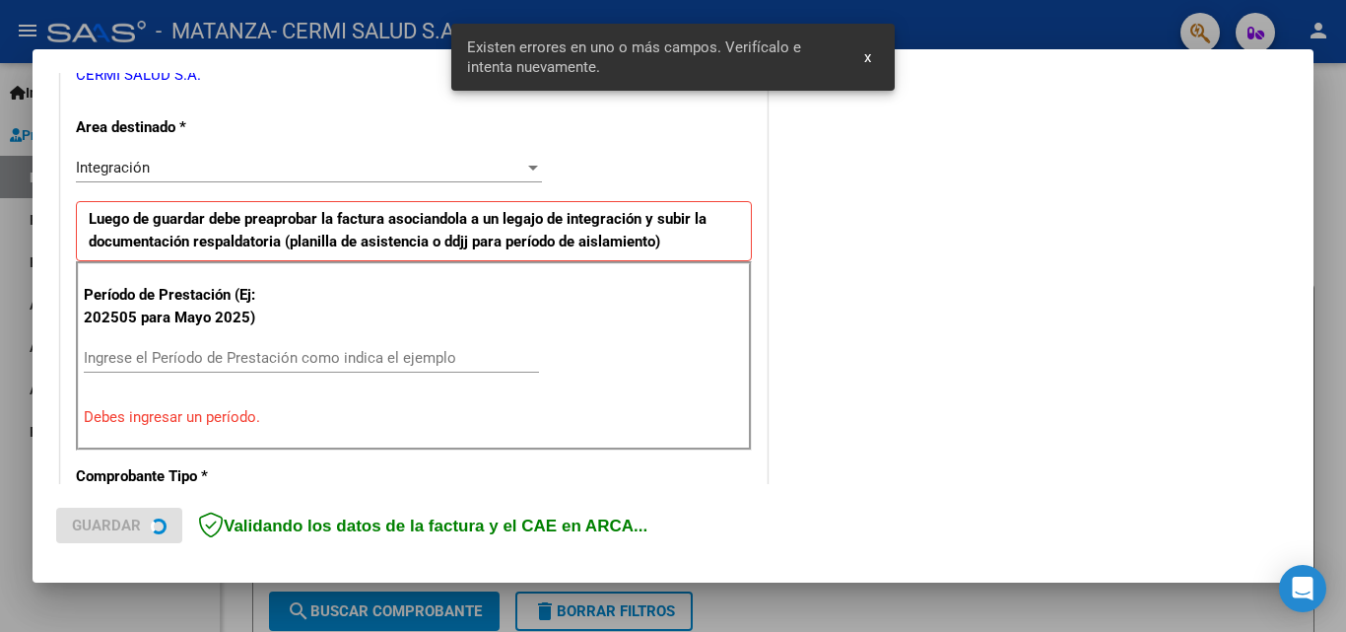
scroll to position [445, 0]
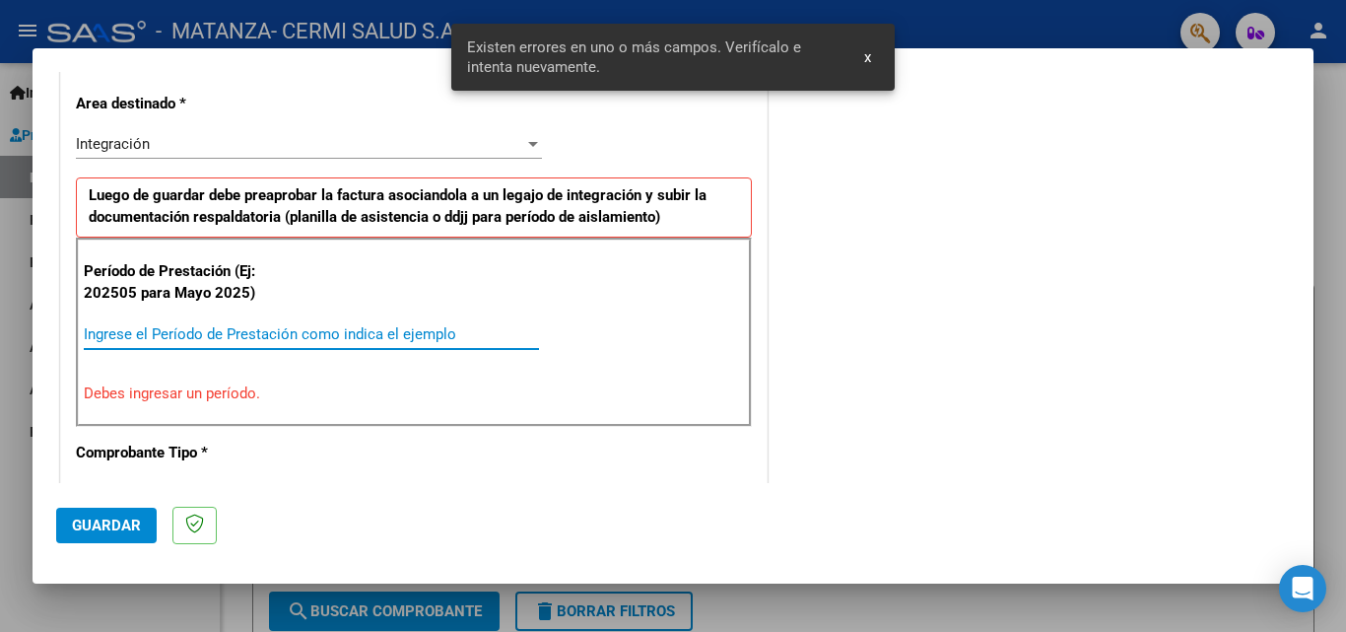
click at [334, 342] on input "Ingrese el Período de Prestación como indica el ejemplo" at bounding box center [311, 334] width 455 height 18
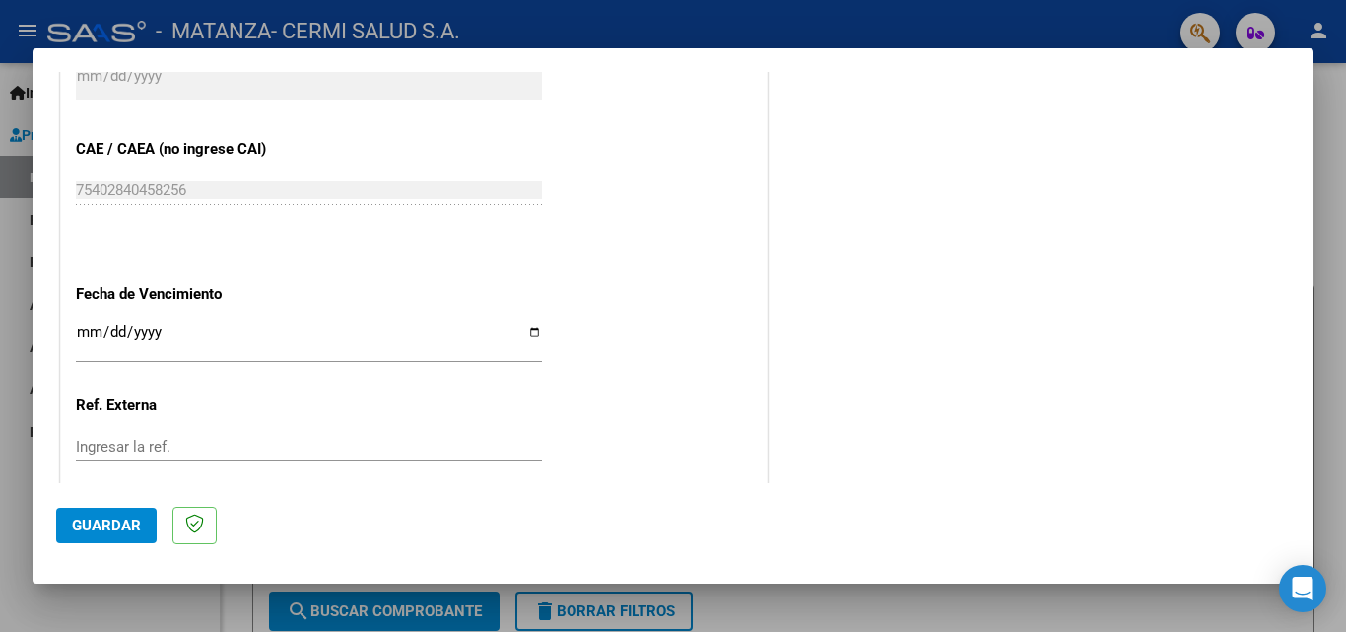
scroll to position [1324, 0]
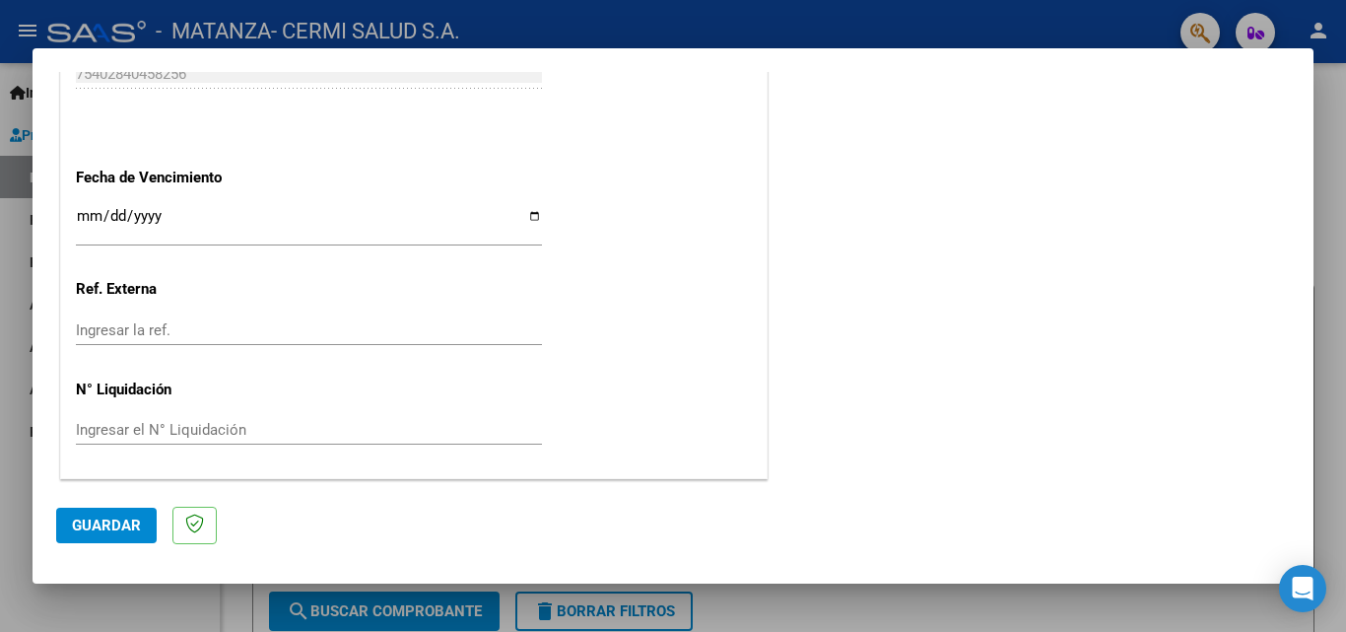
type input "202509"
click at [528, 217] on input "Ingresar la fecha" at bounding box center [309, 224] width 466 height 32
type input "[DATE]"
click at [115, 516] on span "Guardar" at bounding box center [106, 525] width 69 height 18
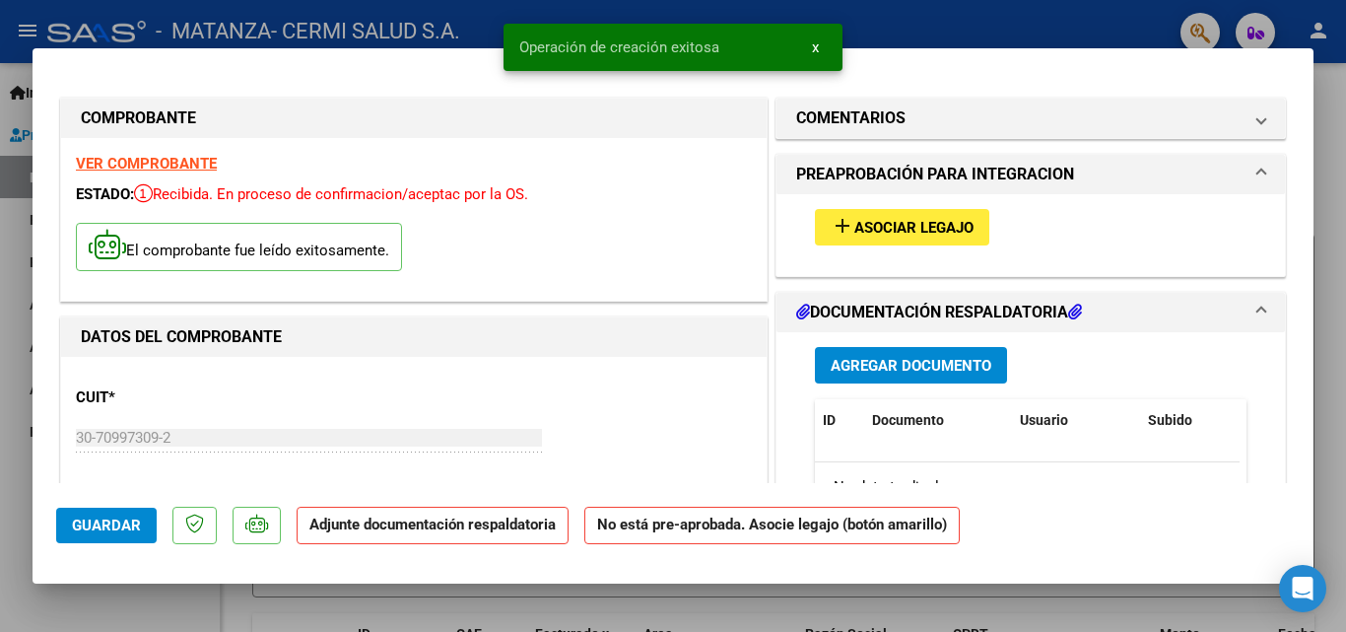
click at [800, 240] on div "add Asociar Legajo" at bounding box center [1030, 227] width 461 height 66
click at [843, 237] on mat-icon "add" at bounding box center [843, 226] width 24 height 24
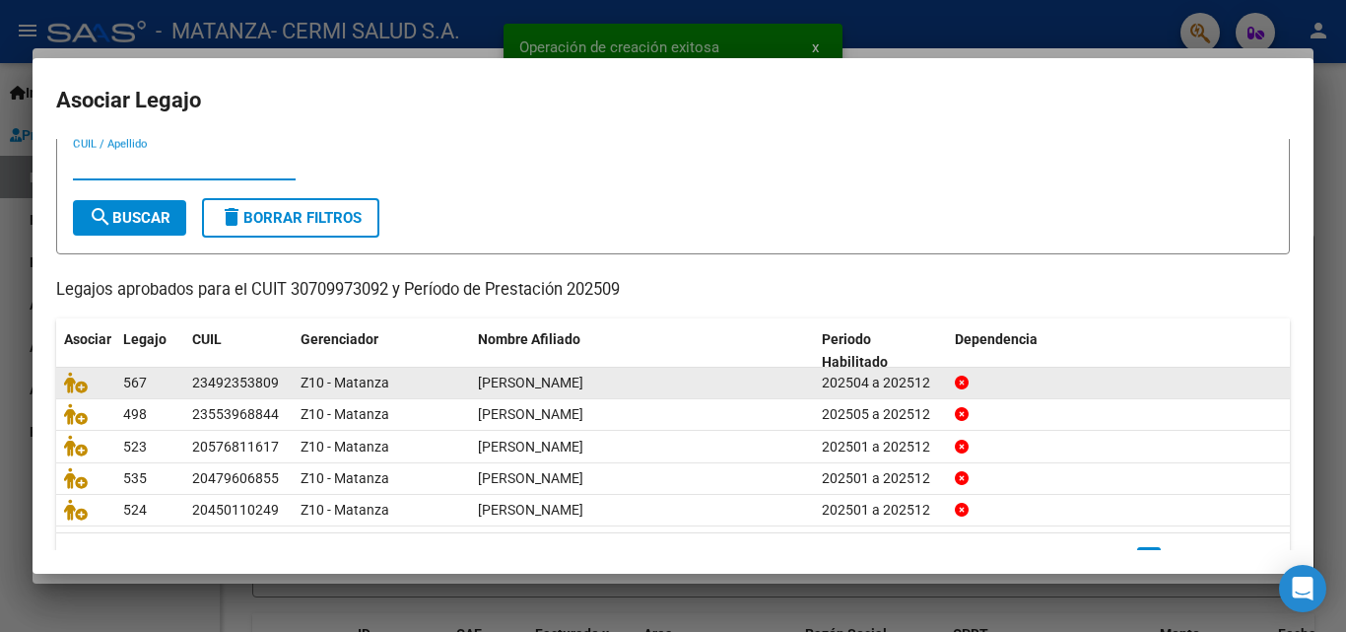
scroll to position [99, 0]
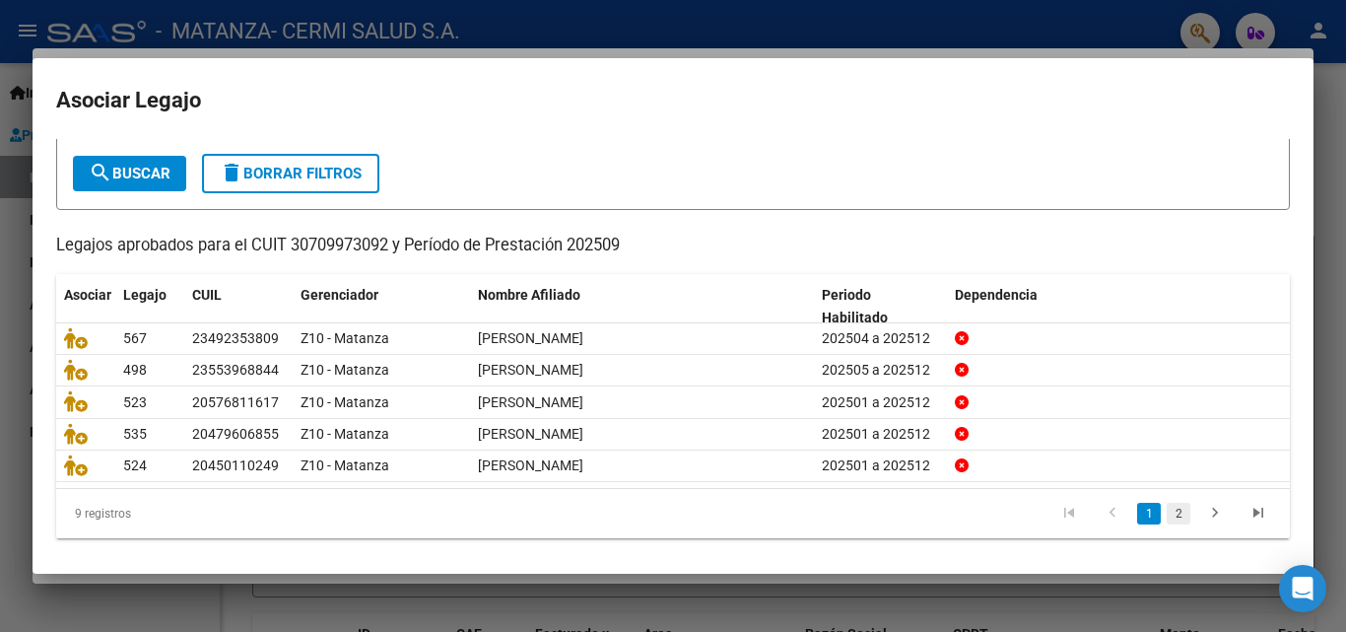
click at [1167, 511] on link "2" at bounding box center [1179, 514] width 24 height 22
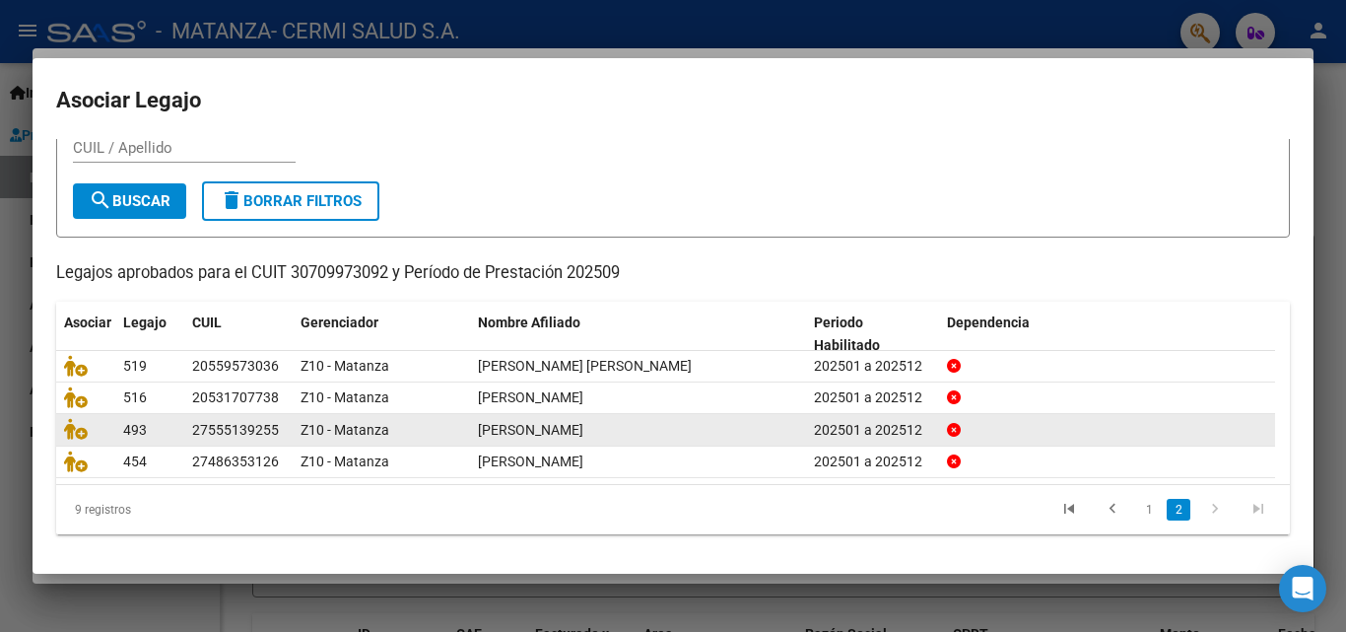
scroll to position [75, 0]
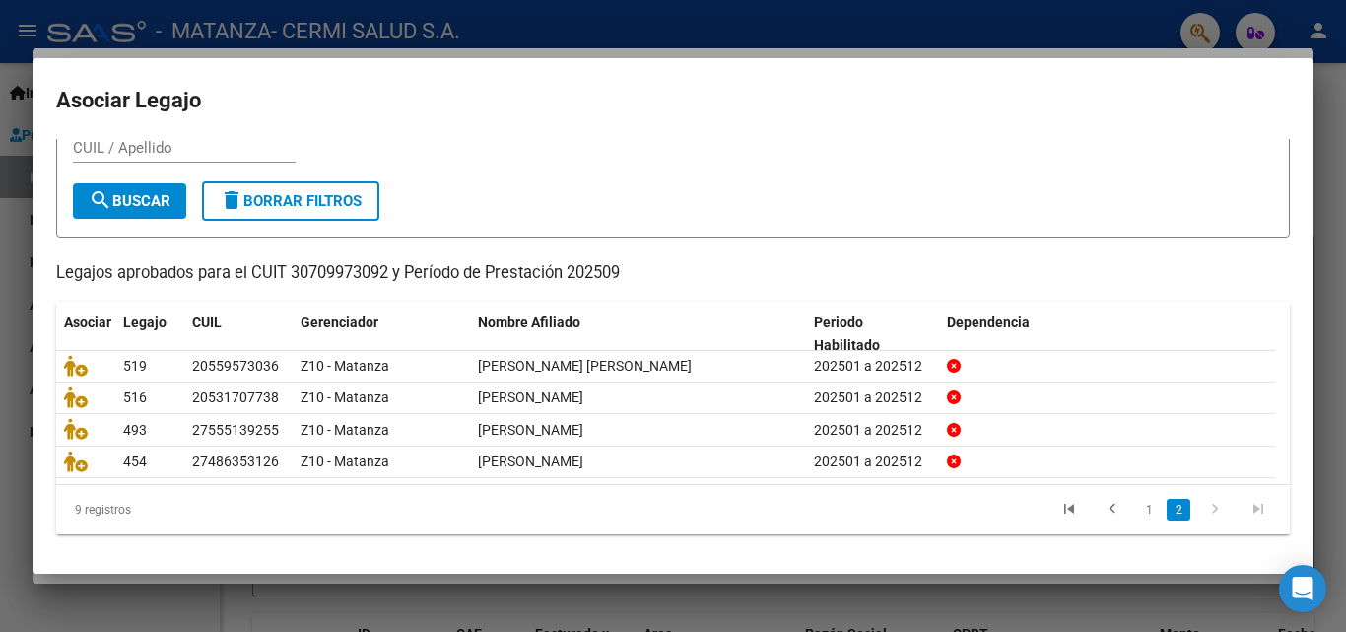
click at [50, 354] on mat-dialog-content "Busque el afiliado correspondiente en la tabla y haga click en el ícono de la c…" at bounding box center [673, 344] width 1281 height 411
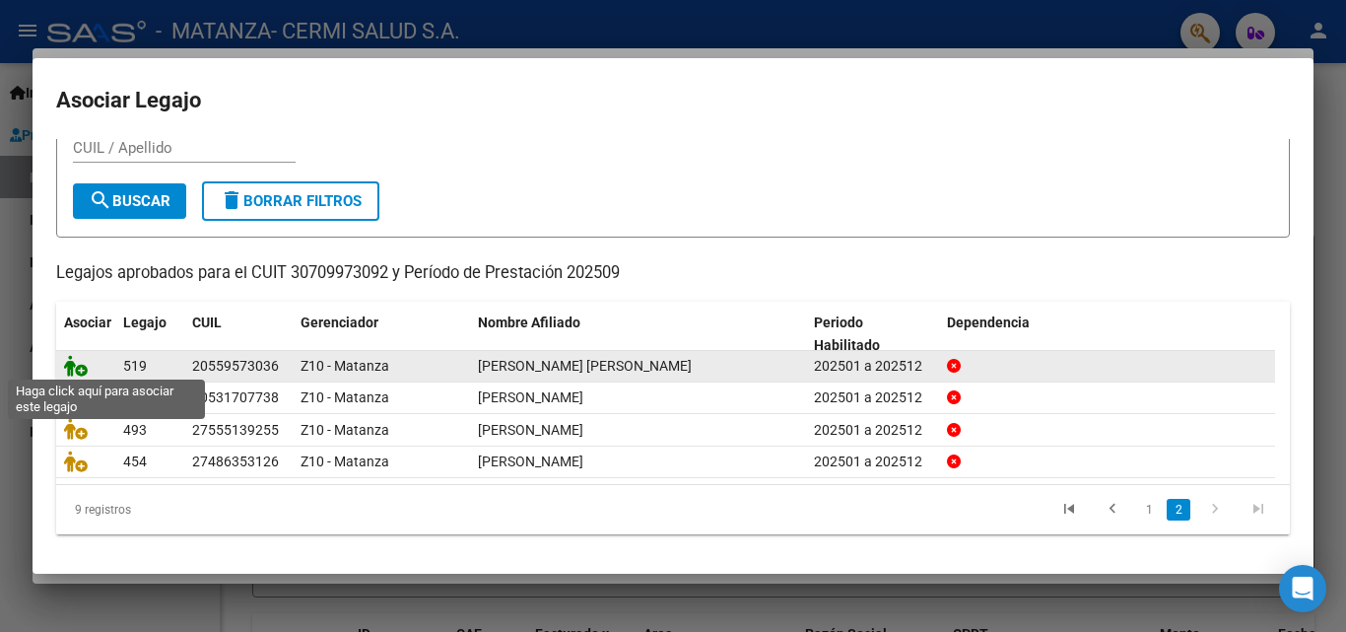
click at [75, 361] on icon at bounding box center [76, 366] width 24 height 22
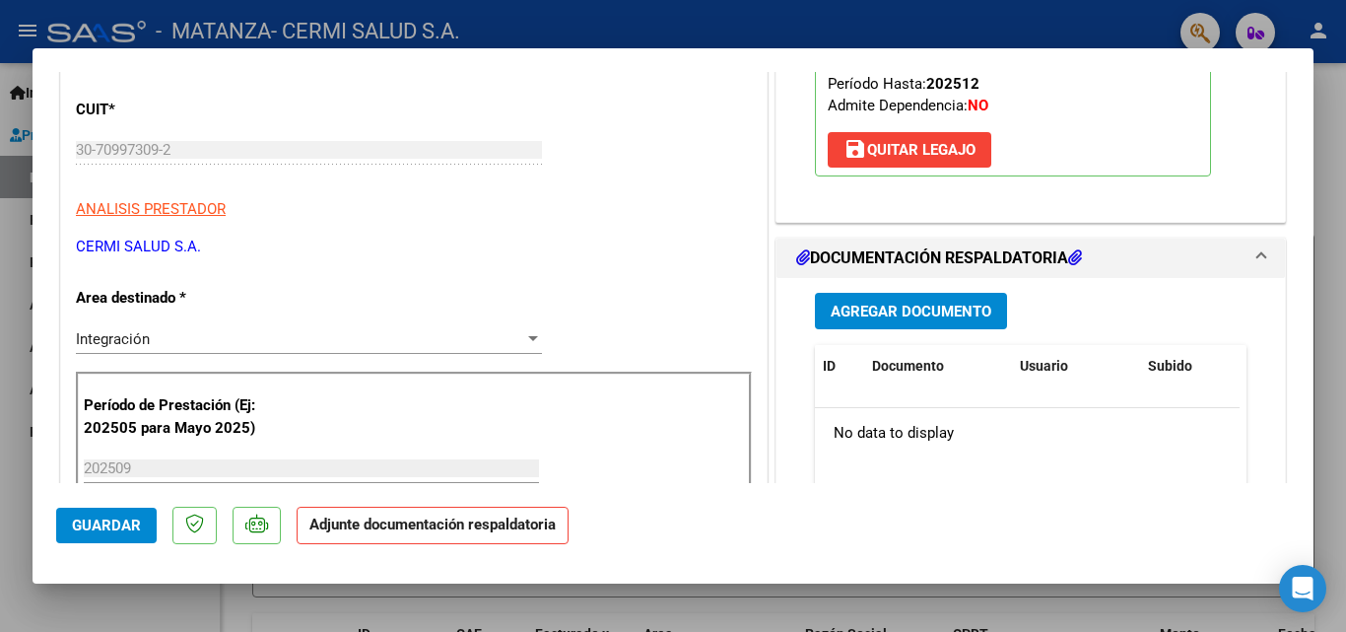
scroll to position [296, 0]
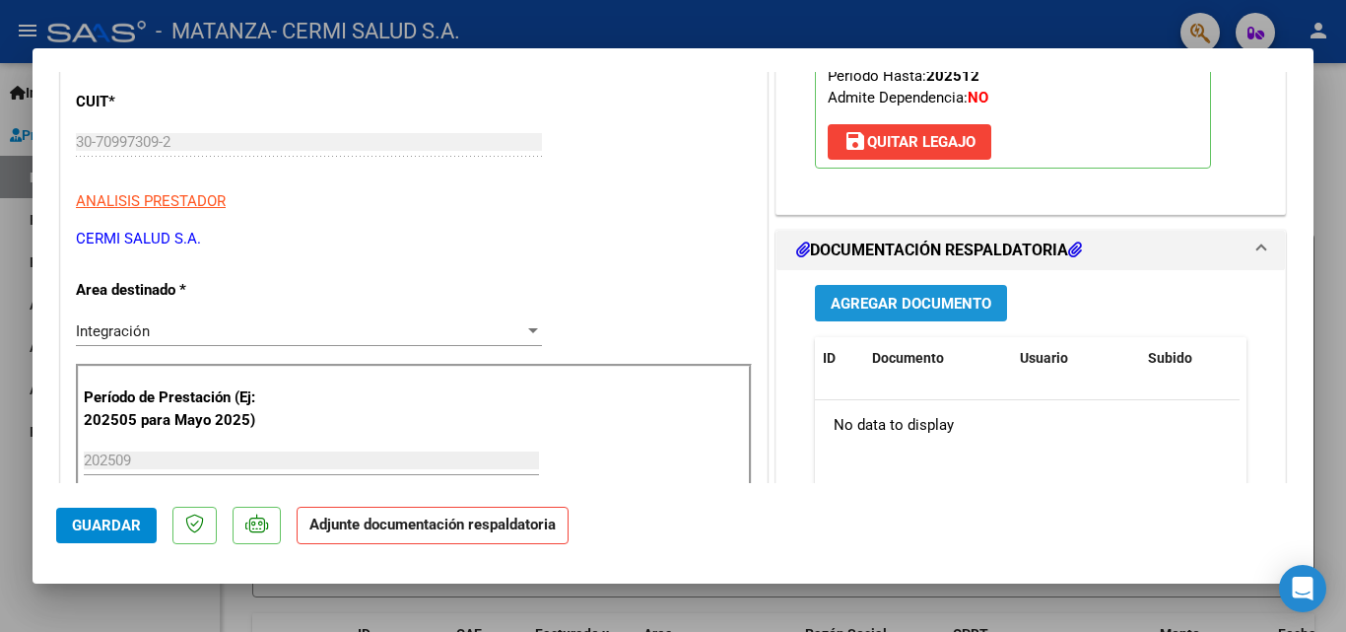
click at [932, 307] on span "Agregar Documento" at bounding box center [911, 304] width 161 height 18
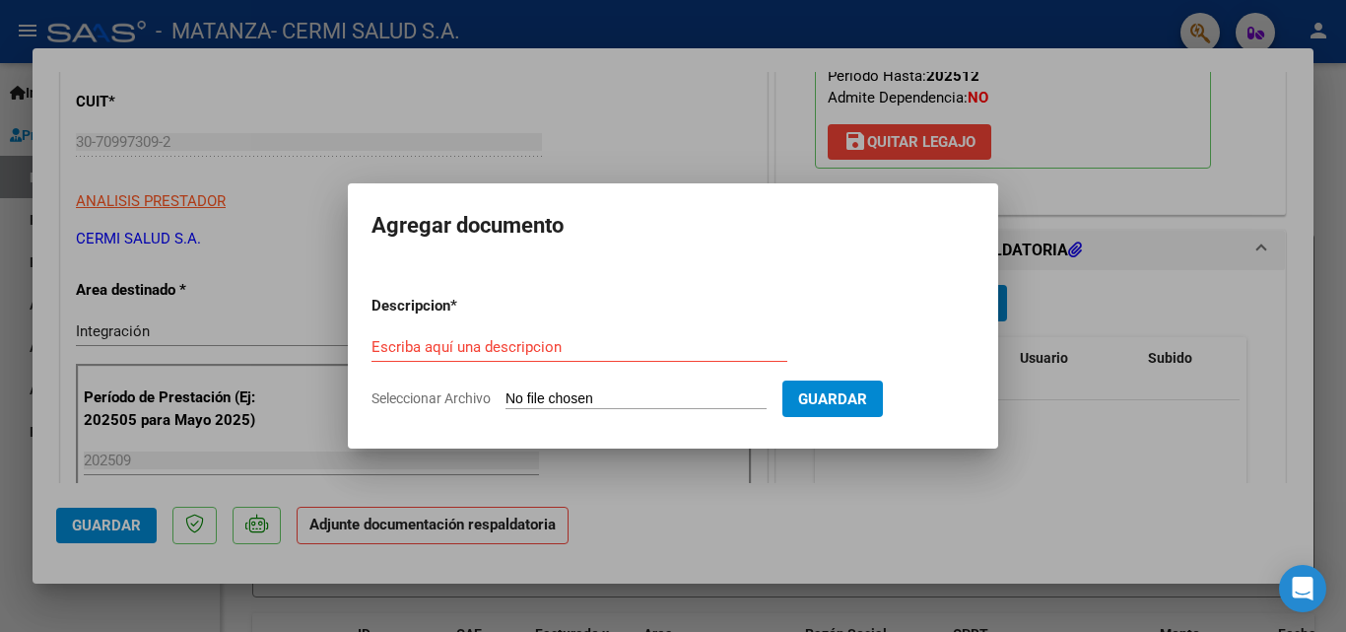
click at [599, 336] on div "Escriba aquí una descripcion" at bounding box center [580, 347] width 416 height 30
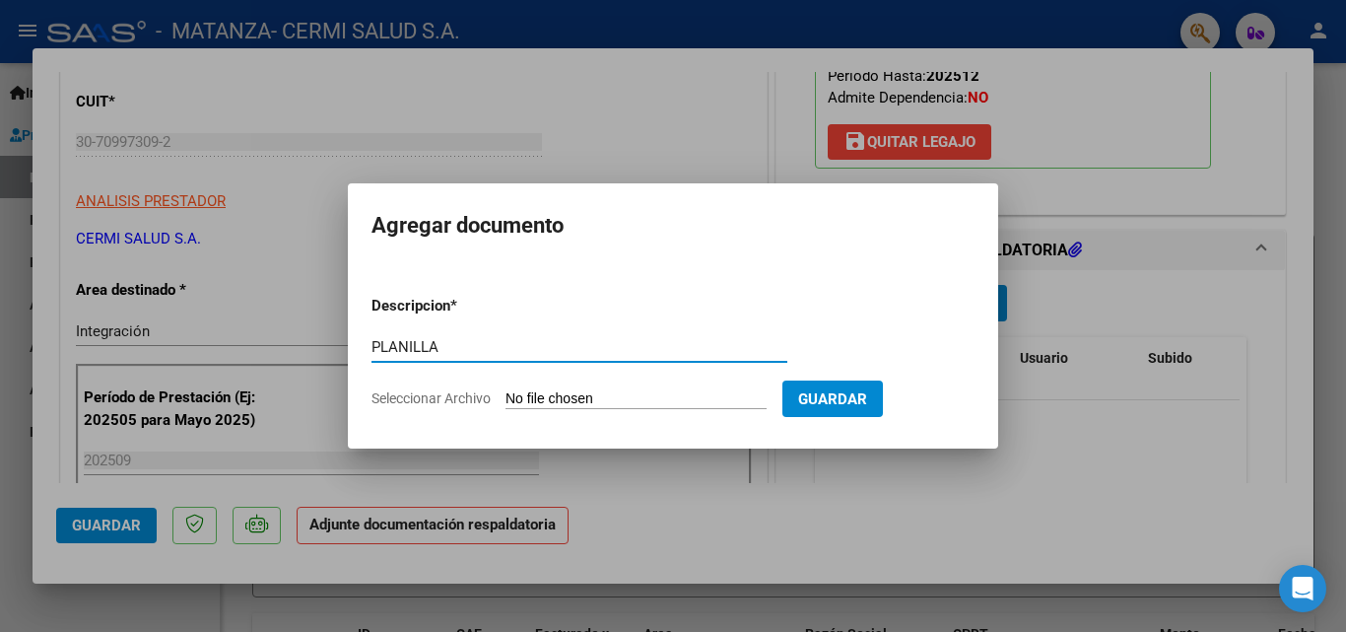
type input "PLANILLA"
click at [658, 398] on input "Seleccionar Archivo" at bounding box center [636, 399] width 261 height 19
type input "C:\fakepath\[PERSON_NAME].pdf"
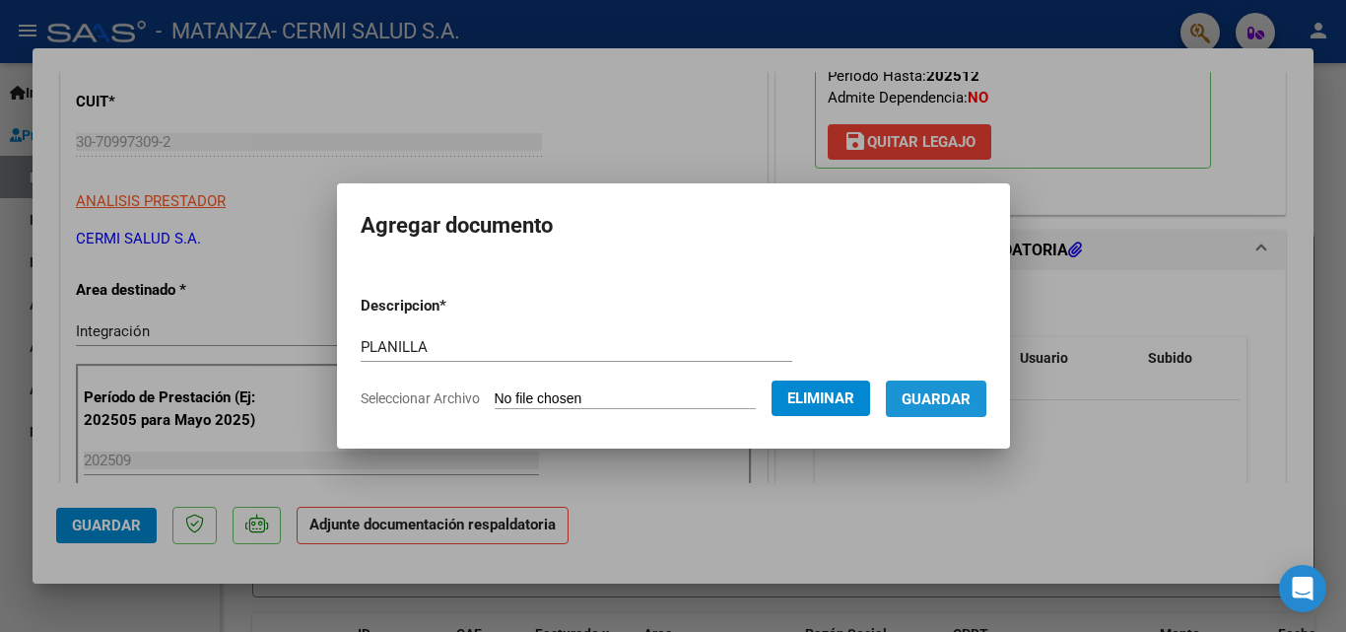
click at [938, 393] on span "Guardar" at bounding box center [936, 399] width 69 height 18
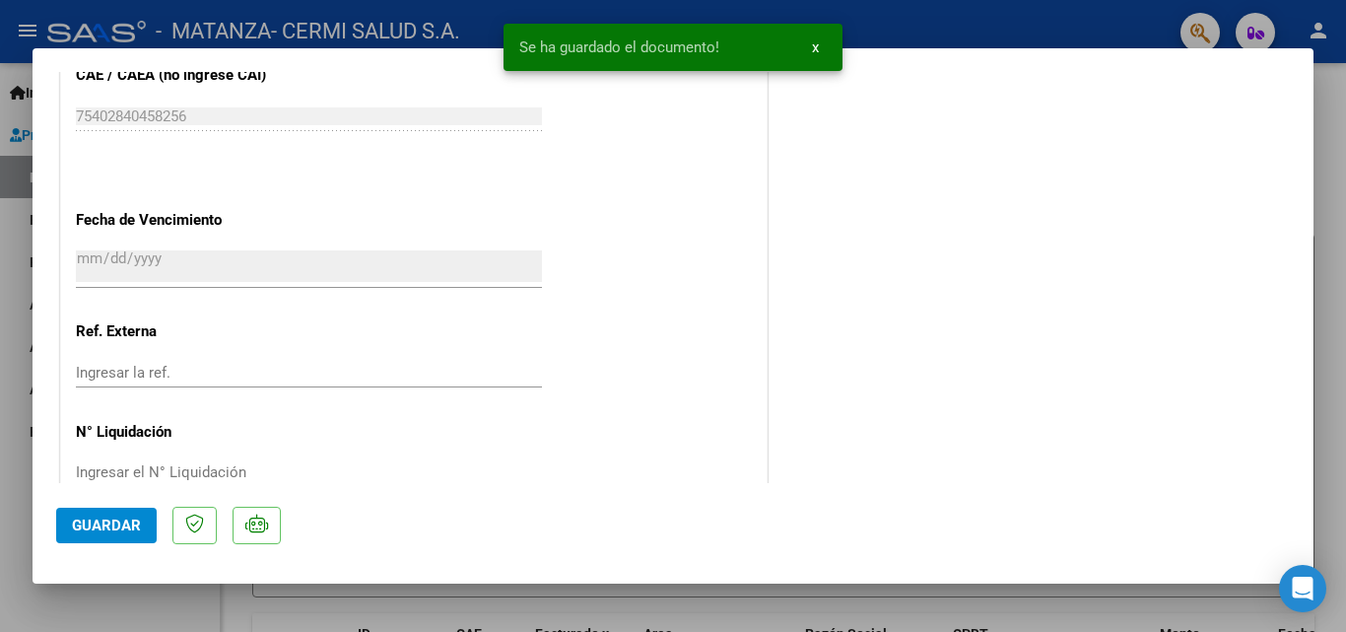
scroll to position [1353, 0]
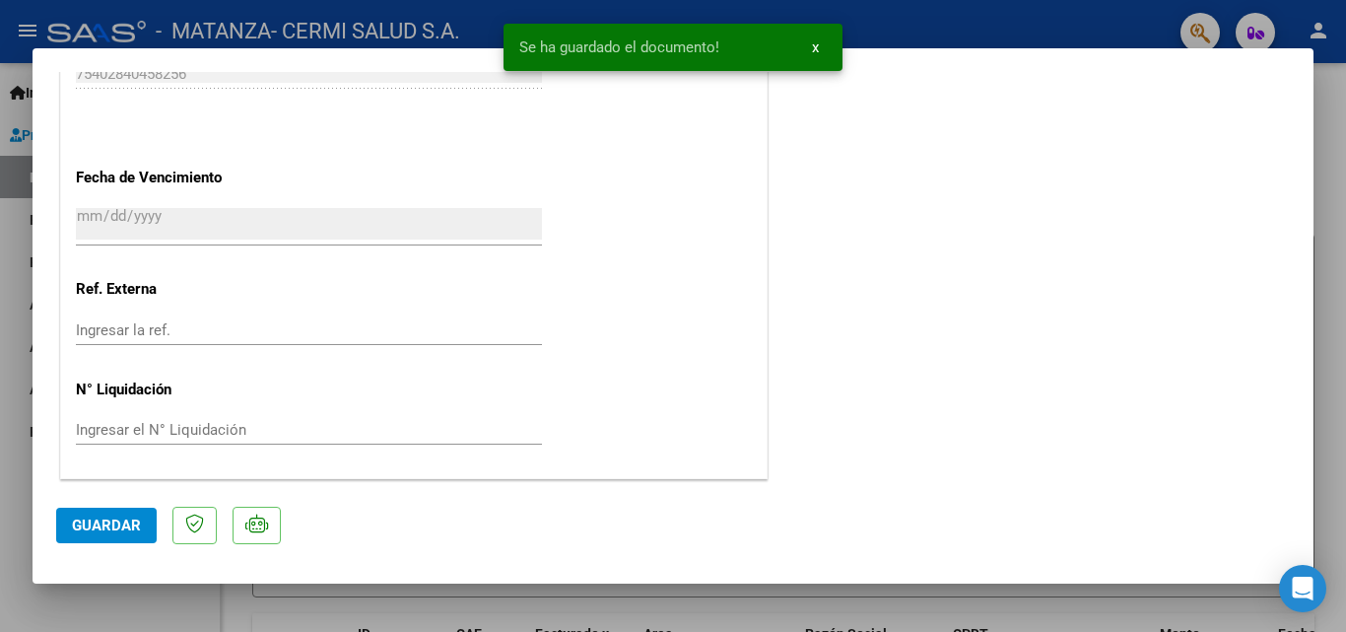
click at [60, 513] on button "Guardar" at bounding box center [106, 525] width 101 height 35
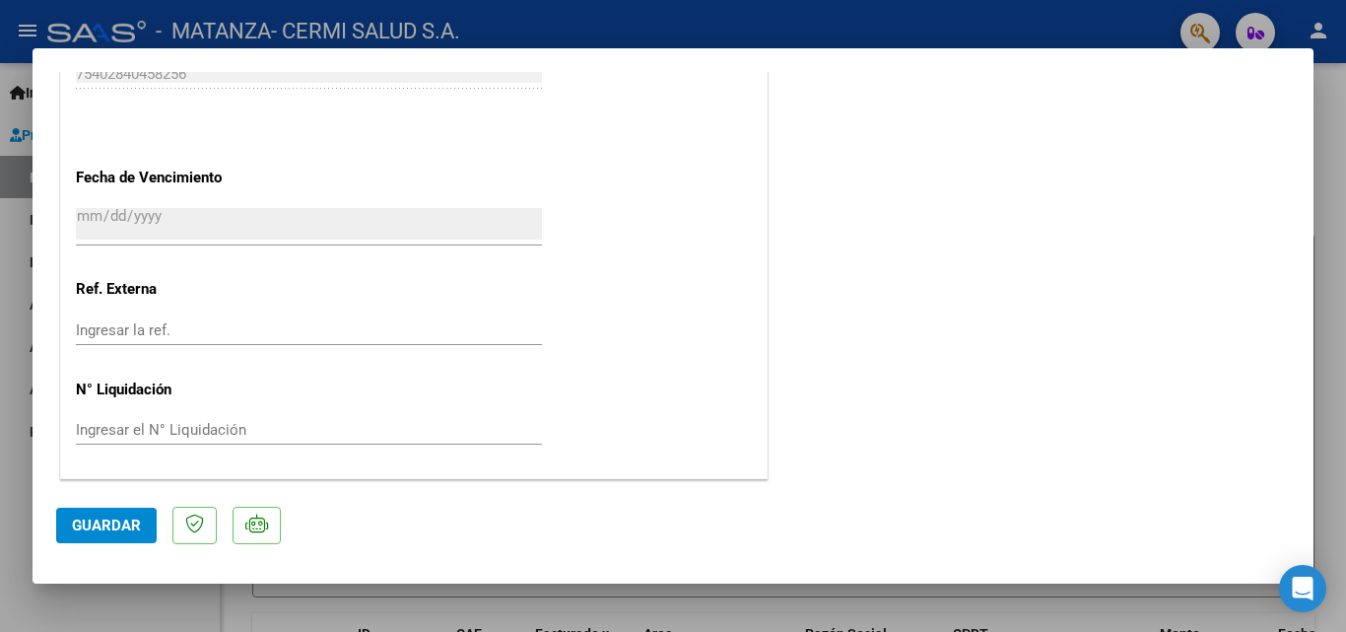
click at [87, 511] on button "Guardar" at bounding box center [106, 525] width 101 height 35
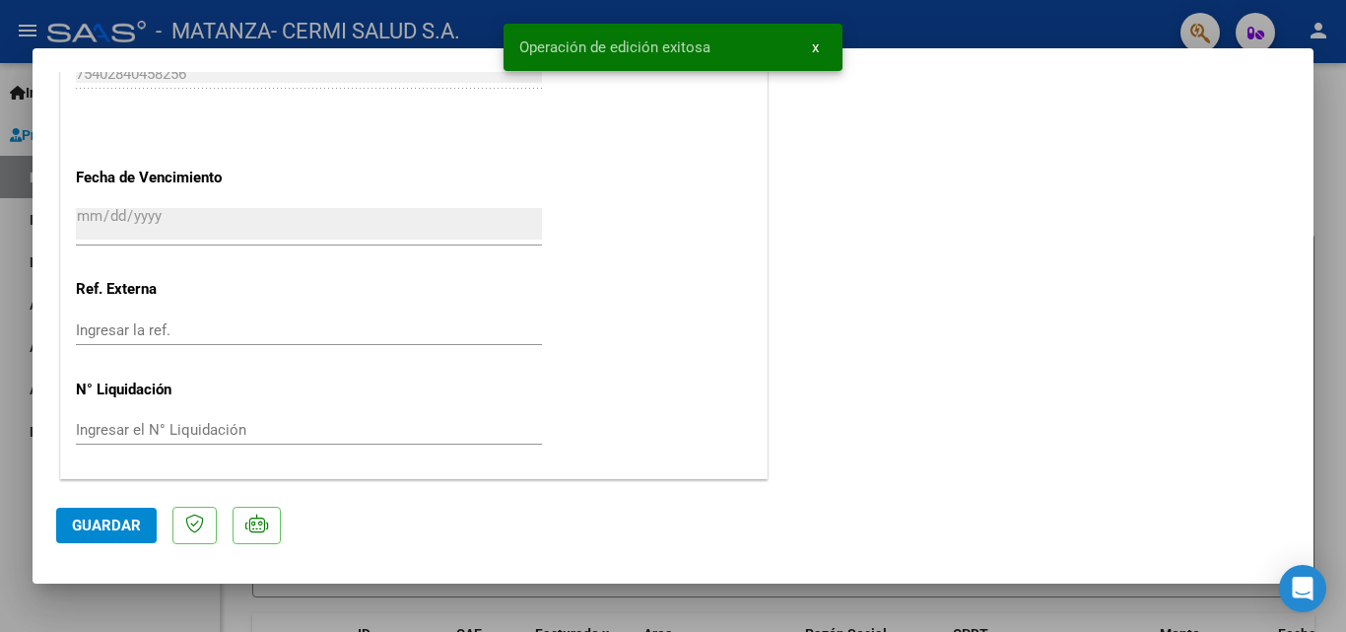
click at [0, 433] on div at bounding box center [673, 316] width 1346 height 632
type input "$ 0,00"
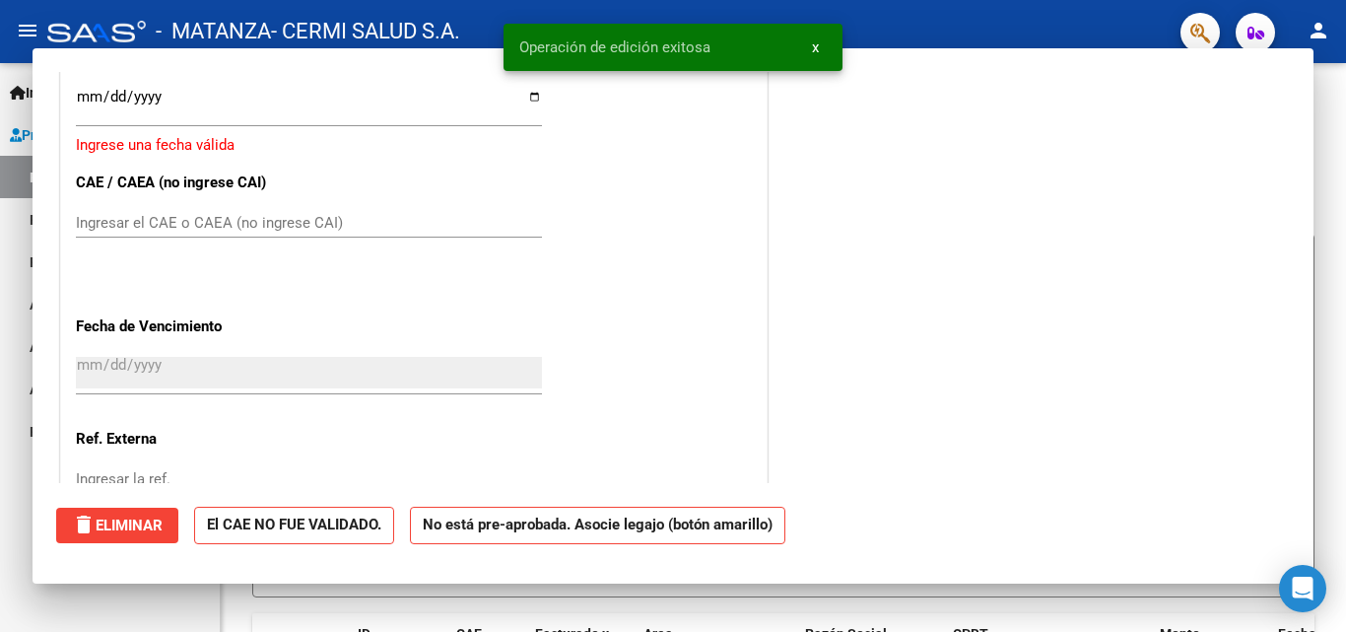
scroll to position [0, 0]
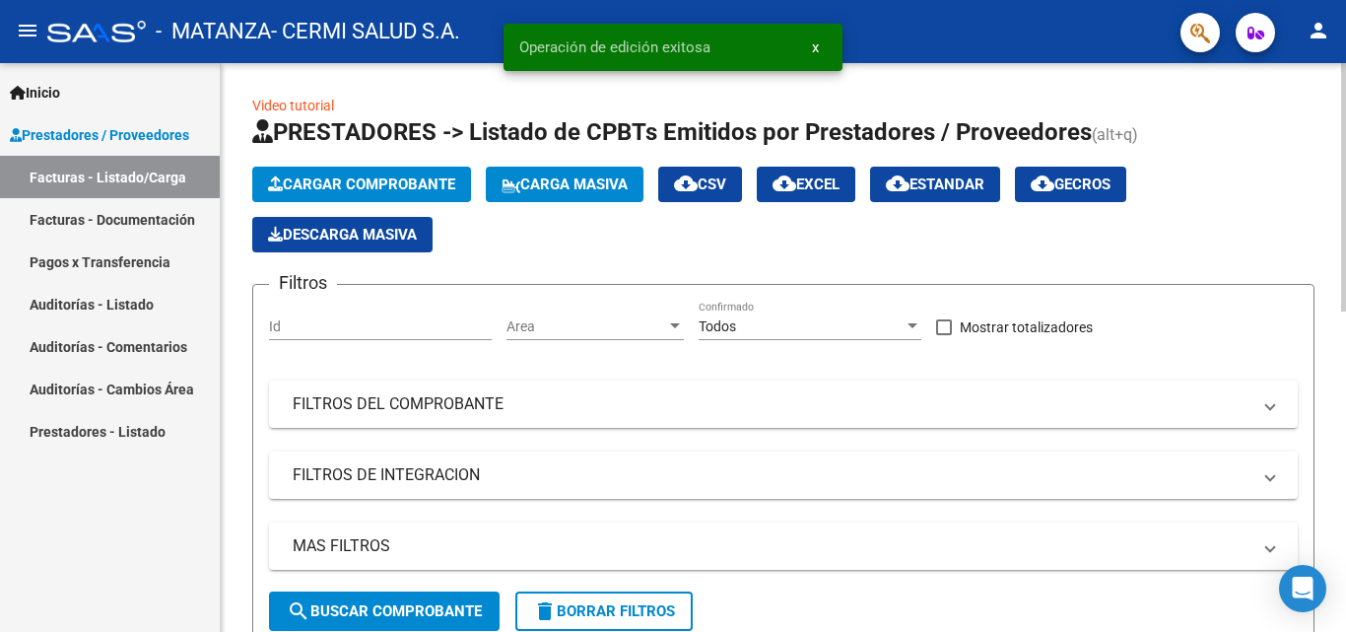
click at [321, 182] on span "Cargar Comprobante" at bounding box center [361, 184] width 187 height 18
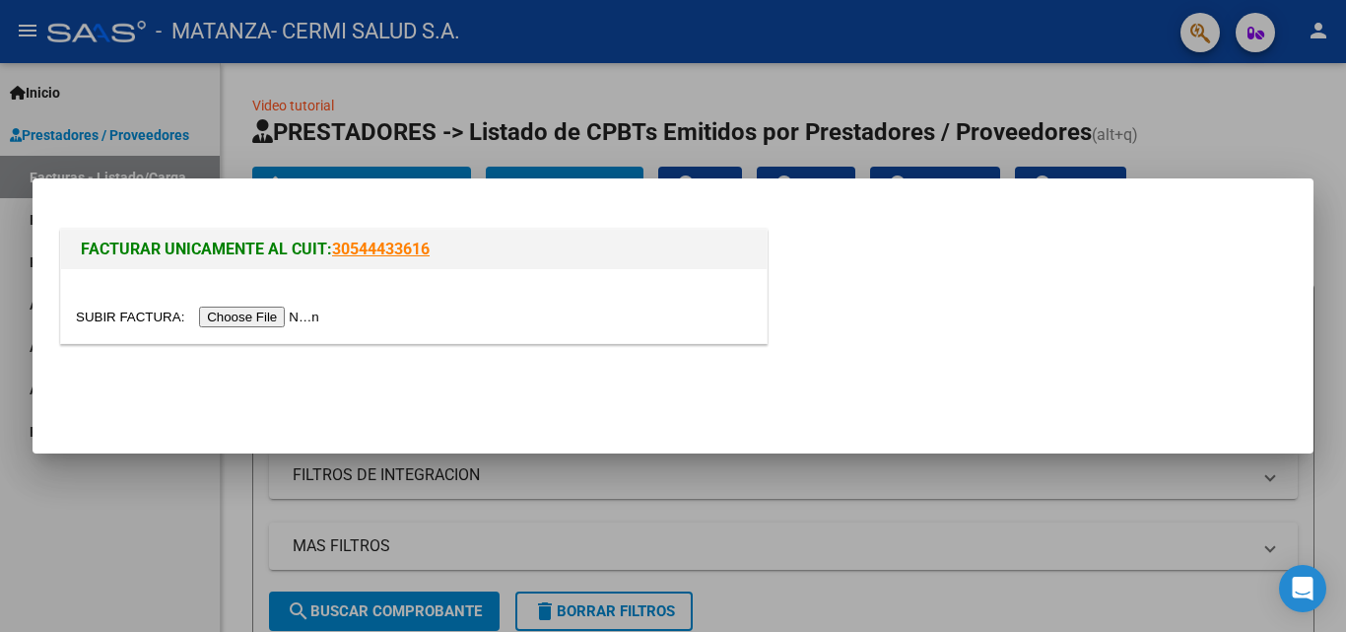
click at [286, 320] on input "file" at bounding box center [200, 317] width 249 height 21
click at [1306, 112] on div at bounding box center [673, 316] width 1346 height 632
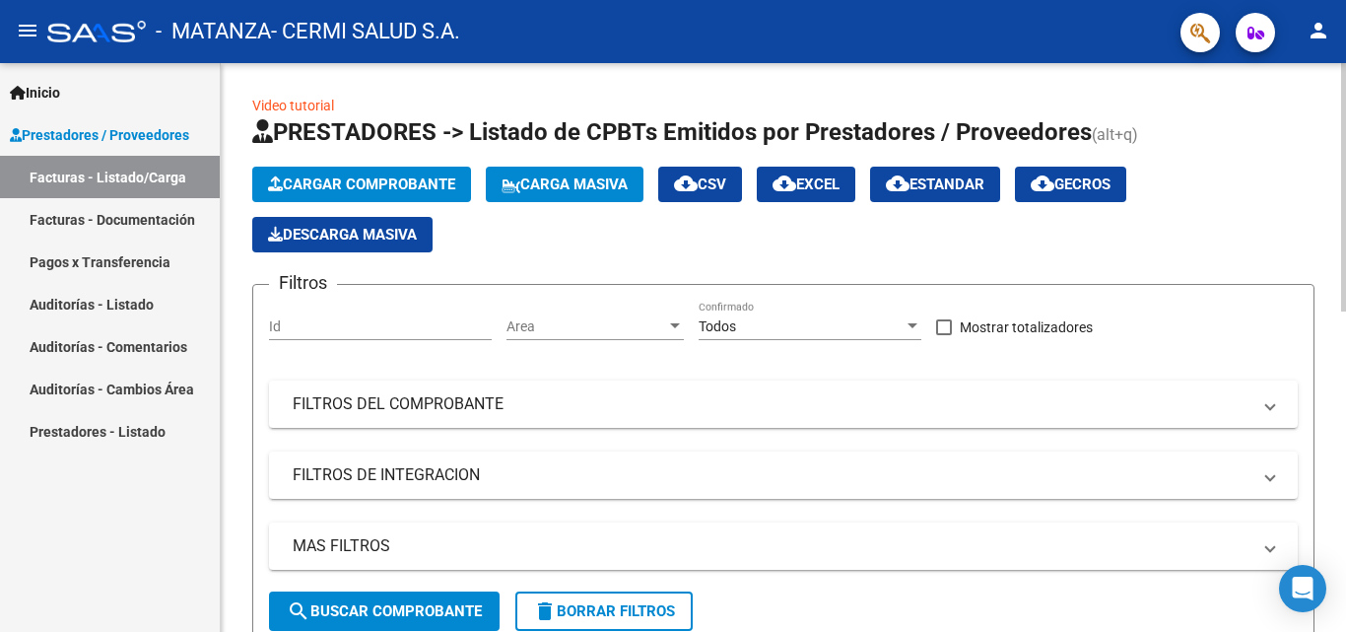
click at [371, 170] on button "Cargar Comprobante" at bounding box center [361, 184] width 219 height 35
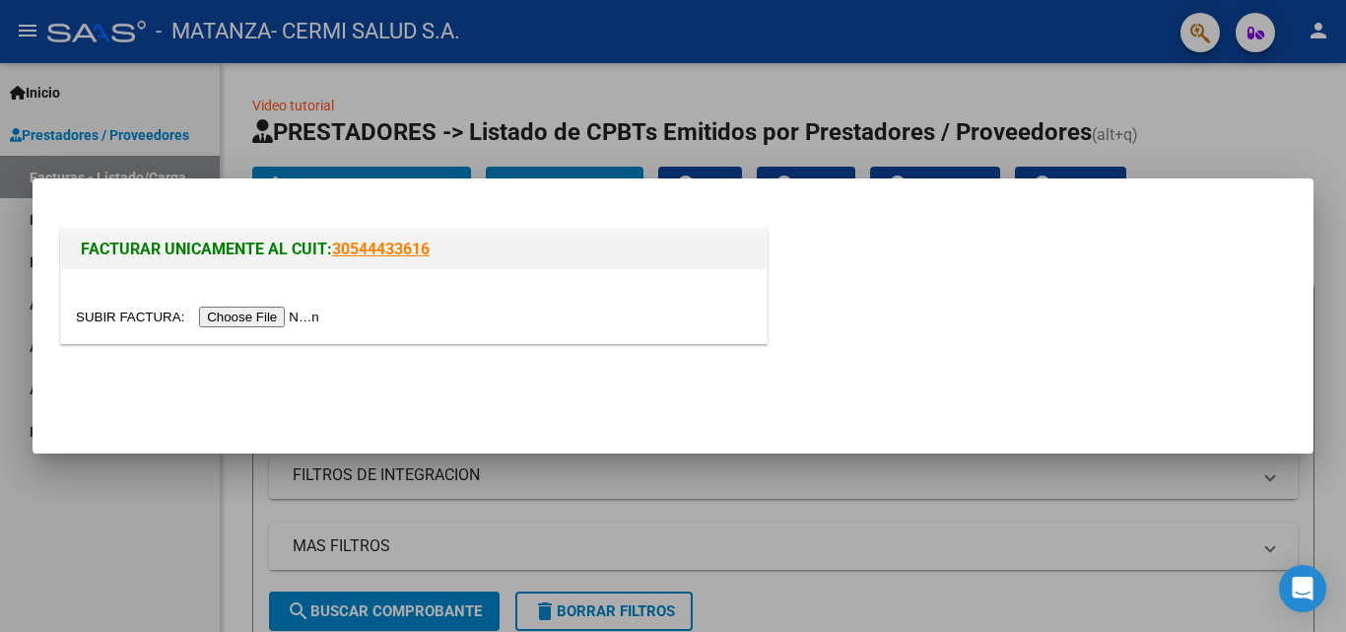
click at [266, 324] on input "file" at bounding box center [200, 317] width 249 height 21
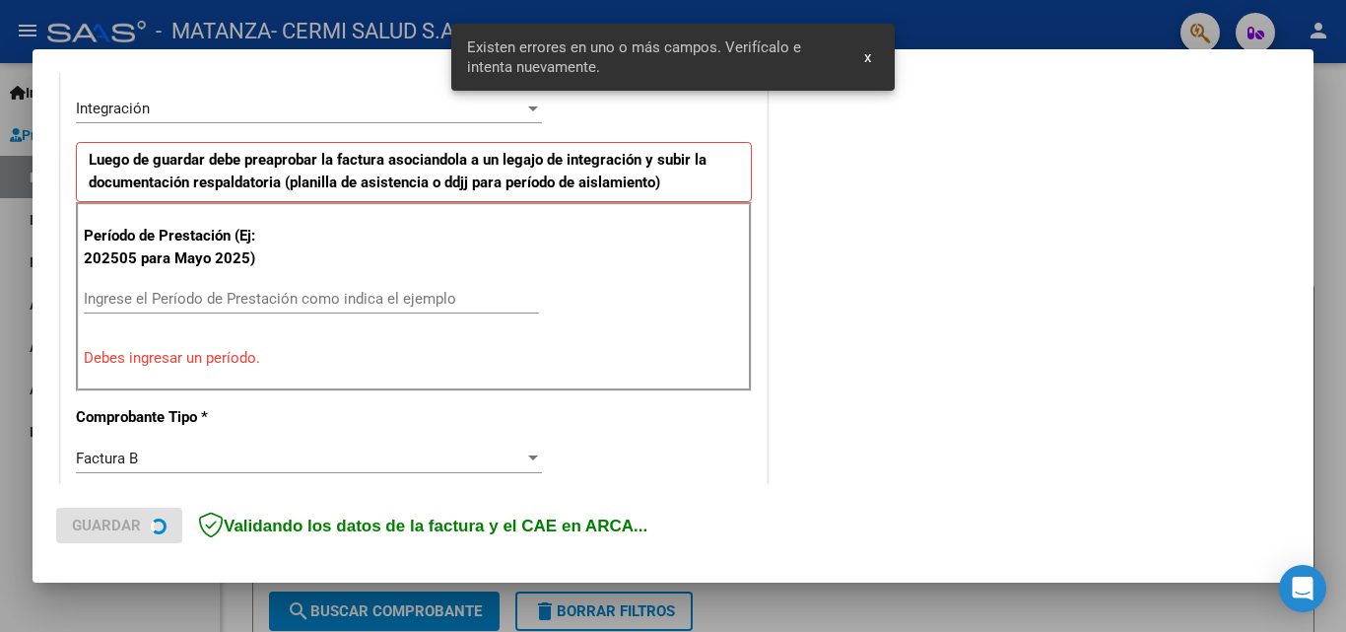
scroll to position [663, 0]
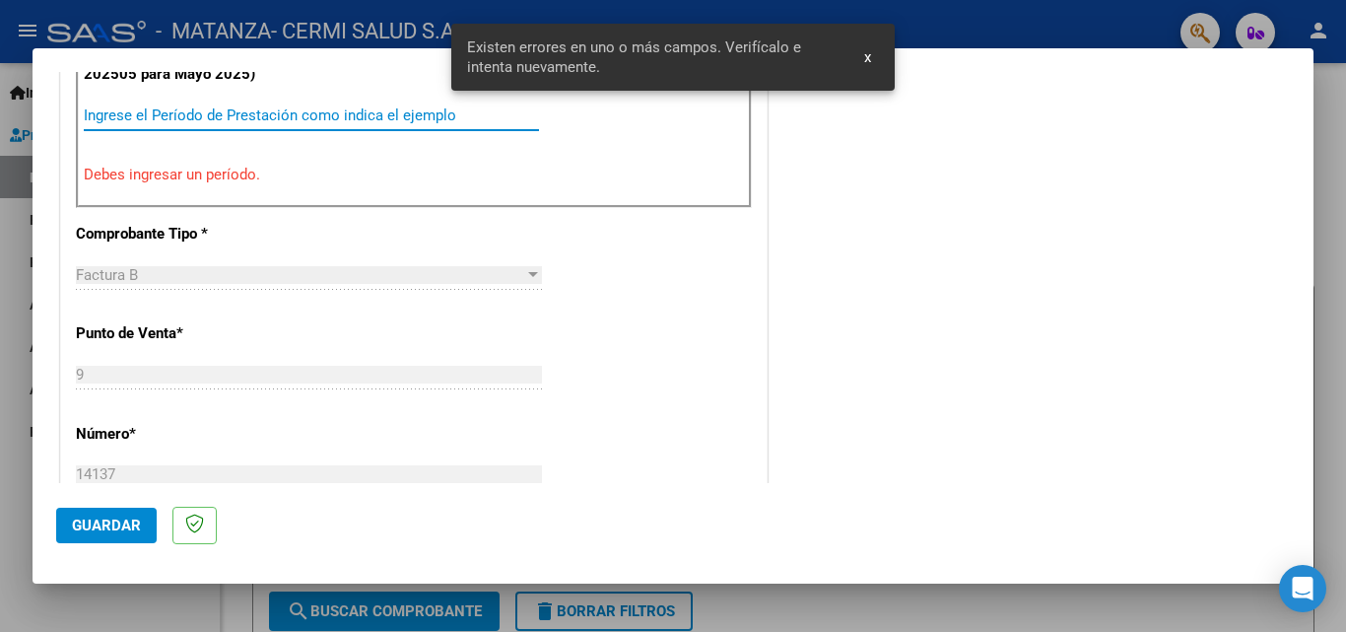
click at [252, 106] on input "Ingrese el Período de Prestación como indica el ejemplo" at bounding box center [311, 115] width 455 height 18
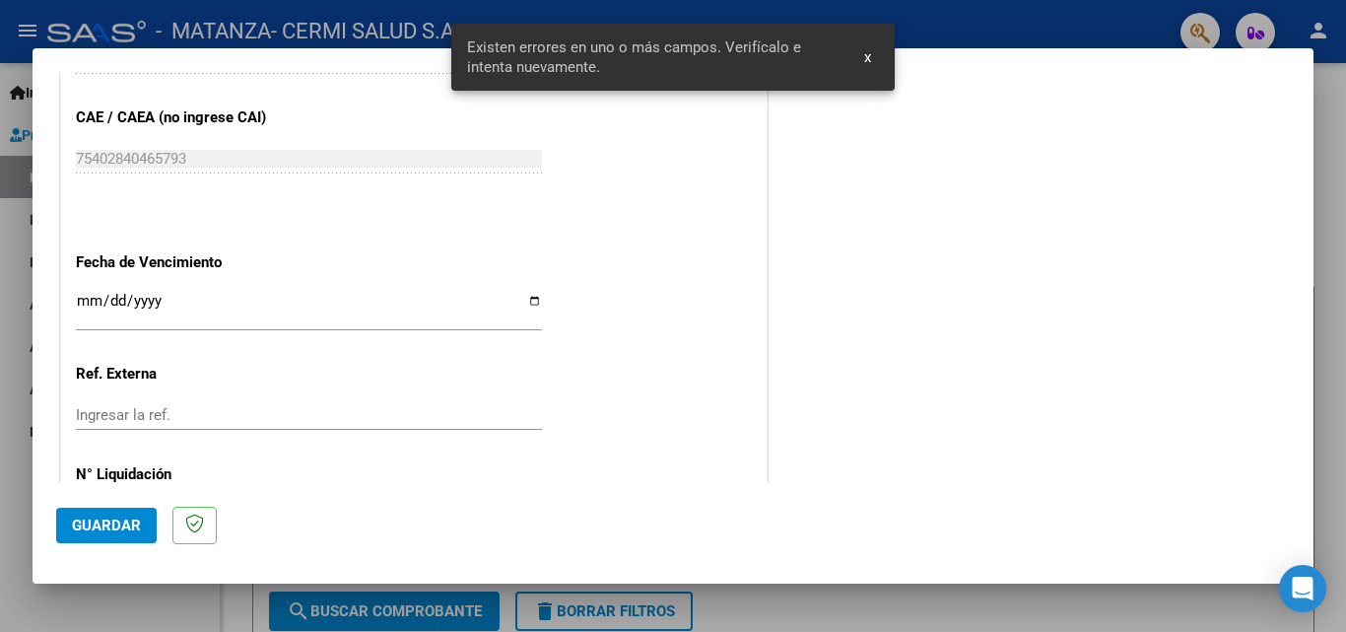
scroll to position [1255, 0]
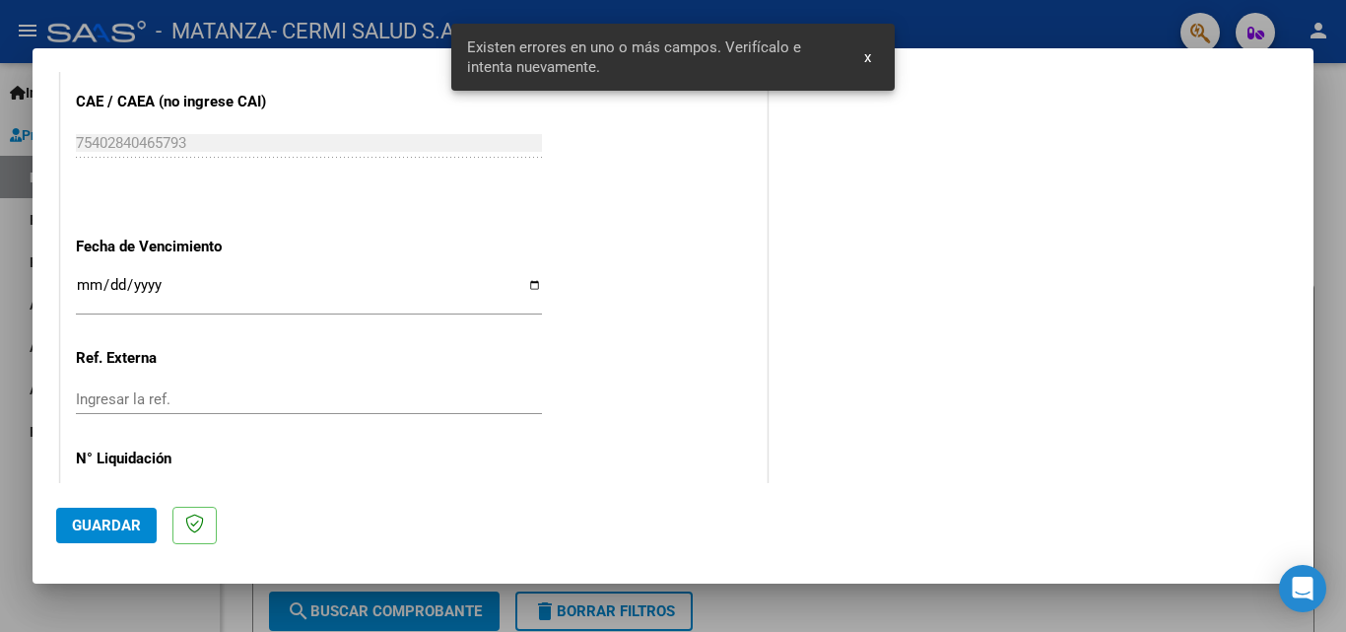
type input "202509"
click at [527, 283] on input "Ingresar la fecha" at bounding box center [309, 293] width 466 height 32
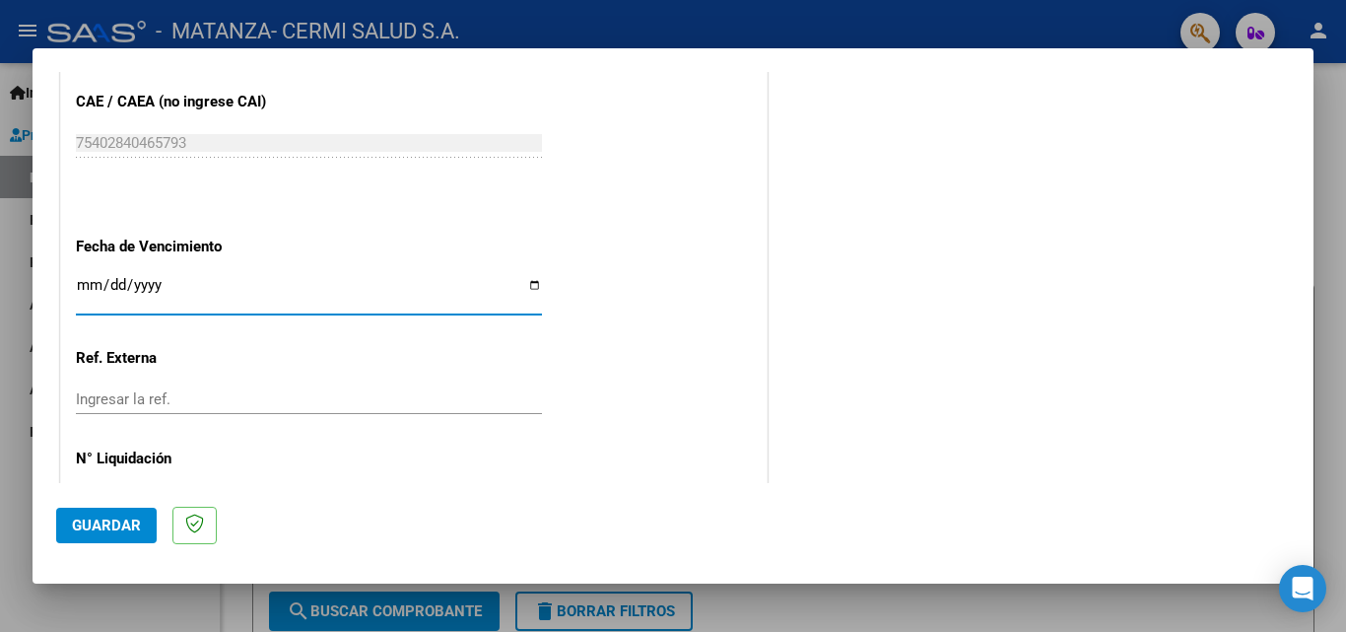
type input "[DATE]"
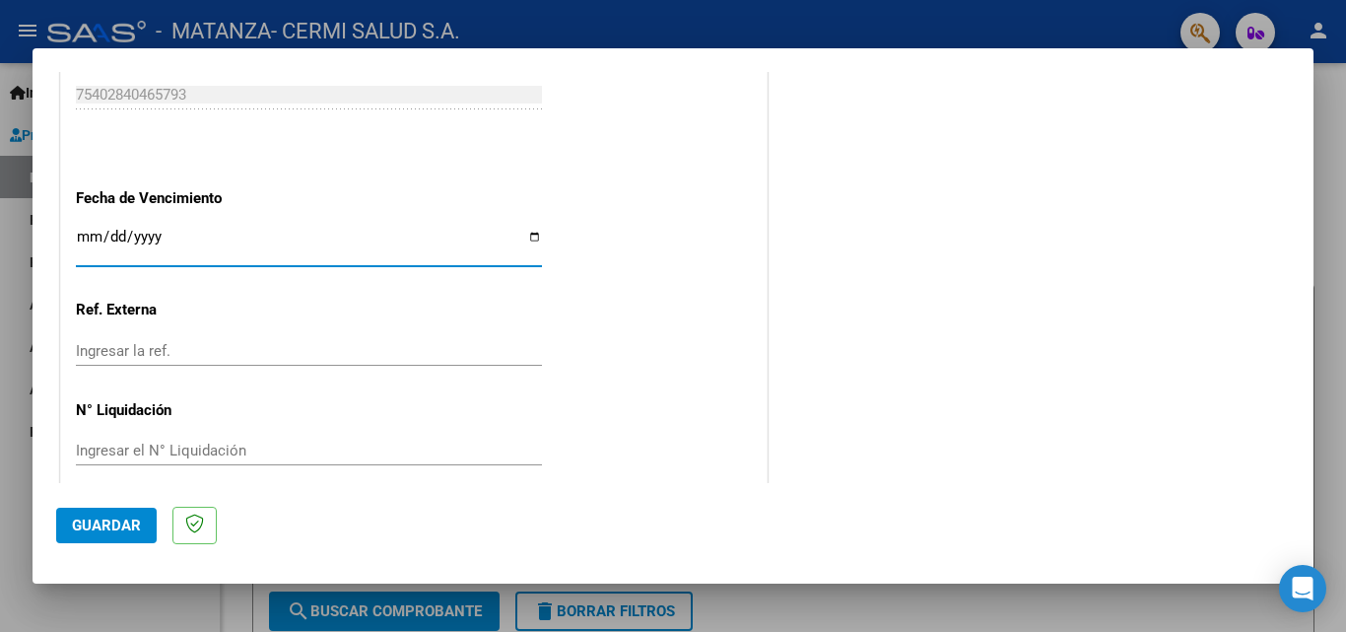
scroll to position [1324, 0]
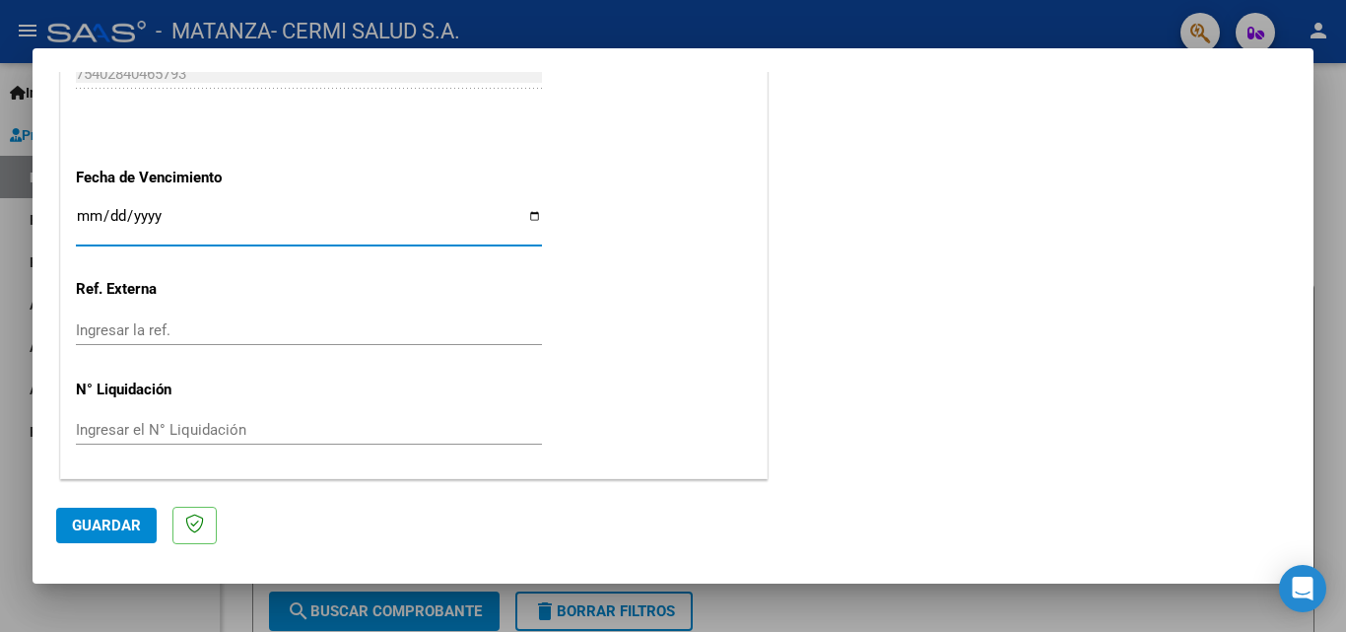
click at [100, 540] on button "Guardar" at bounding box center [106, 525] width 101 height 35
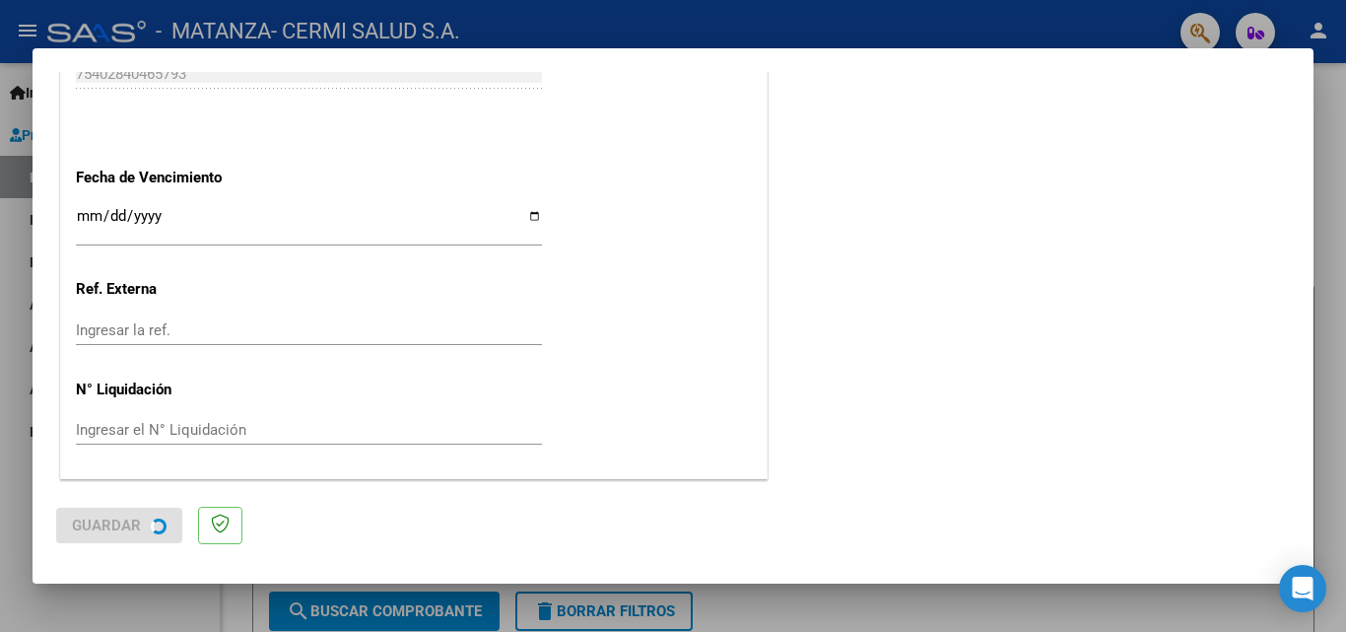
scroll to position [0, 0]
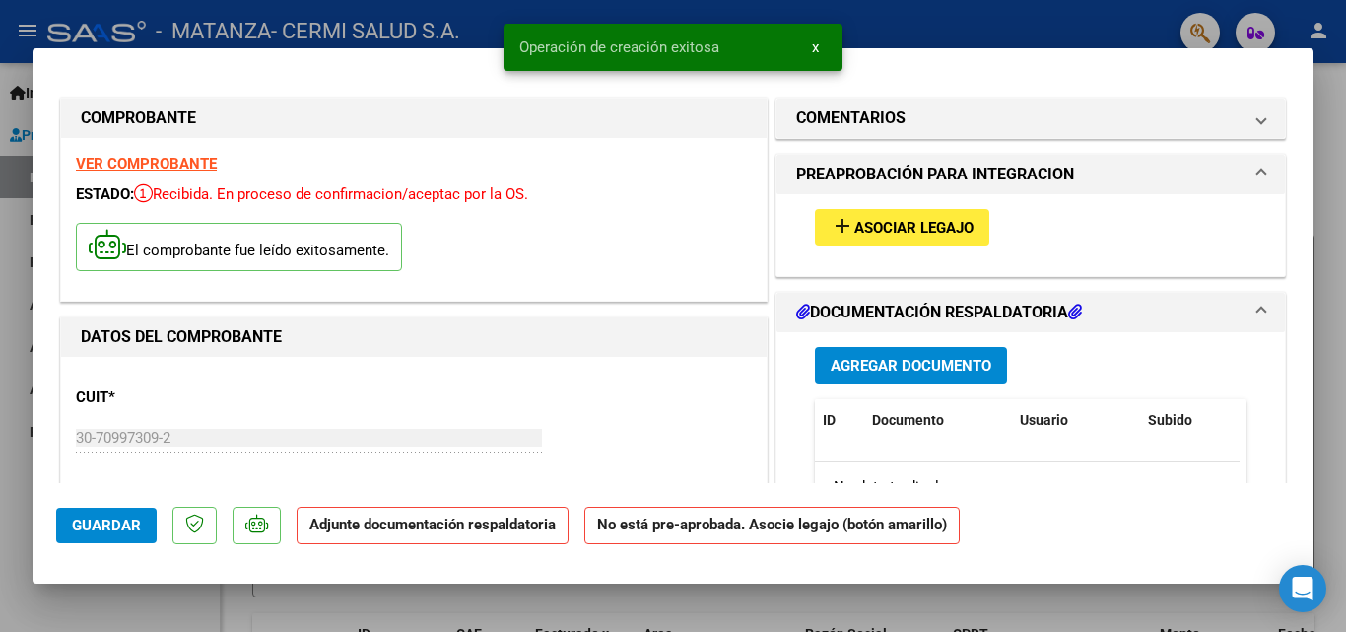
click at [927, 228] on span "Asociar Legajo" at bounding box center [914, 228] width 119 height 18
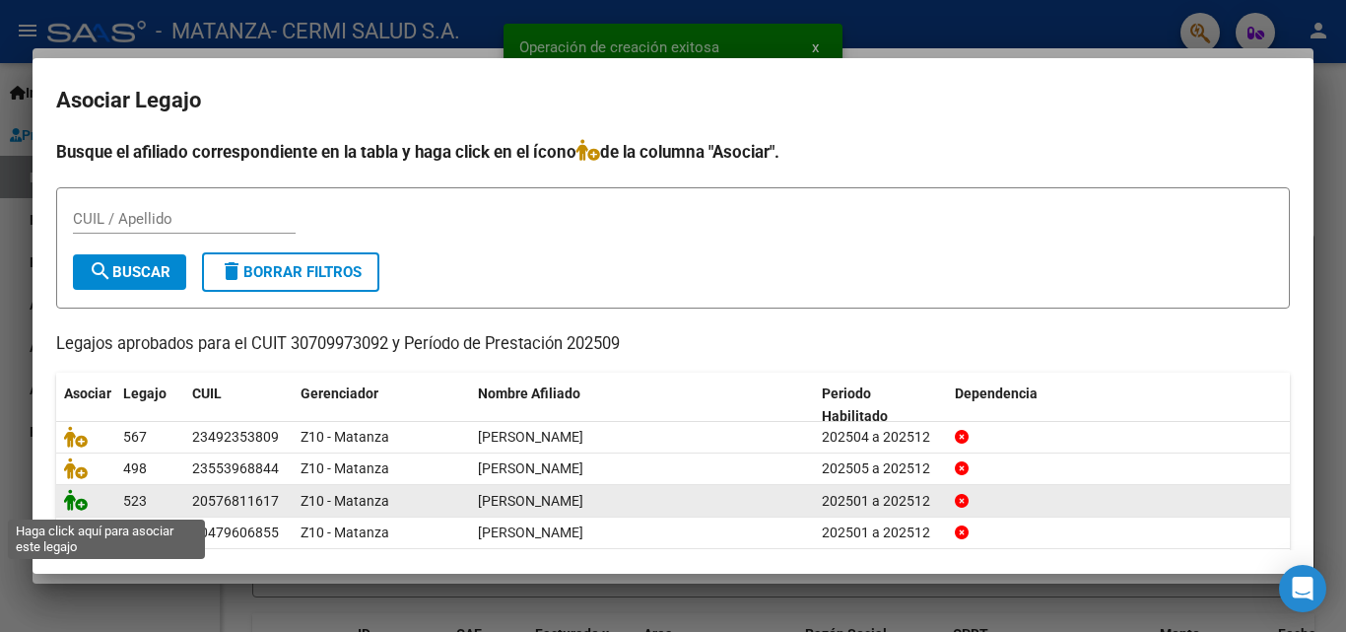
click at [67, 496] on icon at bounding box center [76, 500] width 24 height 22
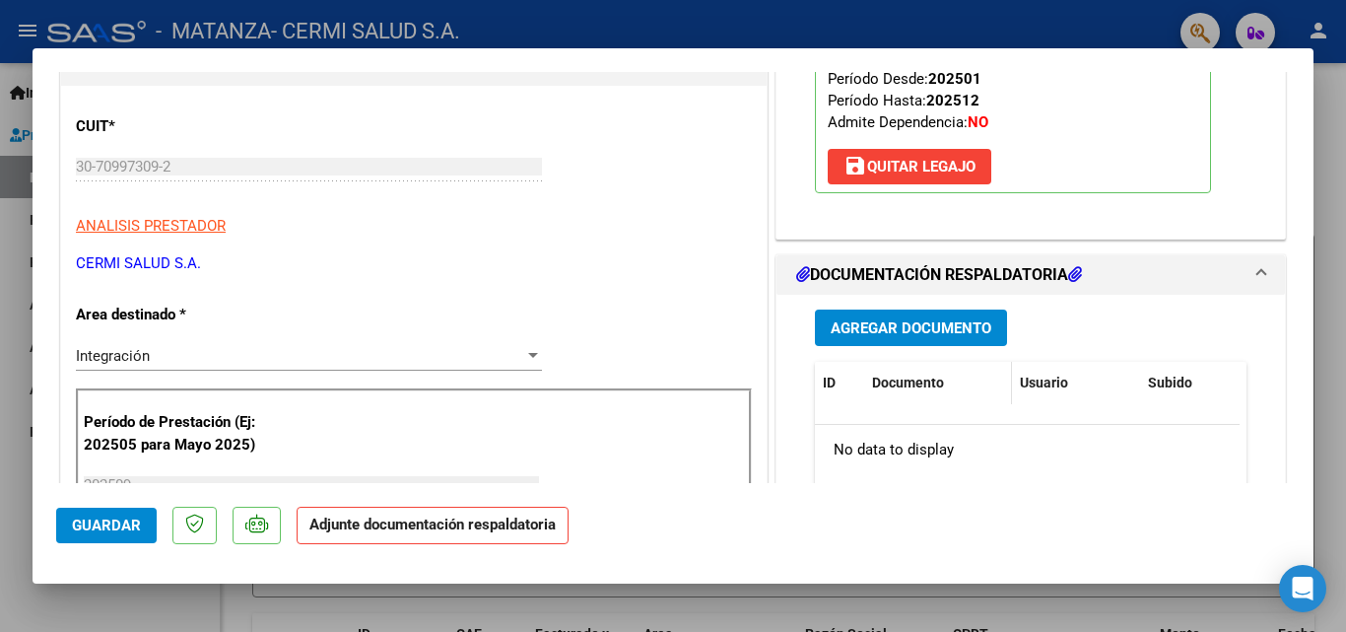
scroll to position [296, 0]
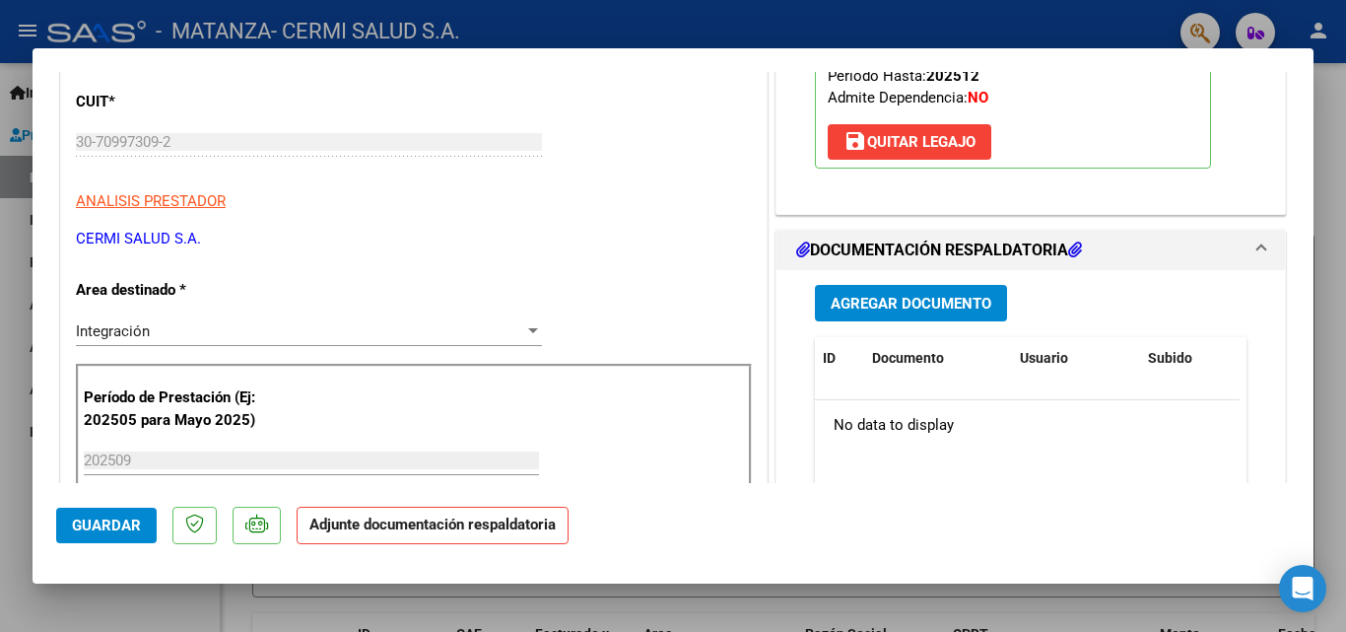
click at [886, 301] on span "Agregar Documento" at bounding box center [911, 304] width 161 height 18
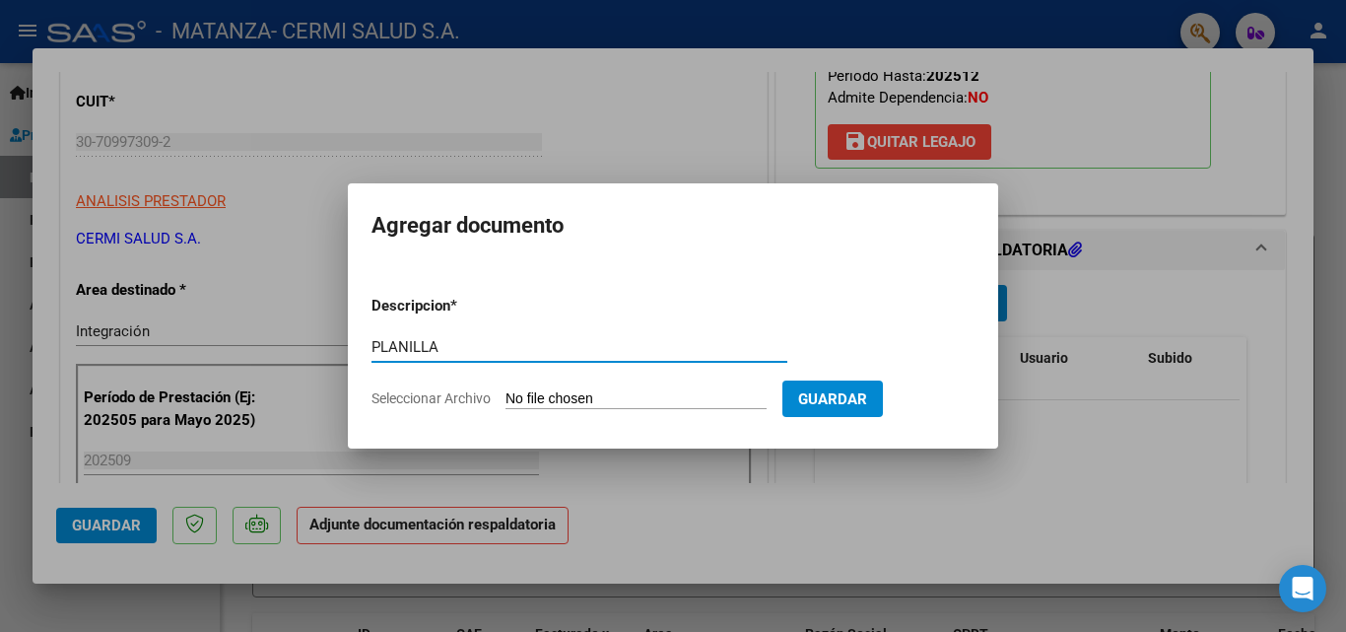
type input "PLANILLA"
click at [609, 398] on input "Seleccionar Archivo" at bounding box center [636, 399] width 261 height 19
type input "C:\fakepath\[PERSON_NAME].pdf"
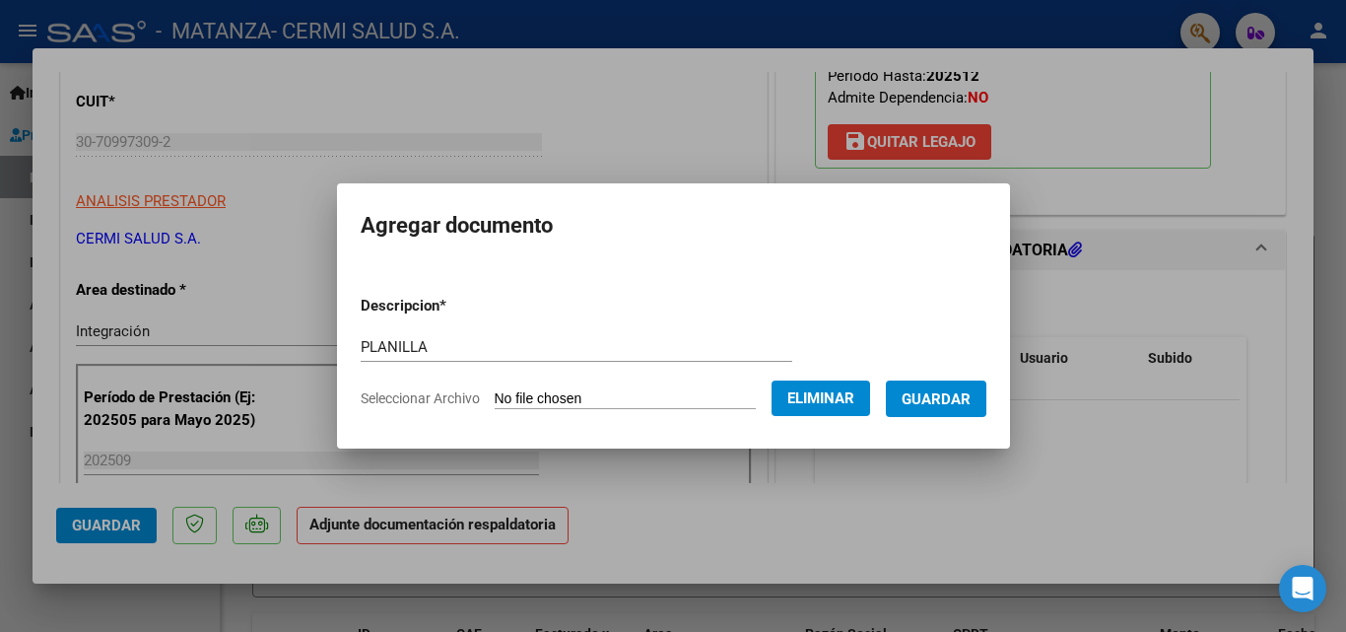
click at [971, 391] on span "Guardar" at bounding box center [936, 399] width 69 height 18
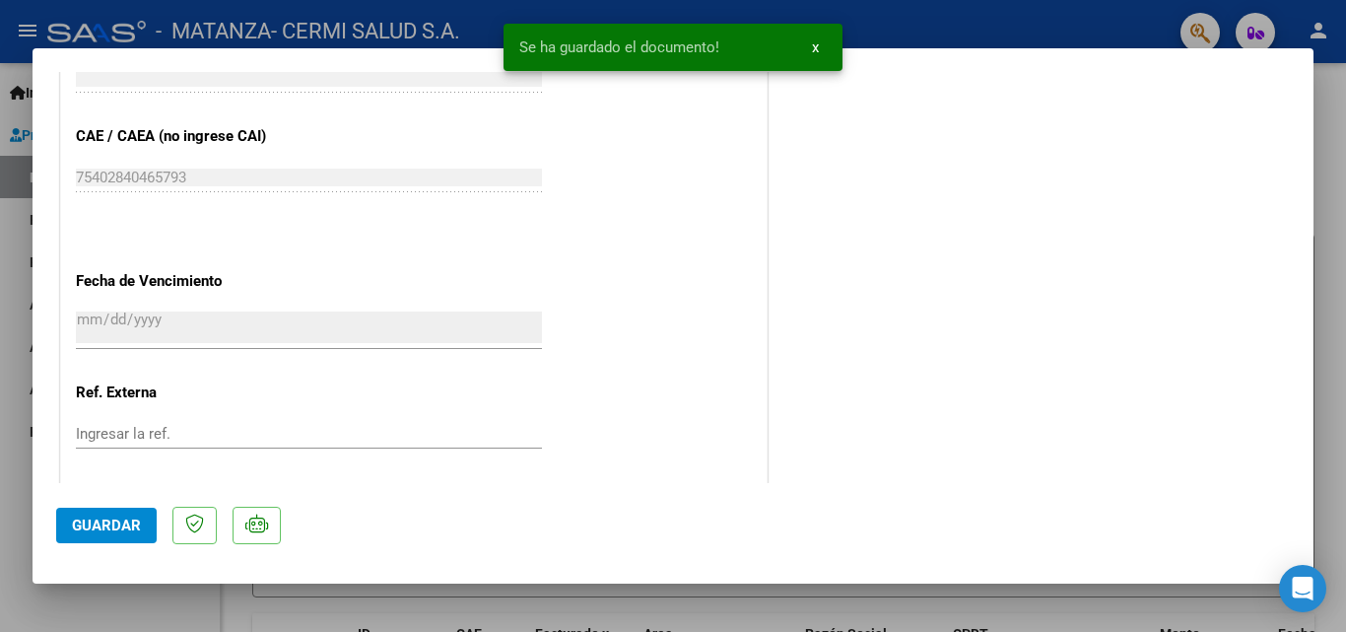
scroll to position [1353, 0]
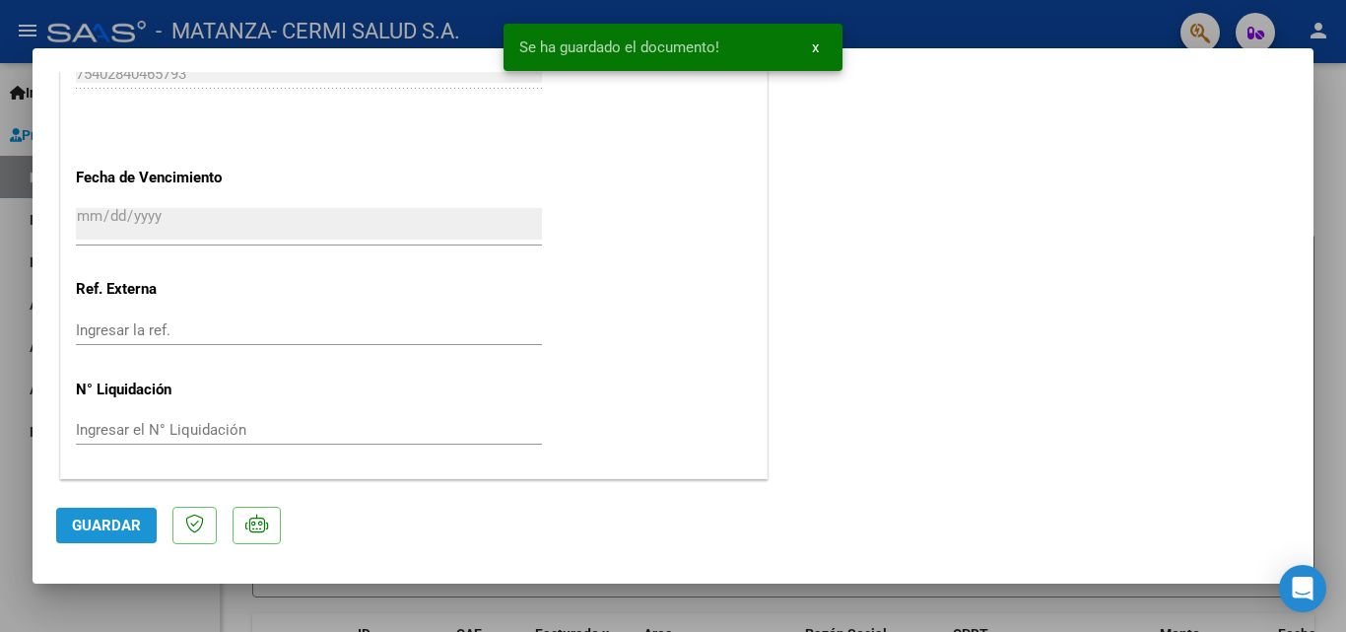
click at [95, 508] on button "Guardar" at bounding box center [106, 525] width 101 height 35
click at [1, 531] on div at bounding box center [673, 316] width 1346 height 632
type input "$ 0,00"
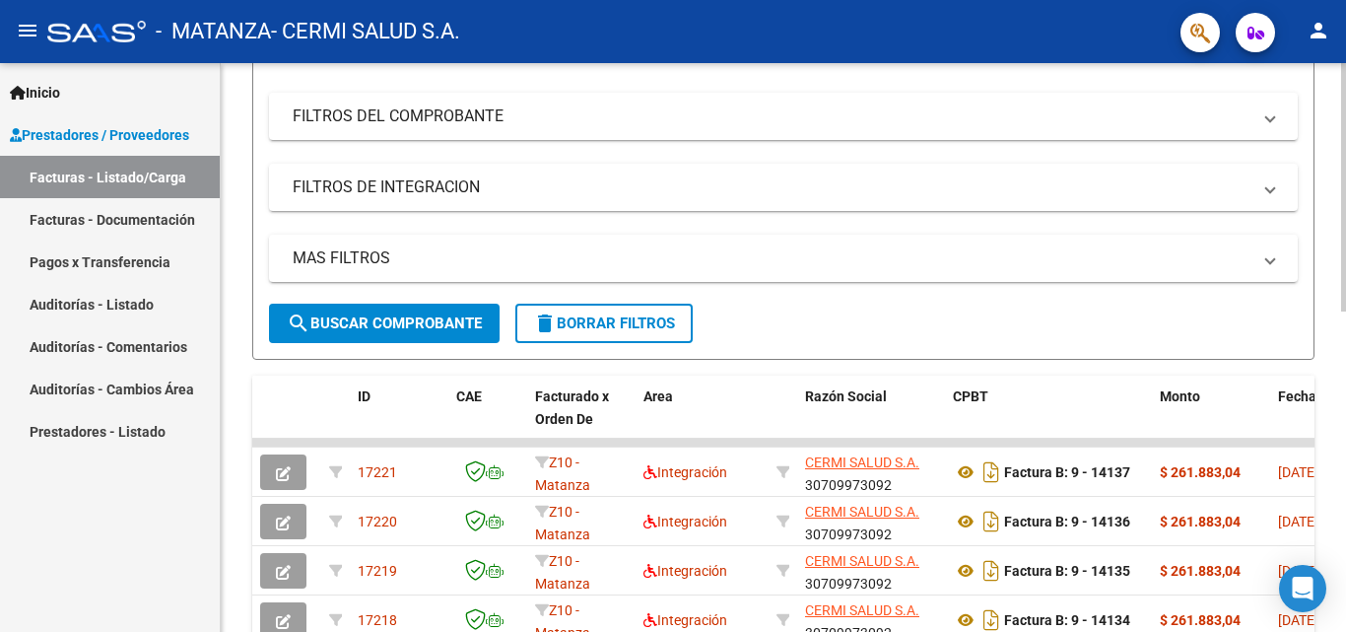
scroll to position [0, 0]
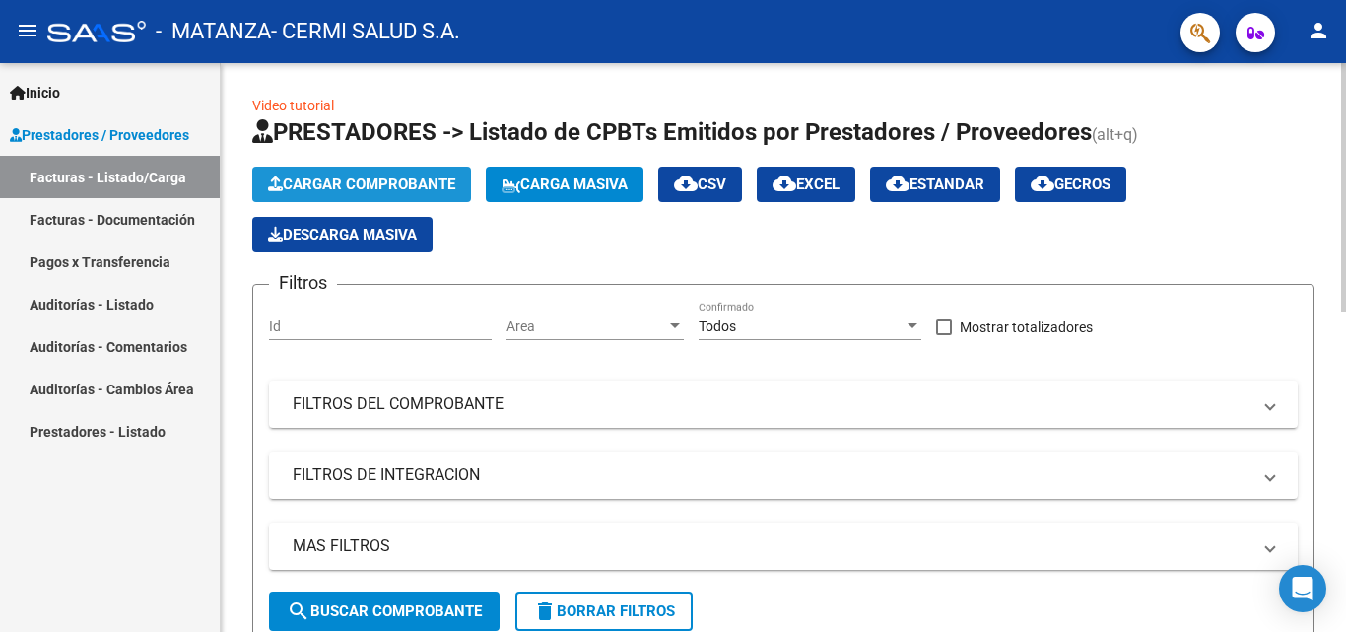
click at [355, 184] on span "Cargar Comprobante" at bounding box center [361, 184] width 187 height 18
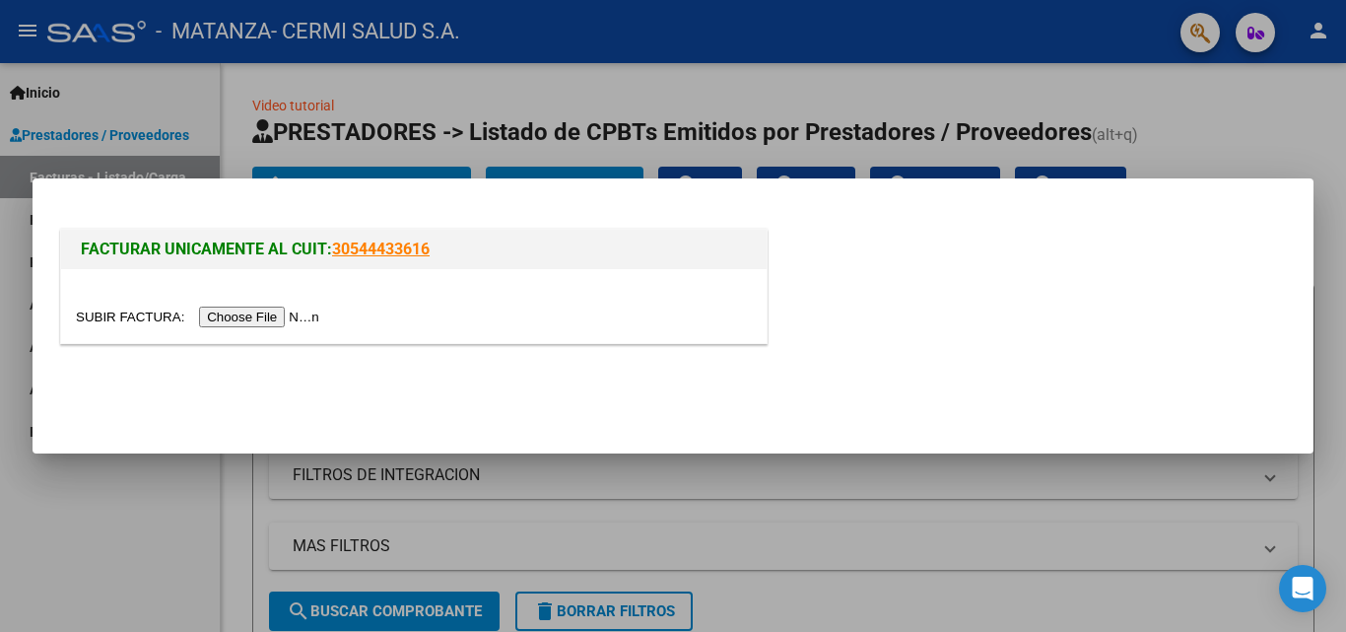
click at [275, 315] on input "file" at bounding box center [200, 317] width 249 height 21
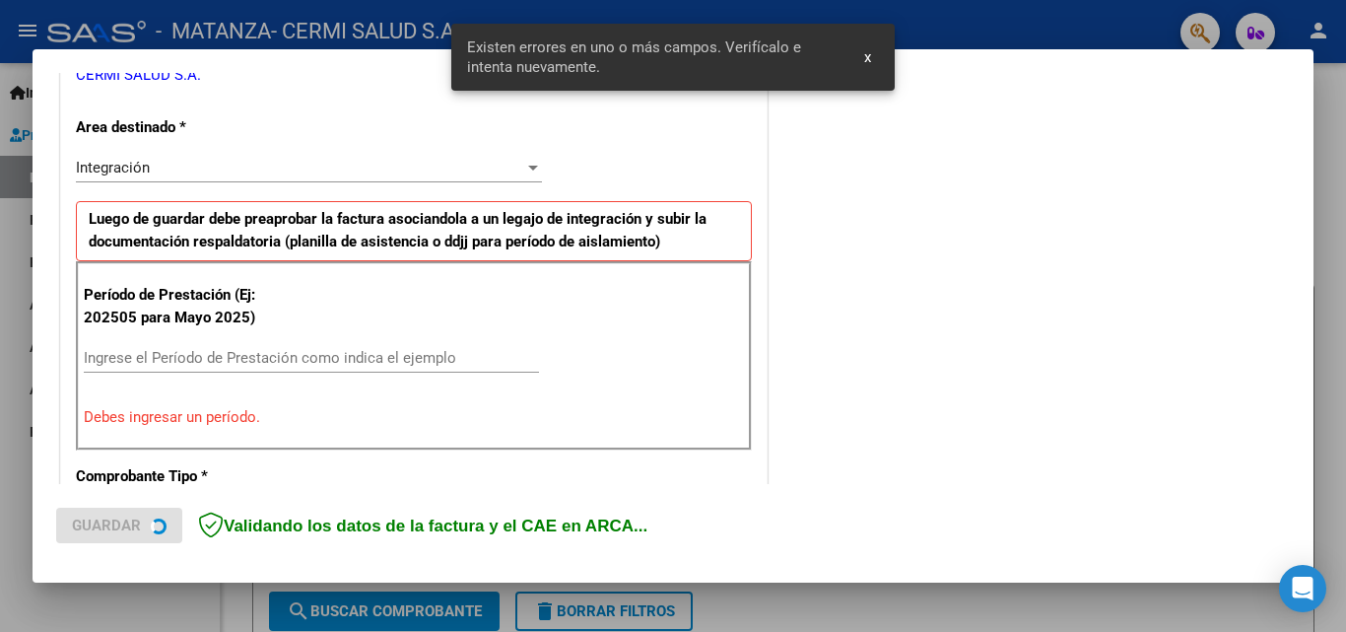
scroll to position [445, 0]
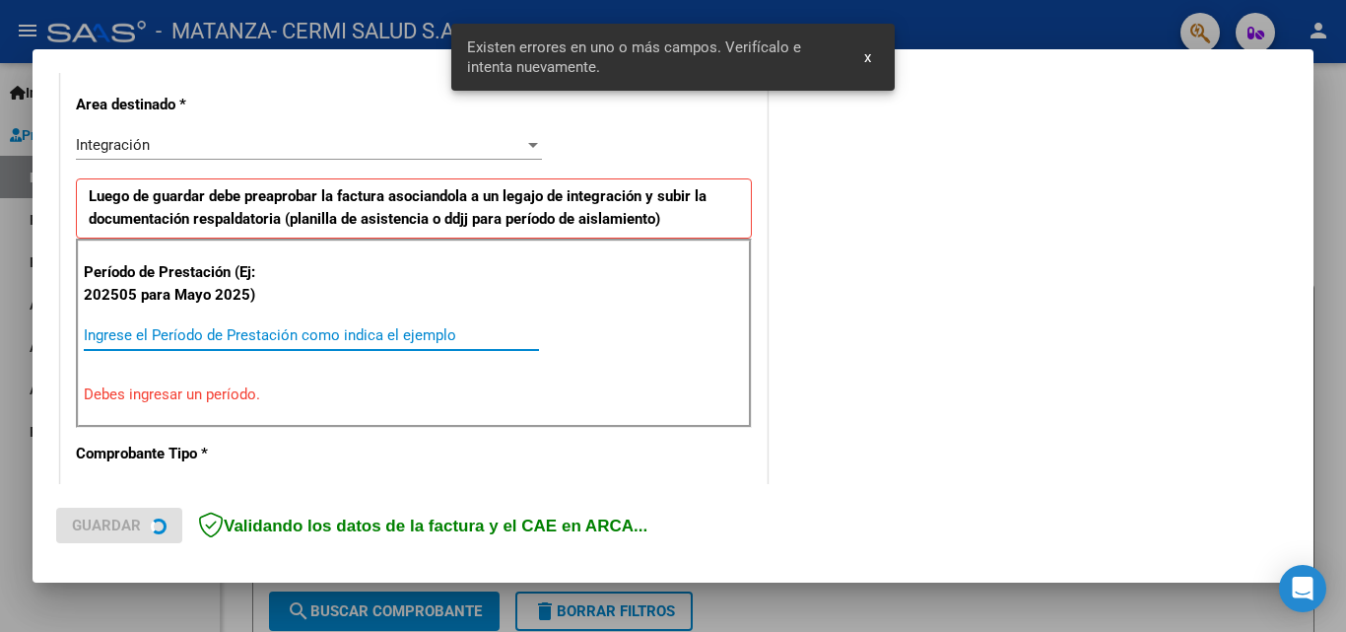
click at [227, 329] on input "Ingrese el Período de Prestación como indica el ejemplo" at bounding box center [311, 335] width 455 height 18
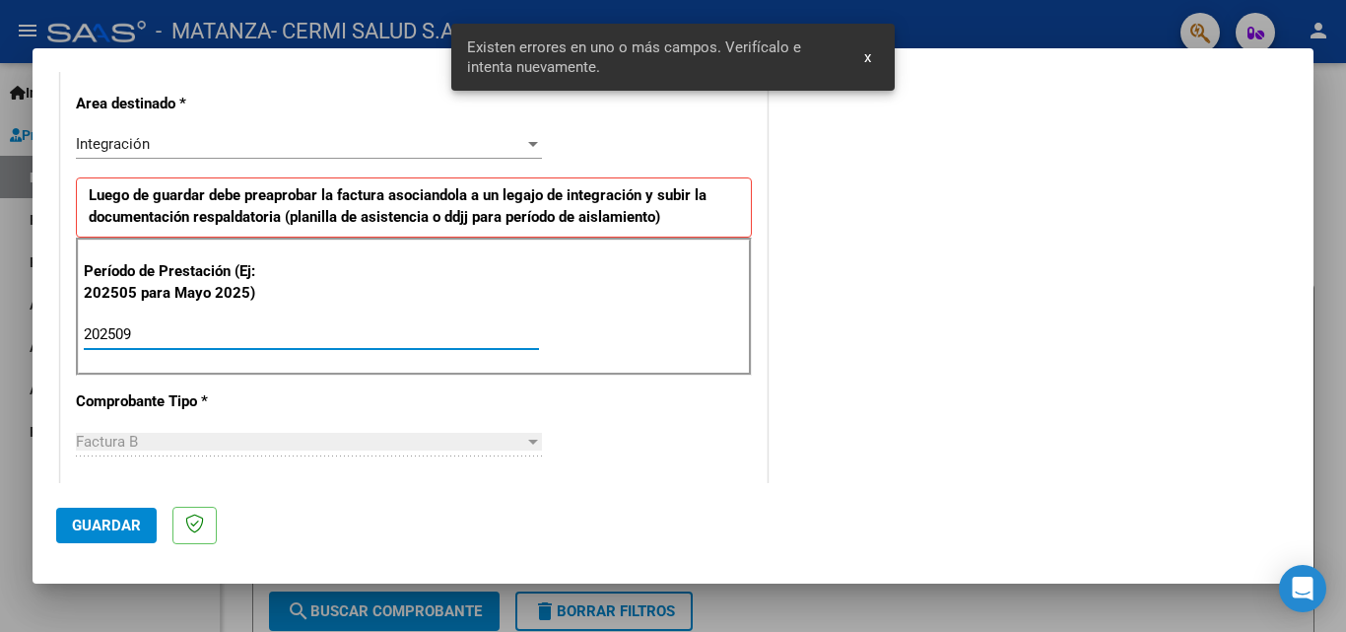
type input "202509"
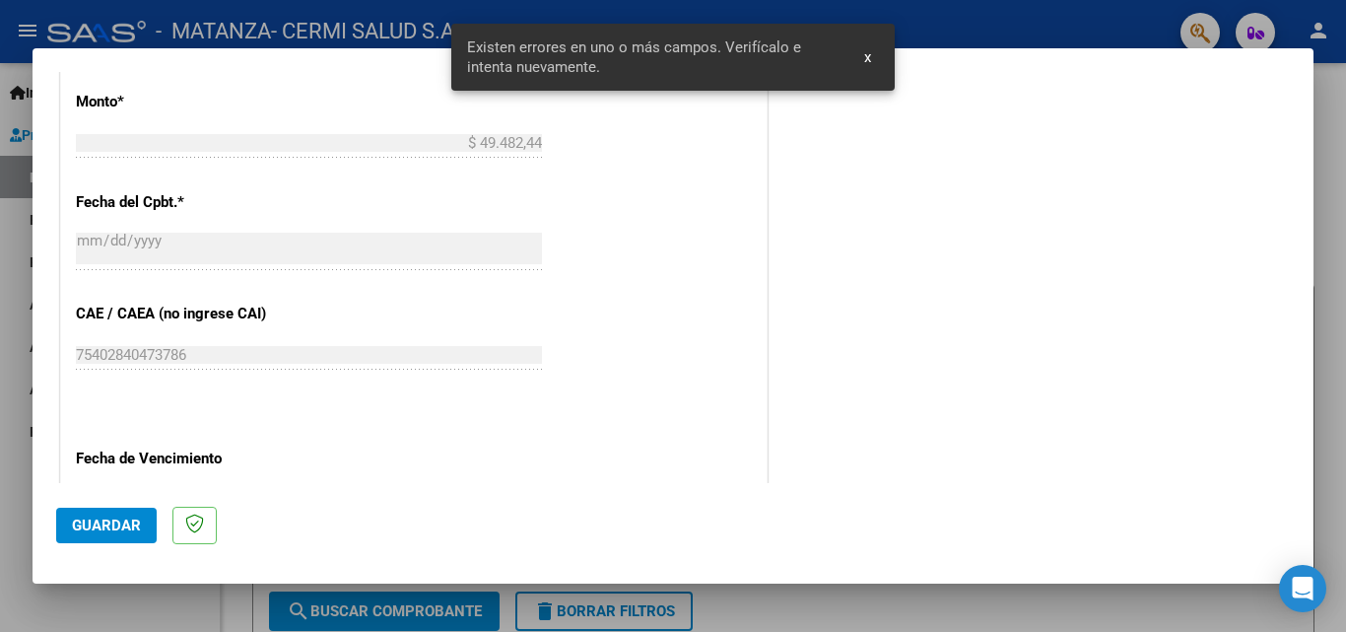
scroll to position [1135, 0]
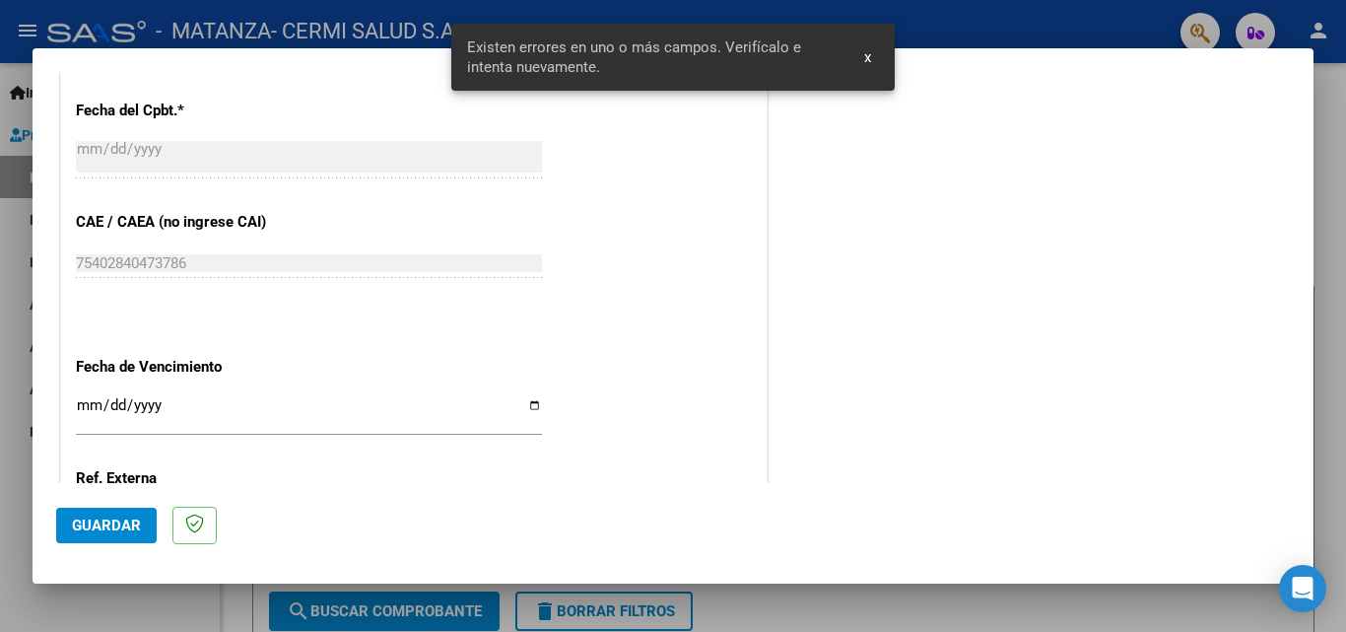
click at [533, 408] on input "Ingresar la fecha" at bounding box center [309, 413] width 466 height 32
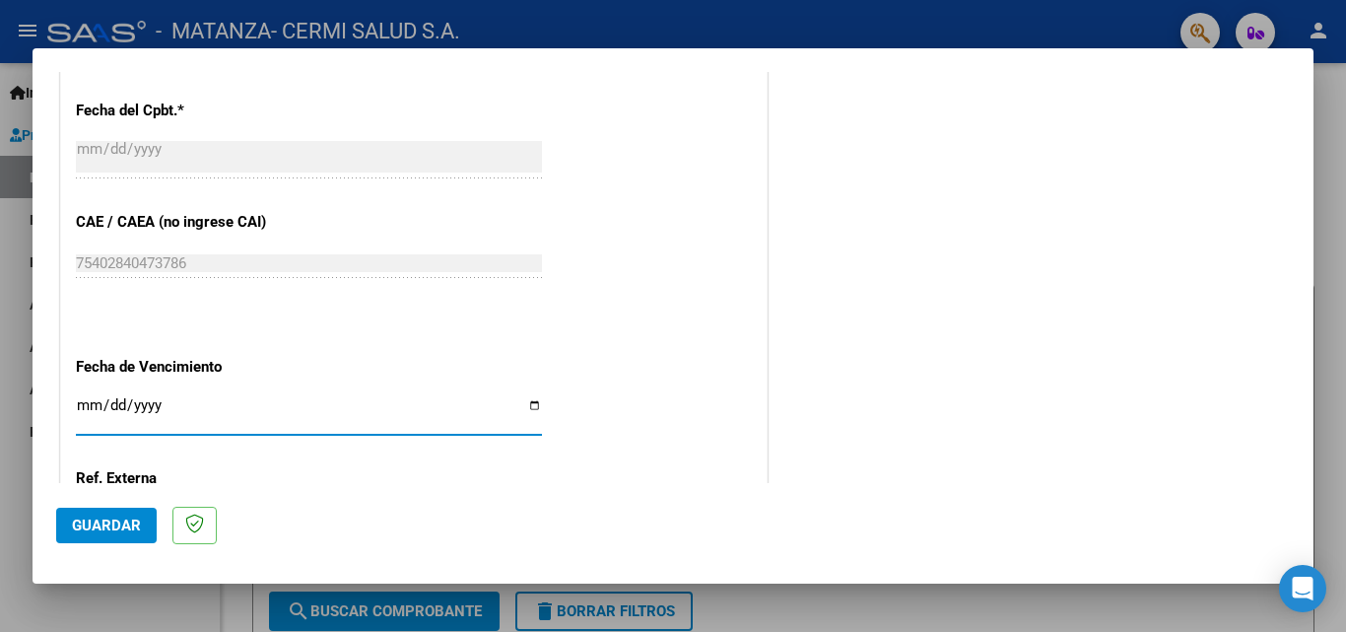
type input "[DATE]"
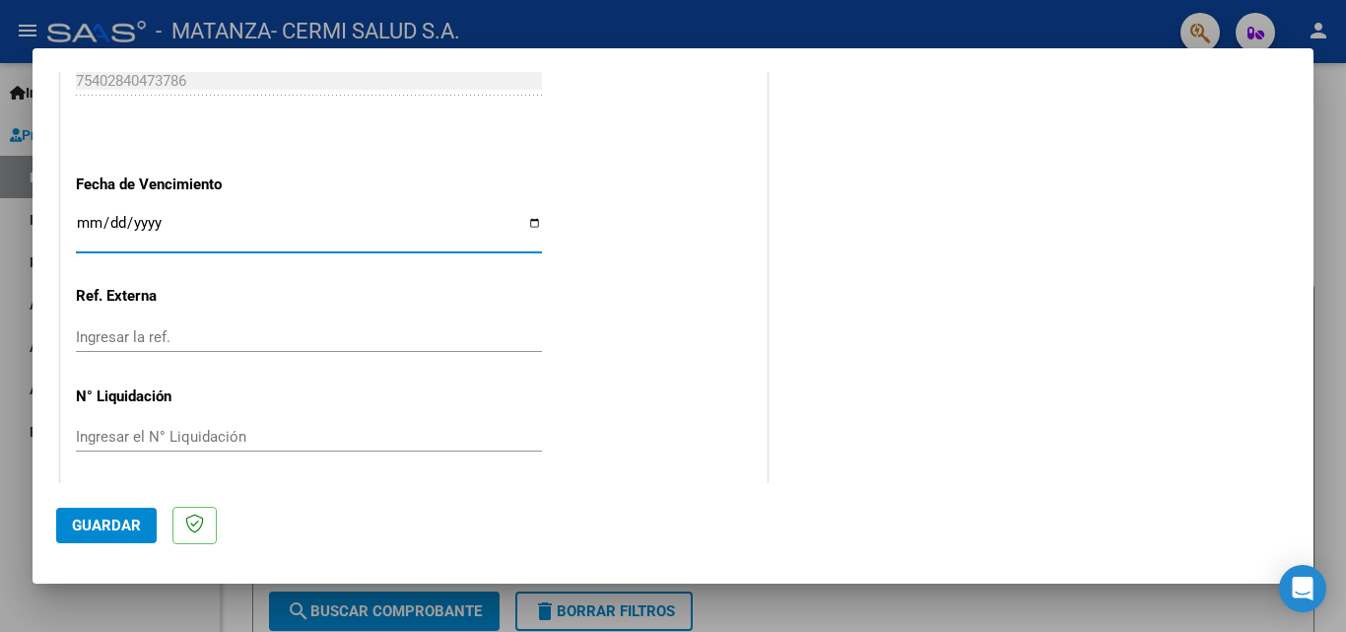
scroll to position [1324, 0]
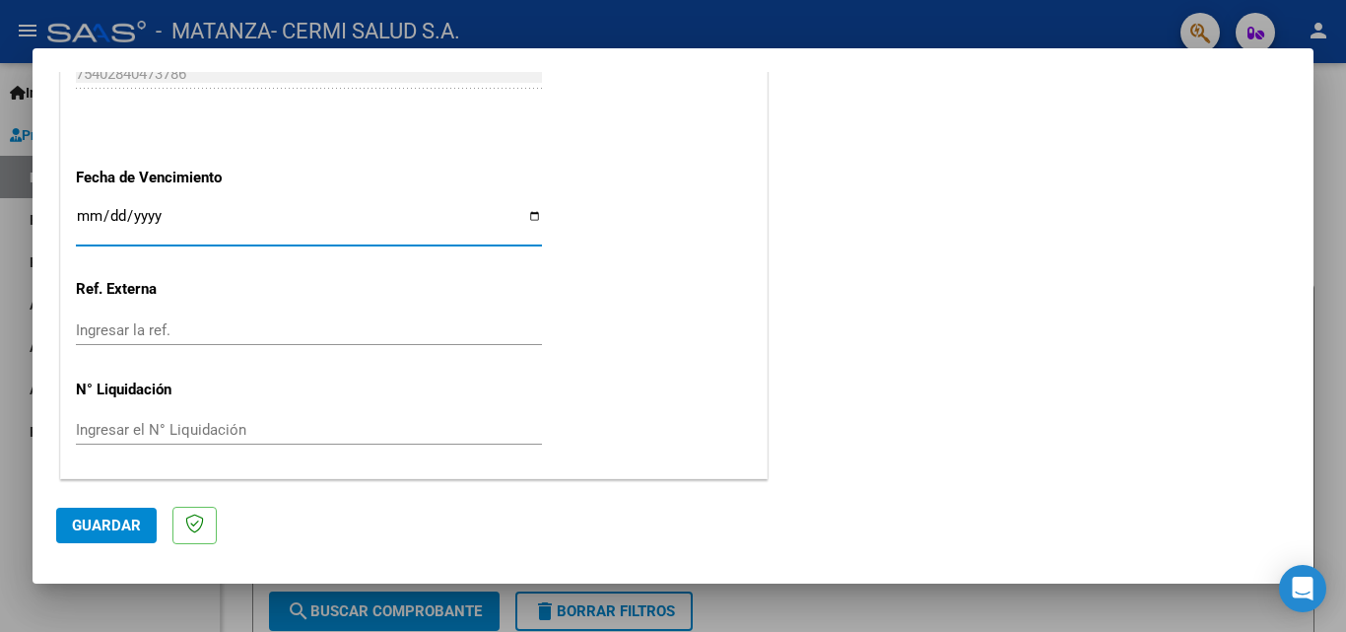
click at [99, 524] on span "Guardar" at bounding box center [106, 525] width 69 height 18
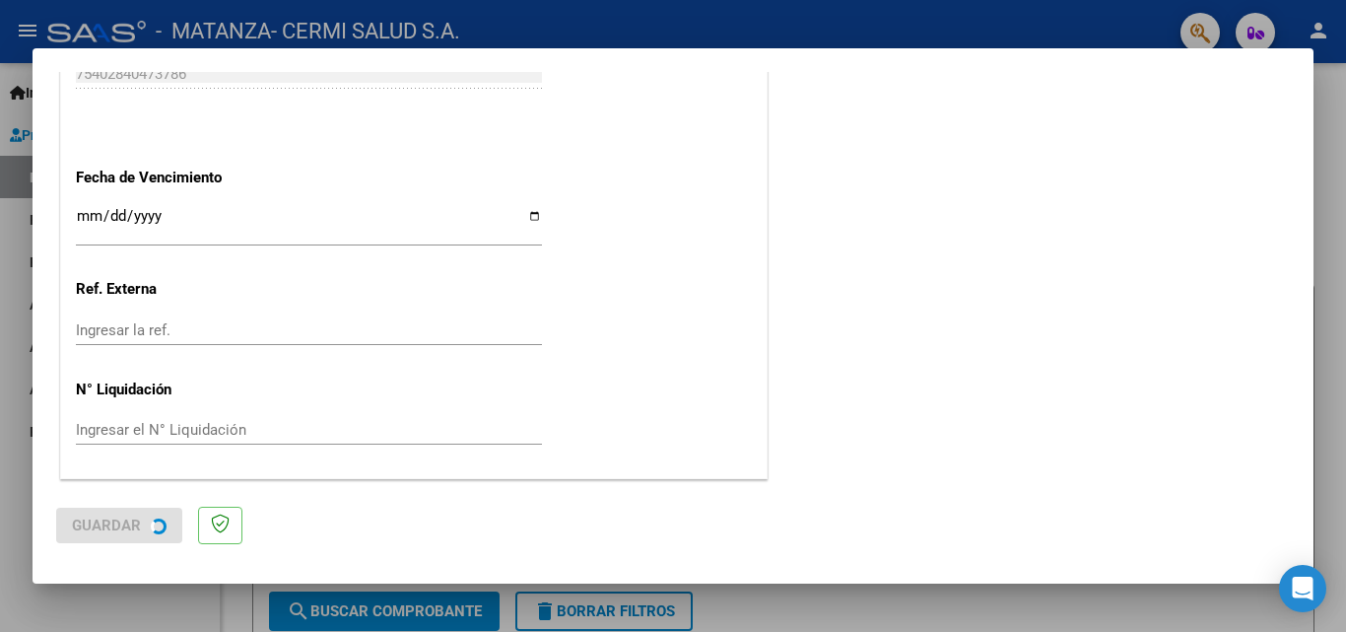
scroll to position [0, 0]
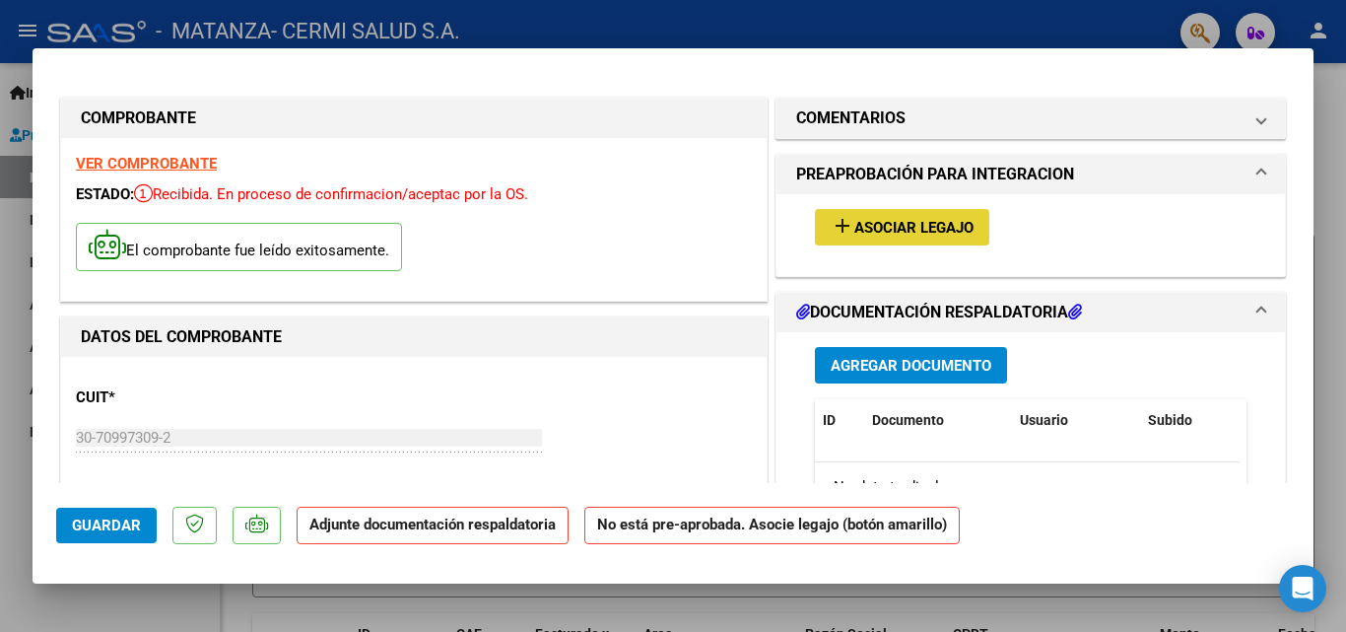
click at [941, 235] on span "Asociar Legajo" at bounding box center [914, 228] width 119 height 18
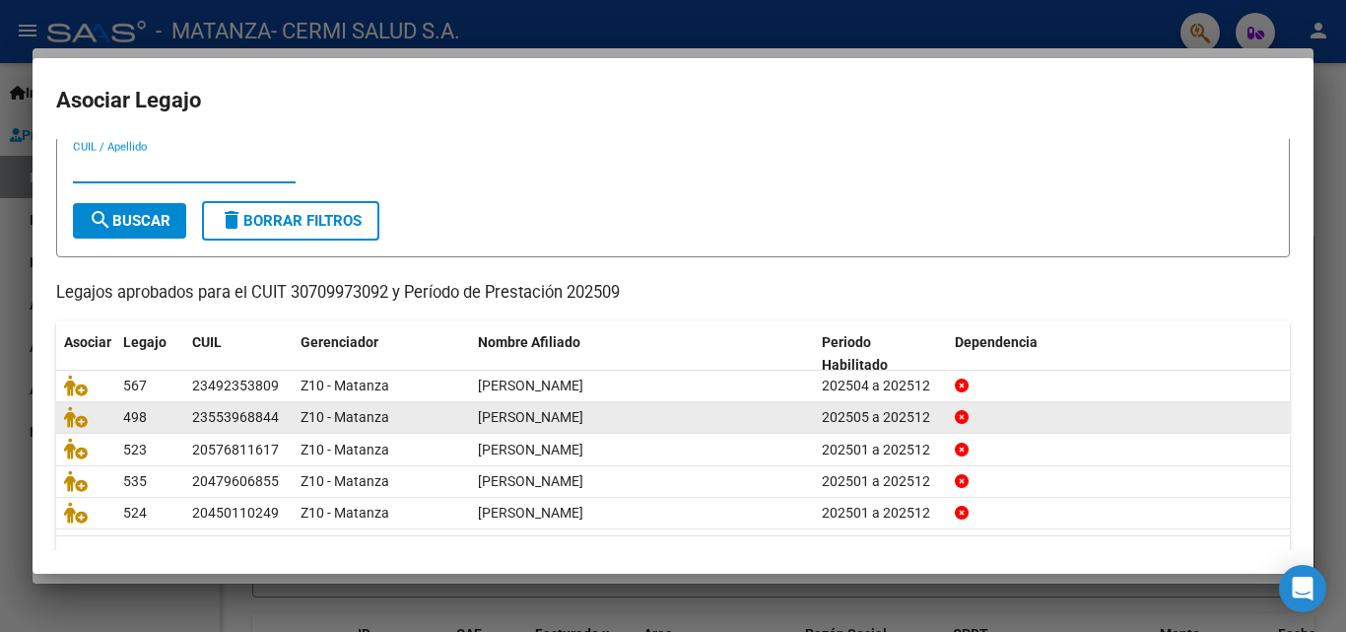
scroll to position [107, 0]
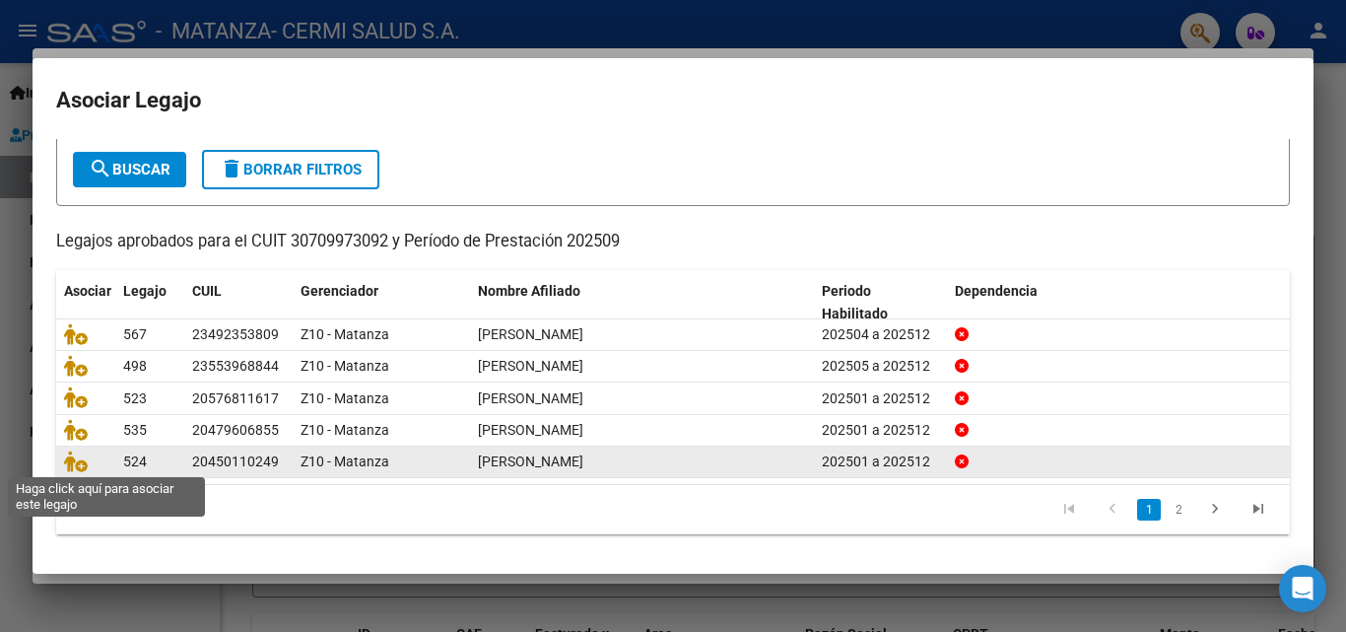
click at [88, 457] on span at bounding box center [79, 461] width 30 height 16
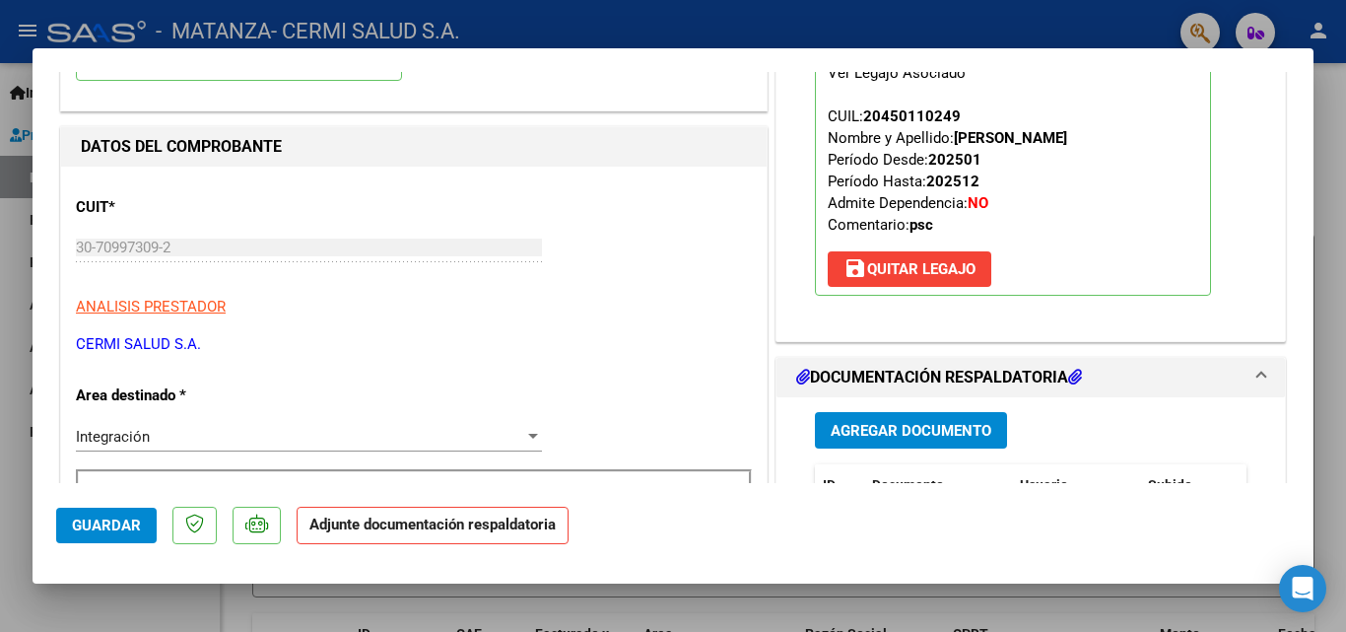
scroll to position [197, 0]
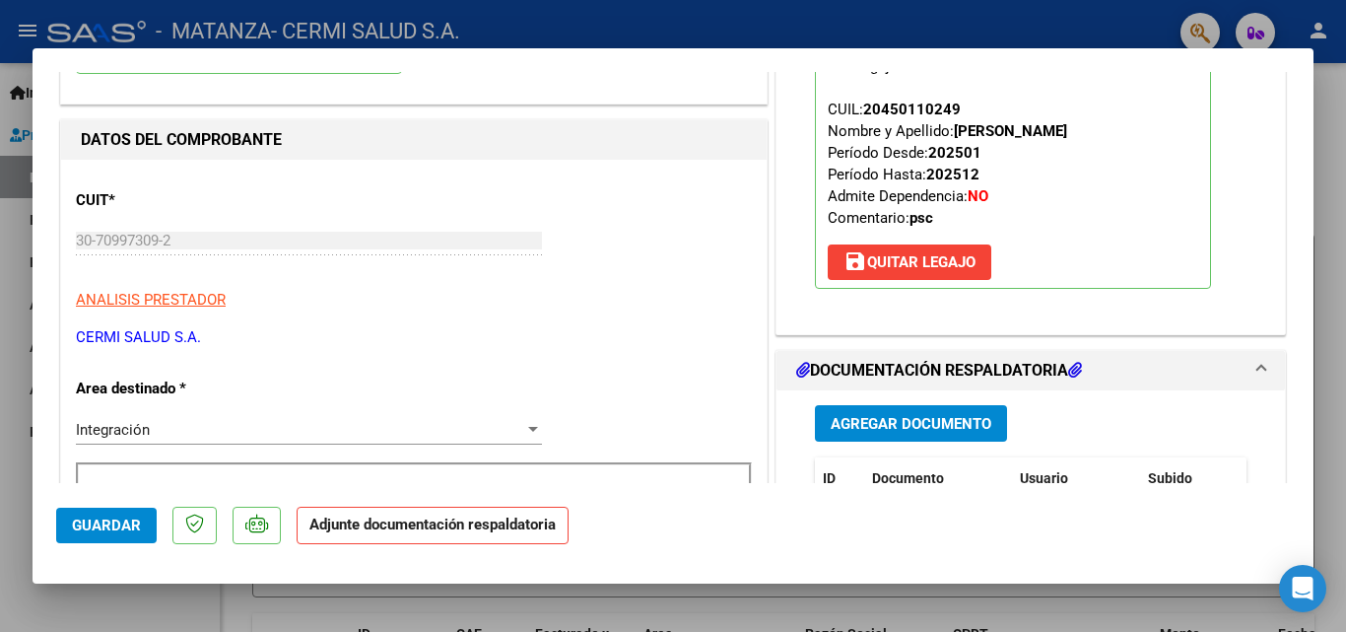
click at [918, 429] on span "Agregar Documento" at bounding box center [911, 424] width 161 height 18
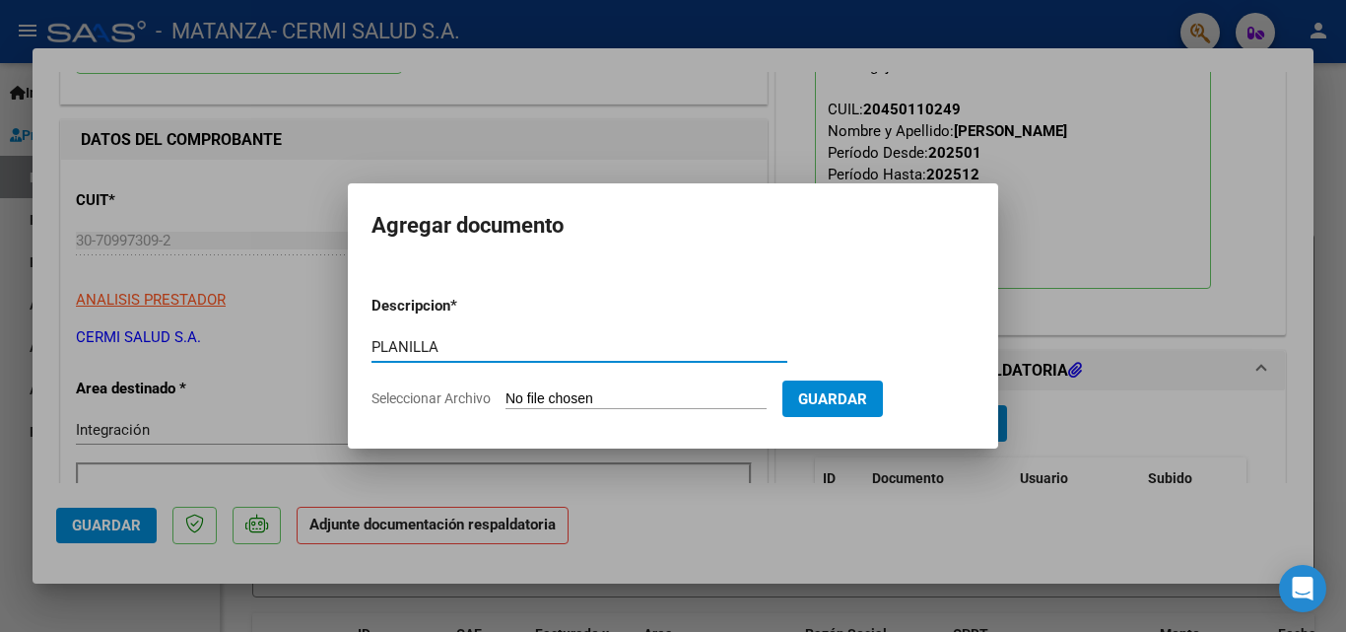
type input "PLANILLA"
click at [685, 390] on input "Seleccionar Archivo" at bounding box center [636, 399] width 261 height 19
type input "C:\fakepath\[PERSON_NAME].pdf"
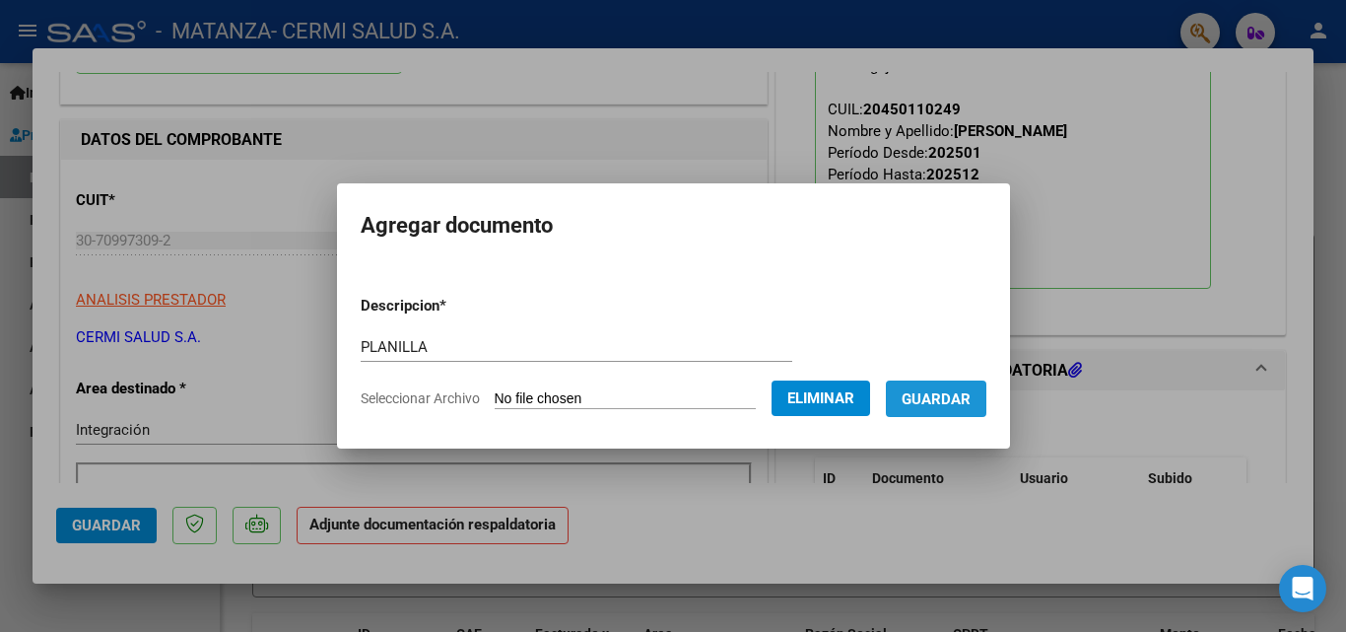
click at [971, 403] on span "Guardar" at bounding box center [936, 399] width 69 height 18
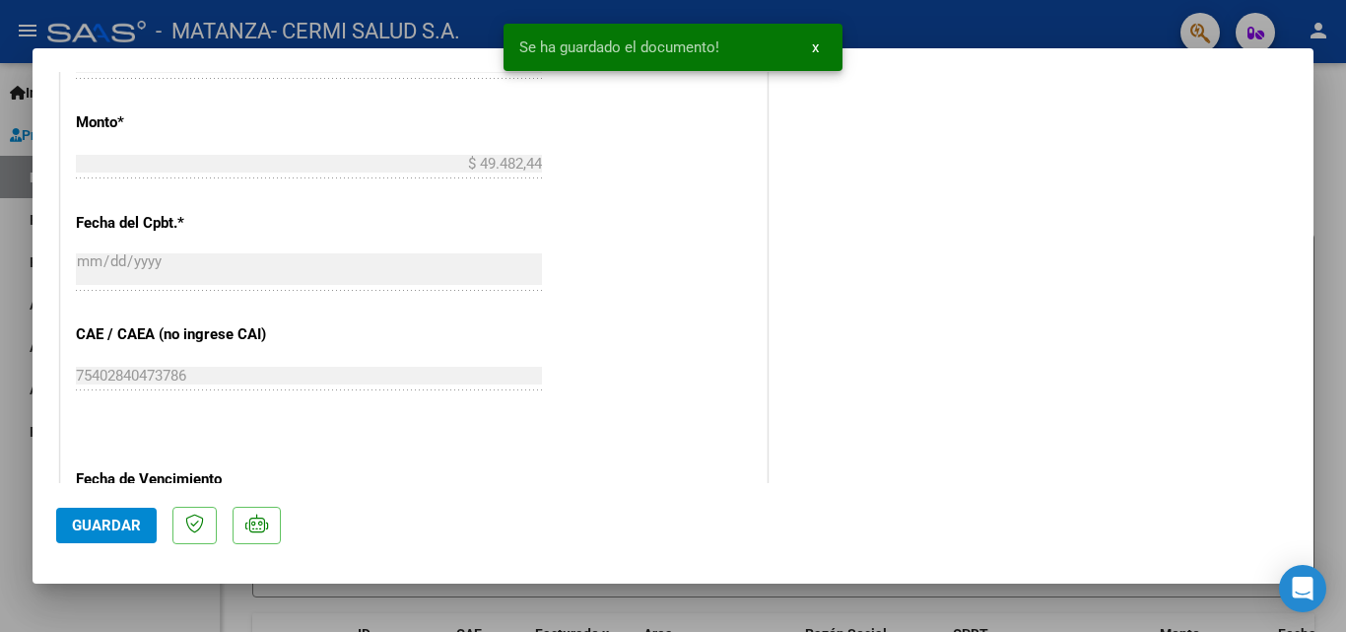
scroll to position [1084, 0]
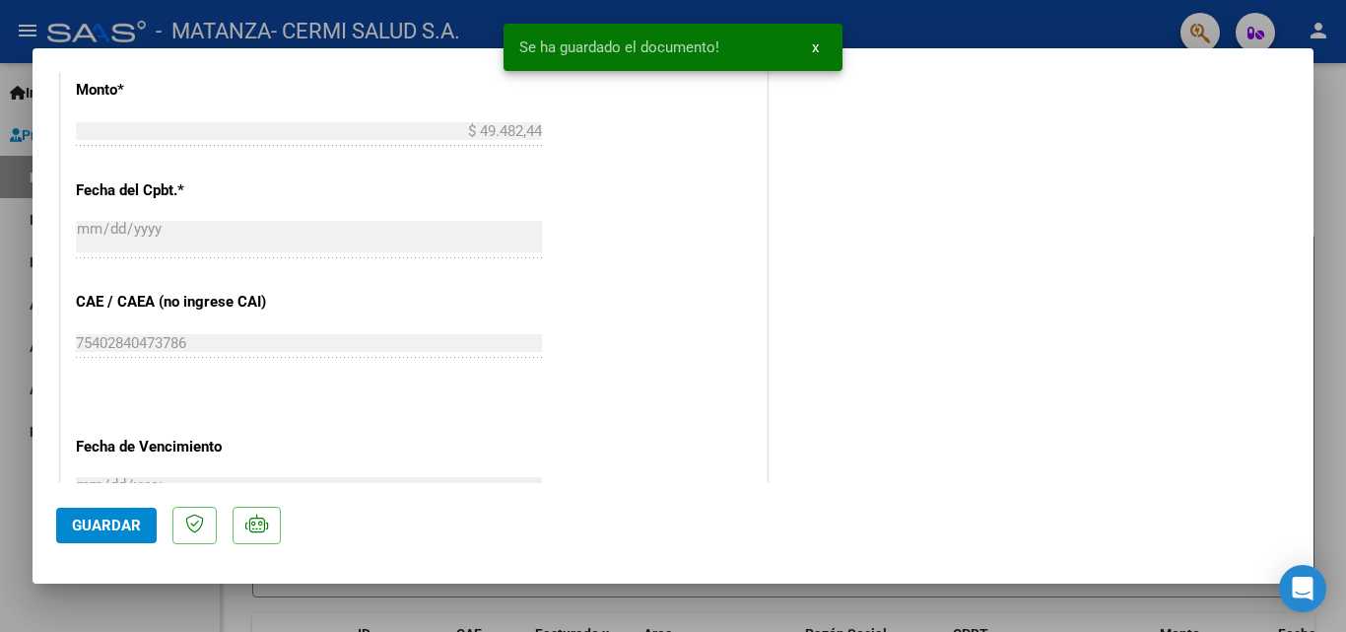
click at [100, 517] on span "Guardar" at bounding box center [106, 525] width 69 height 18
click at [11, 376] on div at bounding box center [673, 316] width 1346 height 632
type input "$ 0,00"
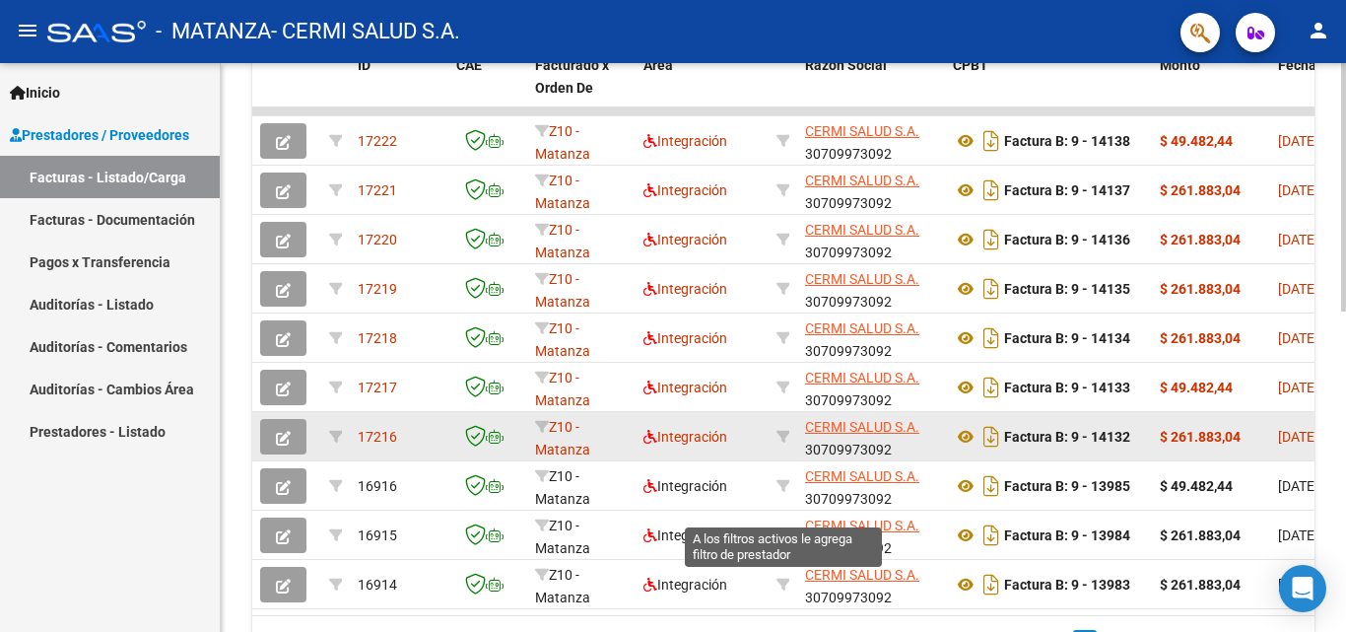
scroll to position [591, 0]
